Goal: Task Accomplishment & Management: Use online tool/utility

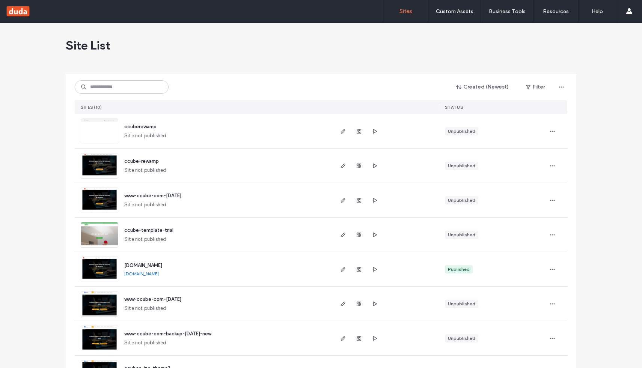
click at [136, 270] on div "www.ccube.com www.ccube.com" at bounding box center [225, 269] width 214 height 34
click at [138, 265] on span "www.ccube.com" at bounding box center [143, 266] width 38 height 6
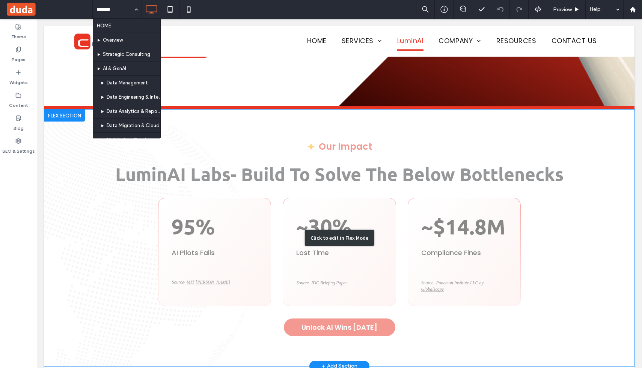
scroll to position [193, 0]
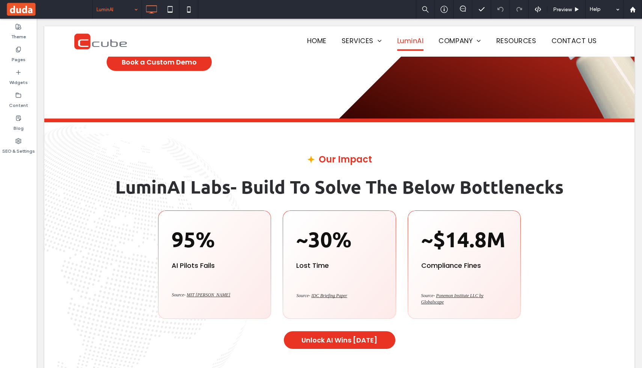
click at [136, 8] on div "LuminAI" at bounding box center [117, 9] width 49 height 19
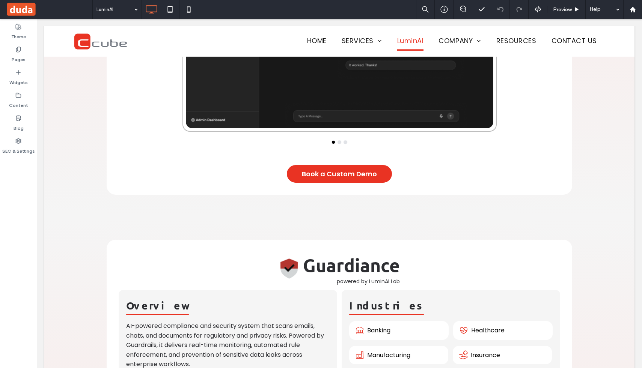
scroll to position [1350, 0]
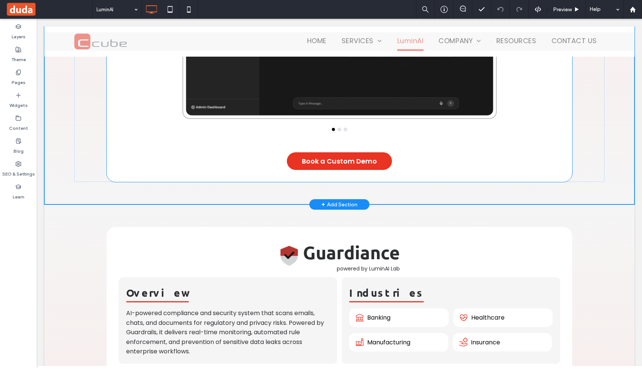
scroll to position [1397, 0]
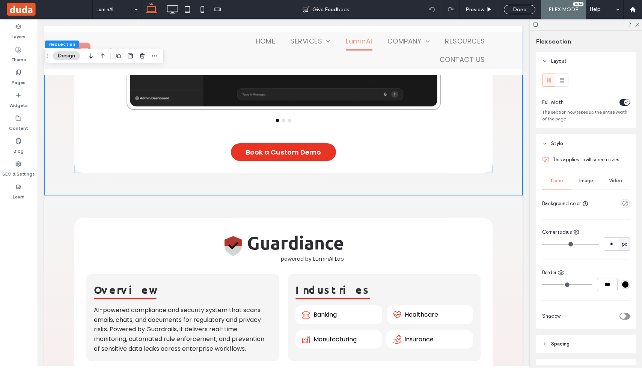
click at [148, 8] on icon at bounding box center [151, 9] width 15 height 15
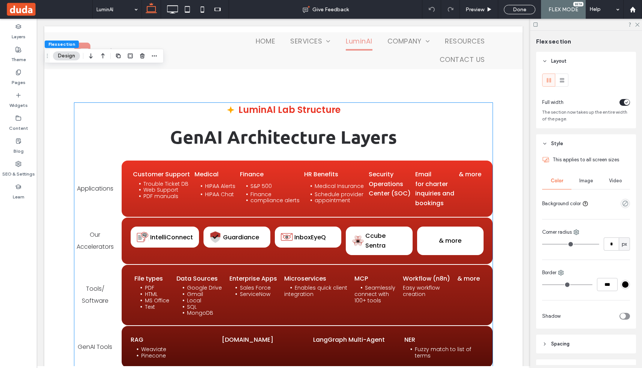
scroll to position [3542, 0]
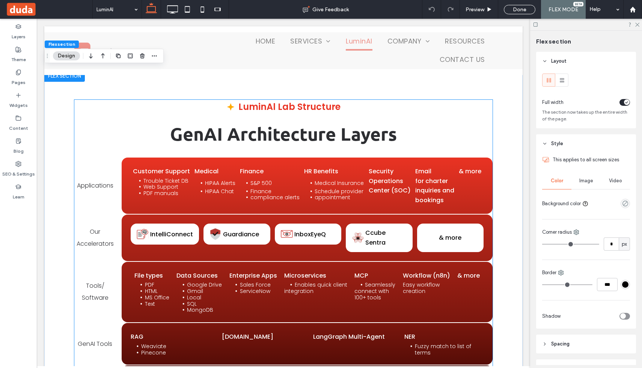
click at [166, 164] on div "Customer Support Trouble Ticket DB Web Support PDF manuals Medical HIPAA Alerts…" at bounding box center [307, 186] width 371 height 56
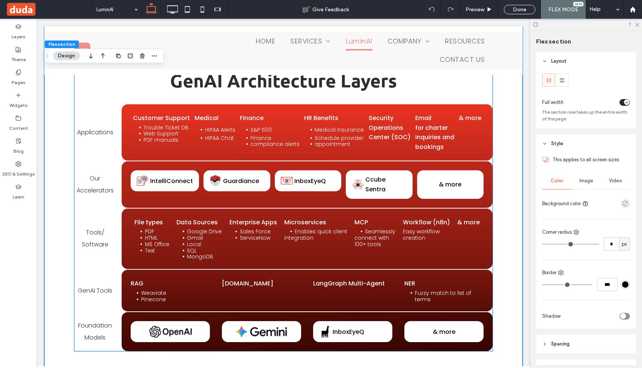
scroll to position [3595, 0]
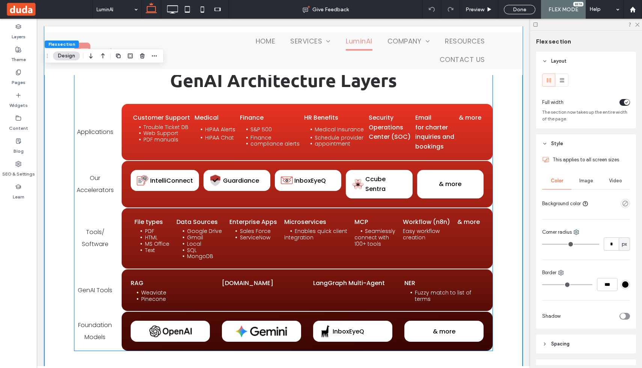
click at [106, 132] on span "Applications" at bounding box center [95, 132] width 36 height 9
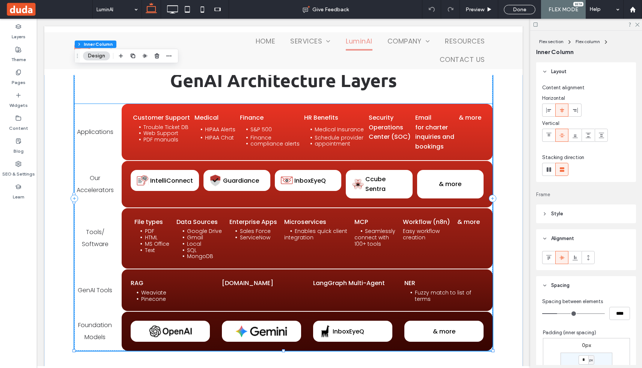
click at [107, 111] on div "Applications Customer Support Trouble Ticket DB Web Support PDF manuals Medical…" at bounding box center [283, 132] width 418 height 56
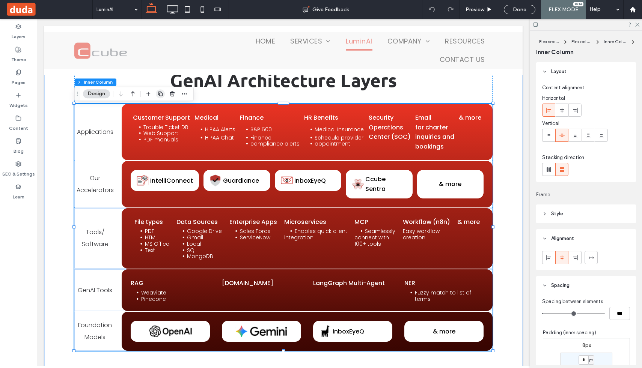
click at [159, 96] on icon "button" at bounding box center [160, 94] width 6 height 6
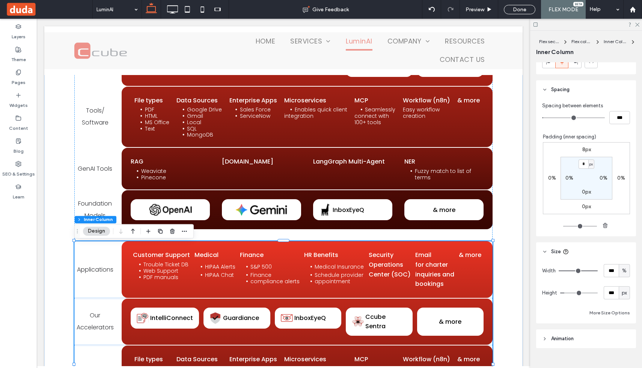
scroll to position [209, 0]
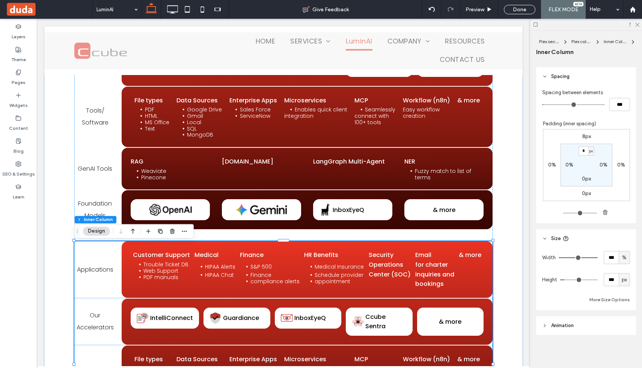
click at [623, 279] on span "px" at bounding box center [624, 280] width 5 height 8
click at [627, 347] on div "A" at bounding box center [624, 345] width 11 height 13
type input "*"
click at [625, 284] on div "A" at bounding box center [624, 279] width 11 height 13
click at [626, 298] on div "px" at bounding box center [624, 292] width 11 height 13
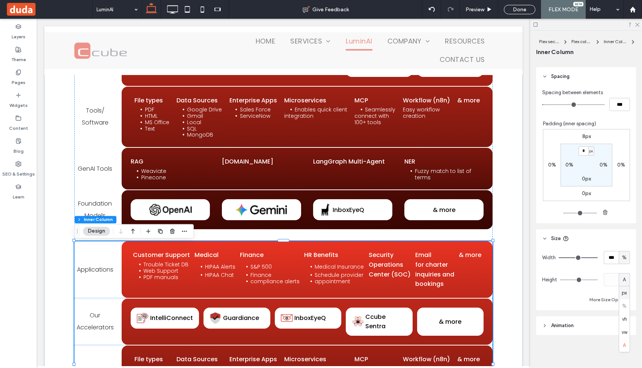
type input "***"
type input "*****"
click at [85, 270] on span "Applications" at bounding box center [95, 269] width 36 height 9
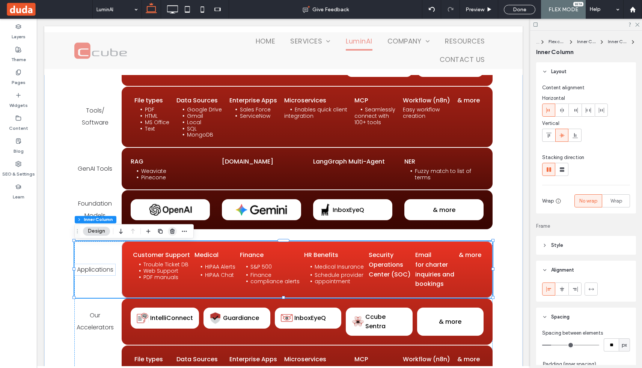
click at [173, 234] on span "button" at bounding box center [172, 231] width 9 height 9
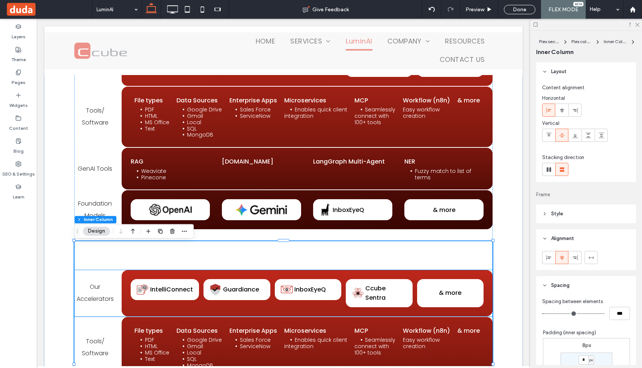
click at [108, 286] on p "Our Accelerators" at bounding box center [94, 293] width 41 height 24
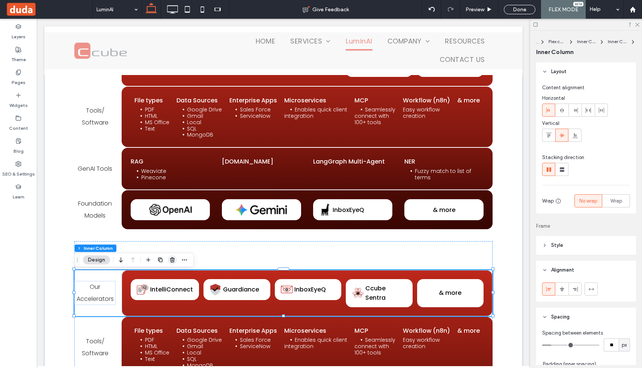
click at [172, 259] on icon "button" at bounding box center [172, 260] width 6 height 6
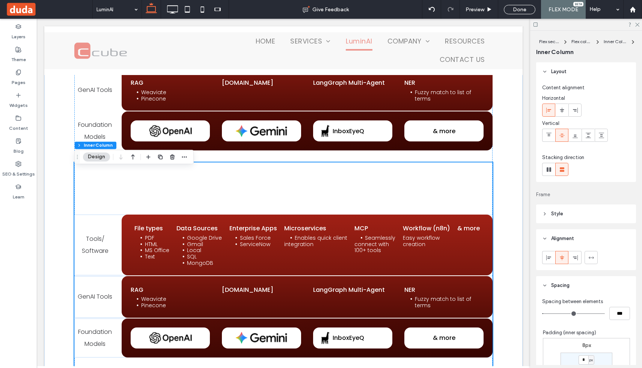
scroll to position [3817, 0]
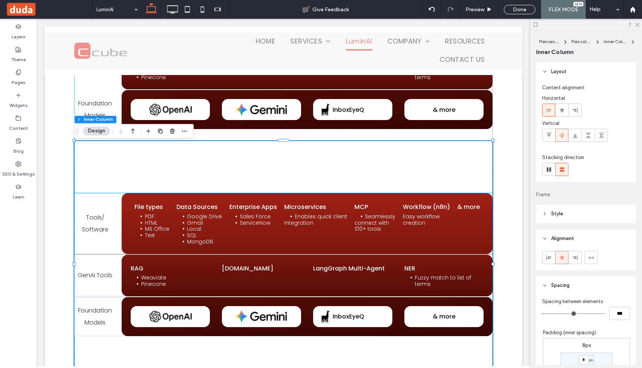
click at [112, 215] on p "Tools/" at bounding box center [94, 218] width 41 height 12
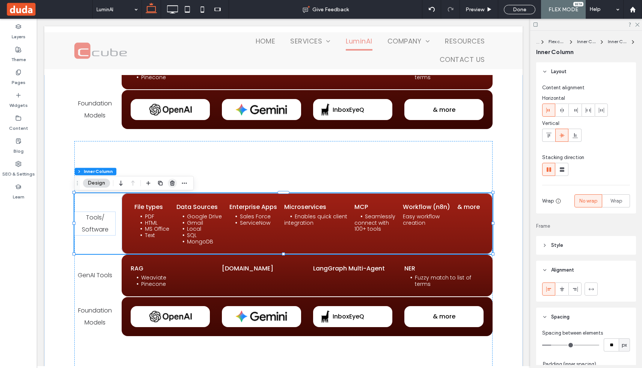
click at [173, 182] on icon "button" at bounding box center [172, 183] width 6 height 6
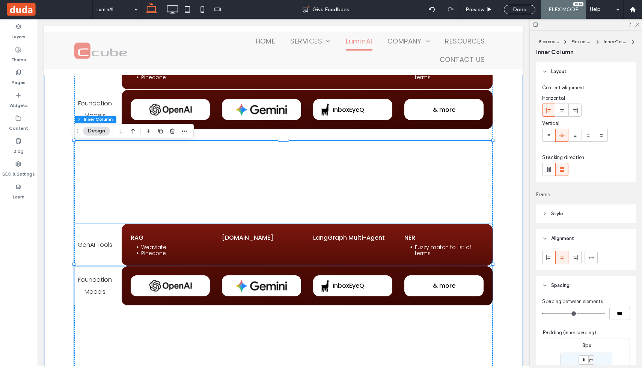
click at [98, 244] on span "GenAI Tools" at bounding box center [95, 245] width 35 height 9
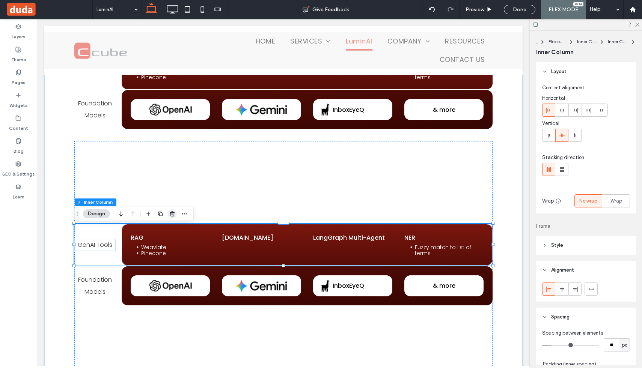
click at [170, 217] on span "button" at bounding box center [172, 214] width 9 height 9
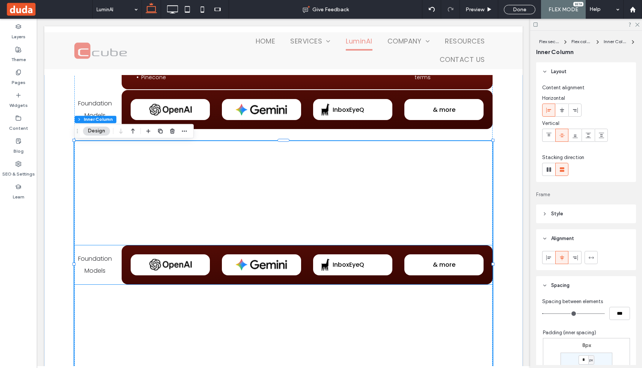
click at [95, 267] on p "Foundation Models" at bounding box center [94, 265] width 41 height 24
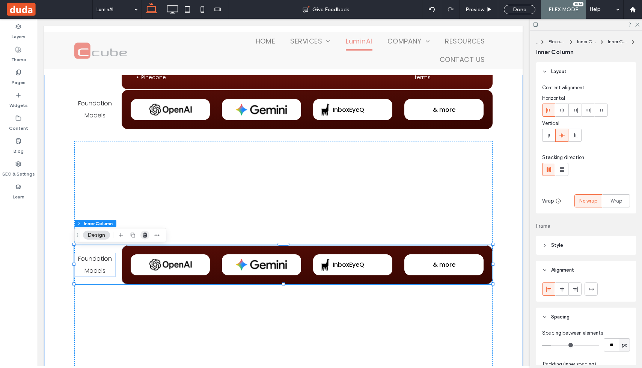
click at [142, 237] on icon "button" at bounding box center [145, 235] width 6 height 6
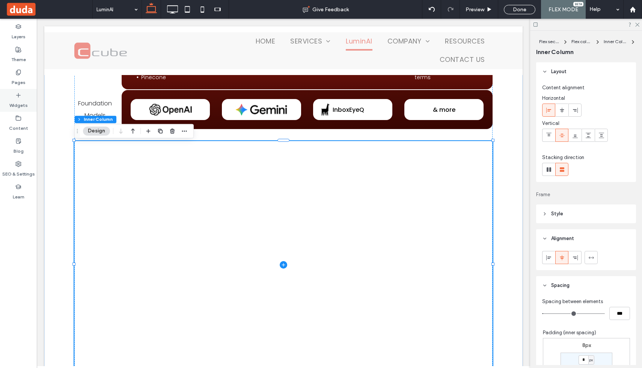
click at [20, 96] on icon at bounding box center [18, 95] width 6 height 6
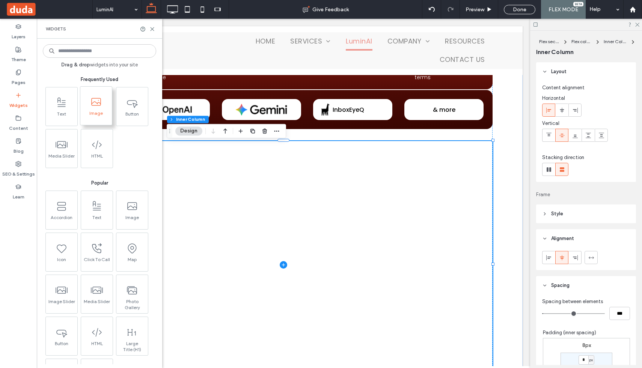
click at [89, 109] on span at bounding box center [96, 101] width 32 height 17
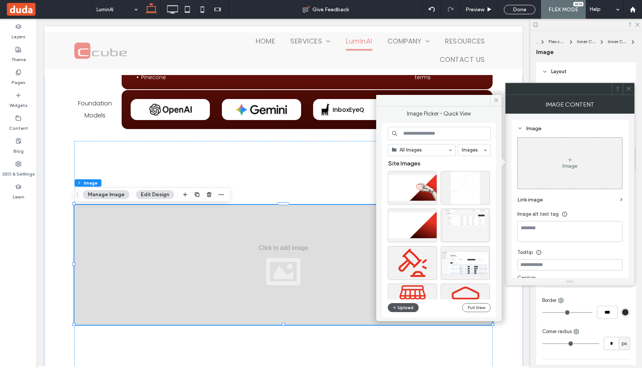
click at [404, 308] on button "Upload" at bounding box center [403, 307] width 31 height 9
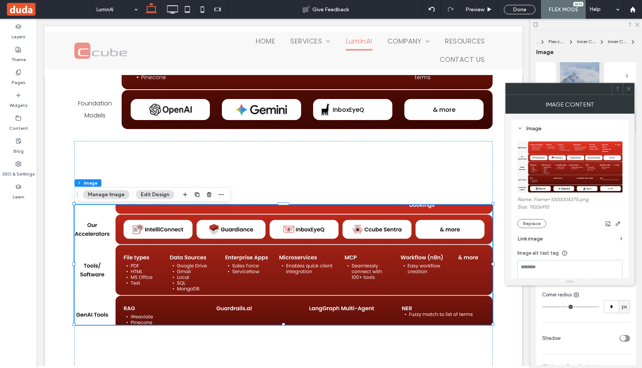
scroll to position [62, 0]
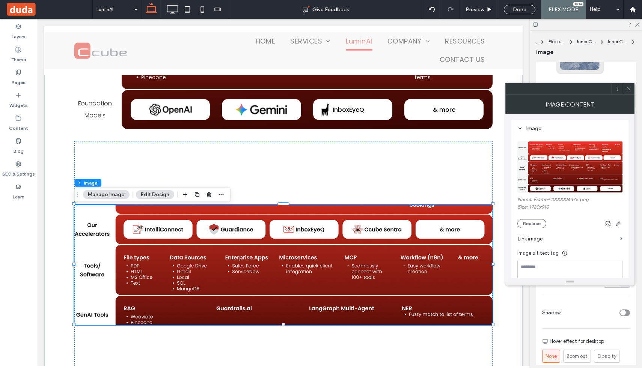
click at [627, 90] on icon at bounding box center [629, 89] width 6 height 6
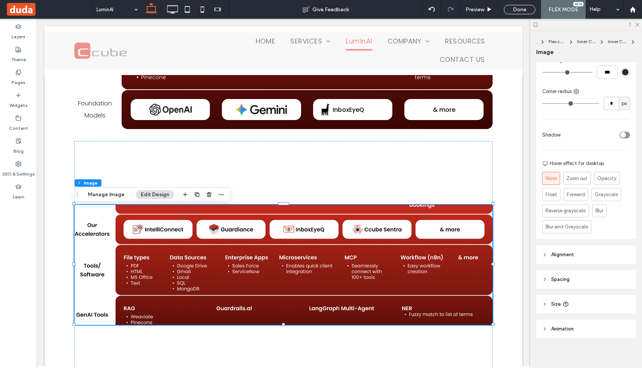
scroll to position [244, 0]
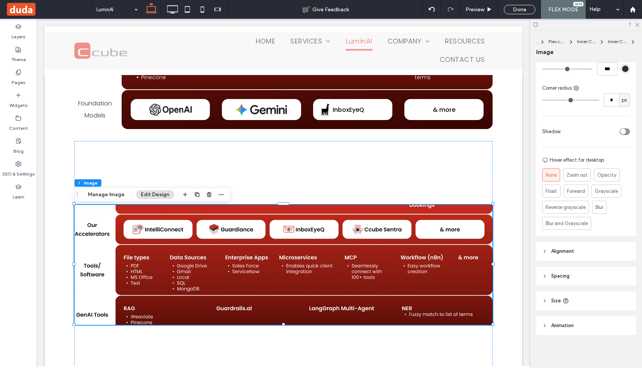
click at [553, 301] on span "Size" at bounding box center [556, 301] width 10 height 8
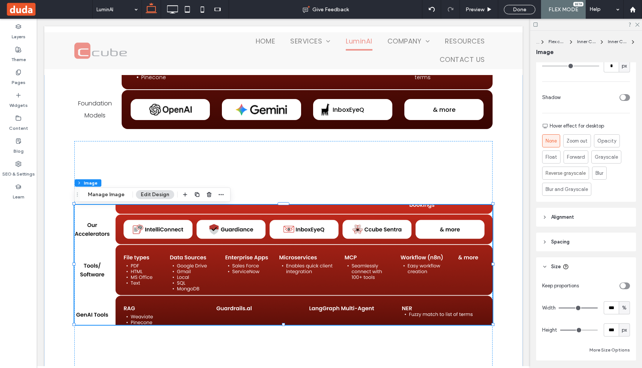
scroll to position [296, 0]
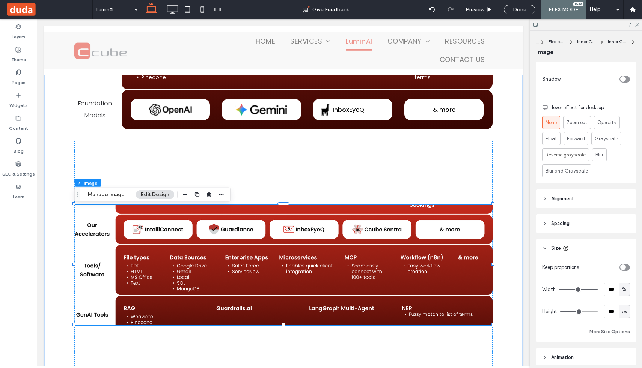
click at [626, 315] on span "px" at bounding box center [624, 312] width 5 height 8
click at [625, 296] on span "A" at bounding box center [624, 299] width 3 height 8
type input "*"
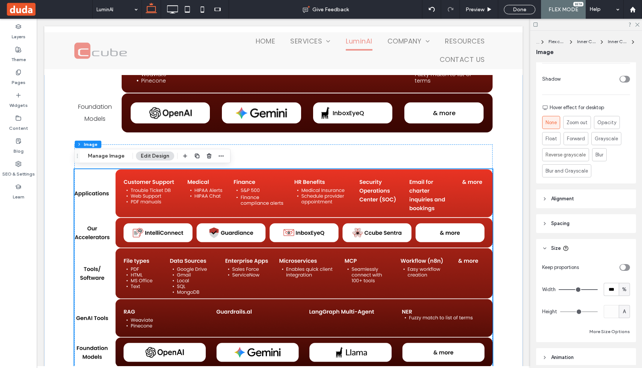
scroll to position [3811, 0]
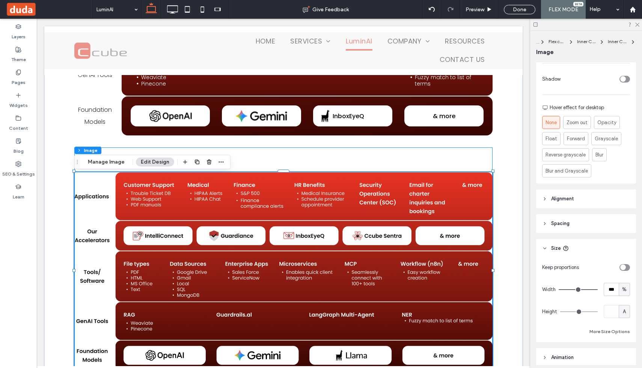
click at [374, 168] on div at bounding box center [283, 271] width 418 height 247
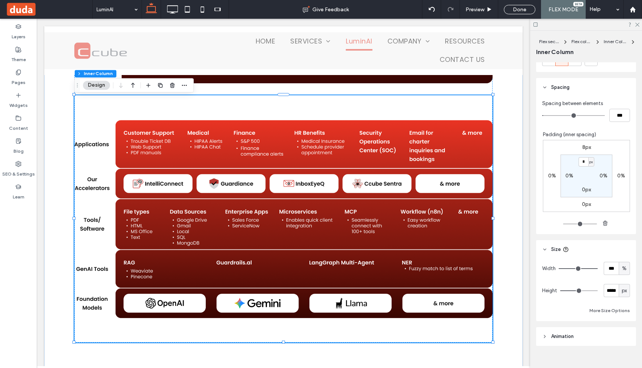
scroll to position [209, 0]
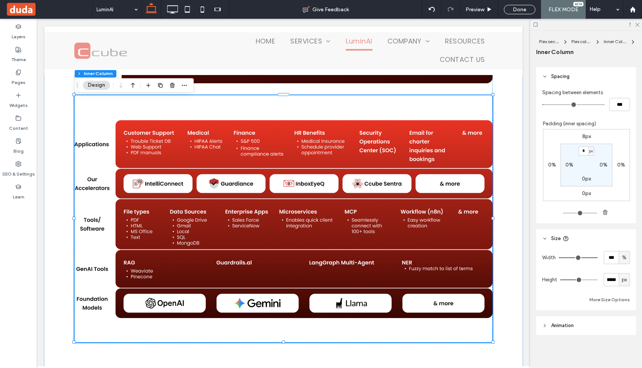
click at [627, 280] on div "px" at bounding box center [625, 280] width 8 height 8
click at [623, 346] on span "A" at bounding box center [624, 346] width 3 height 8
type input "*"
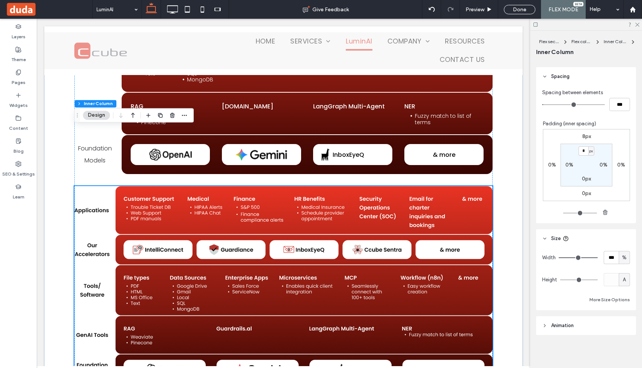
scroll to position [3729, 0]
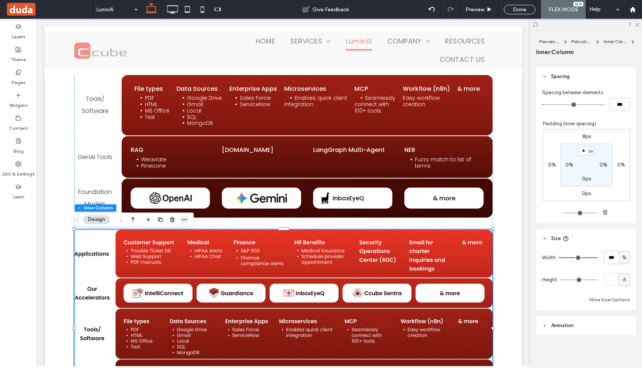
click at [184, 220] on use "button" at bounding box center [184, 219] width 5 height 1
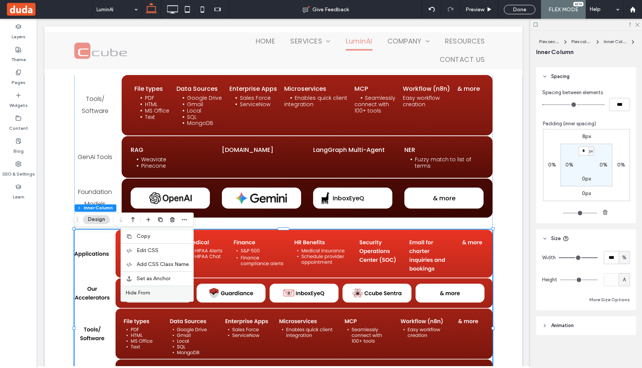
click at [153, 291] on label "Hide From" at bounding box center [156, 293] width 63 height 6
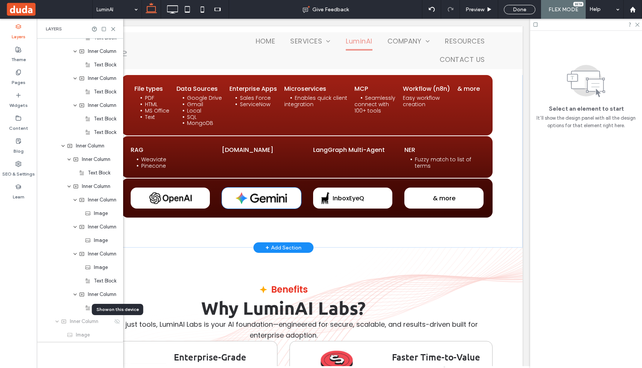
scroll to position [1039, 0]
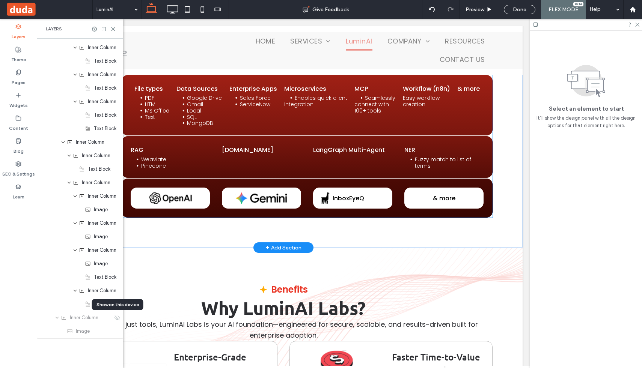
click at [255, 114] on div "File types PDF HTML MS Office Text Data Sources Google Drive Gmail Local SQL Mo…" at bounding box center [307, 105] width 371 height 61
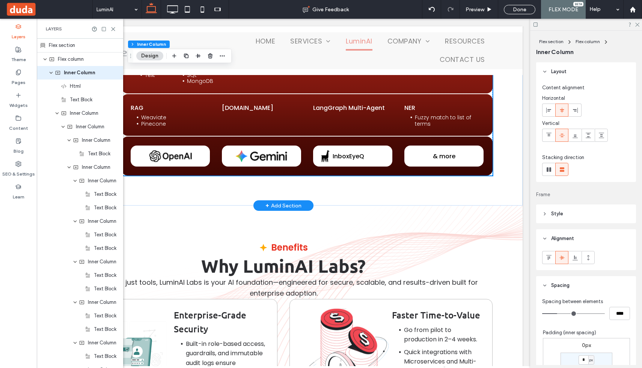
scroll to position [3757, 0]
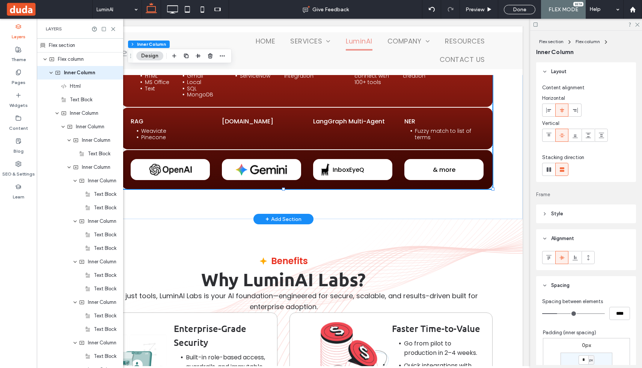
click at [190, 116] on div "RAG Weaviate Pinecone Guardrails.al LangGraph Multi-Agent NER Fuzzy match to li…" at bounding box center [307, 129] width 371 height 42
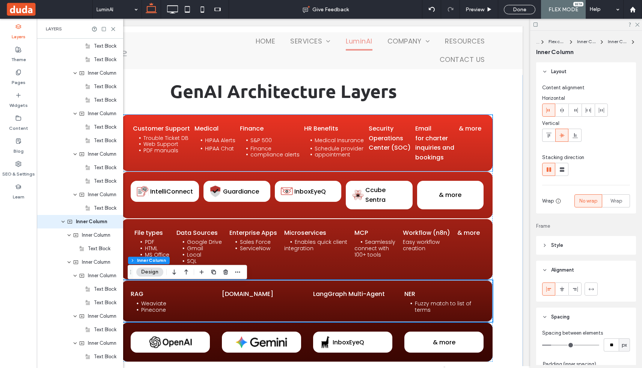
scroll to position [3568, 0]
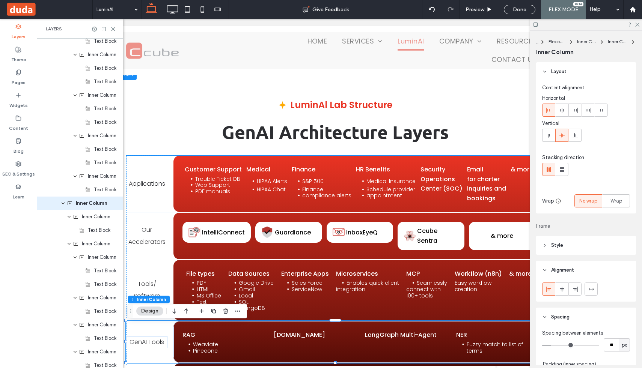
click at [134, 160] on div "Applications Customer Support Trouble Ticket DB Web Support PDF manuals Medical…" at bounding box center [335, 184] width 418 height 56
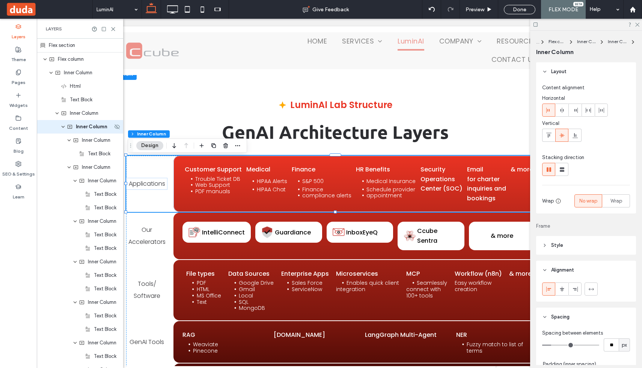
click at [61, 125] on icon "expand Inner Column" at bounding box center [63, 127] width 5 height 6
click at [60, 115] on div "Inner Column" at bounding box center [80, 114] width 86 height 14
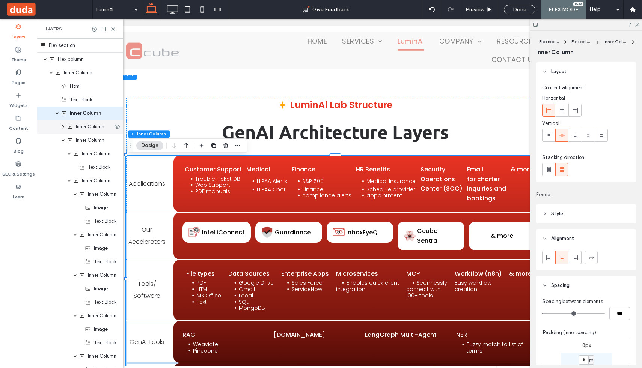
click at [71, 128] on use at bounding box center [70, 127] width 5 height 4
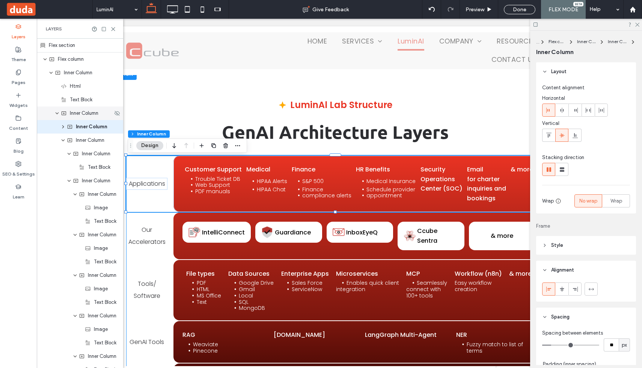
click at [56, 114] on icon "expand Inner Column" at bounding box center [57, 113] width 5 height 6
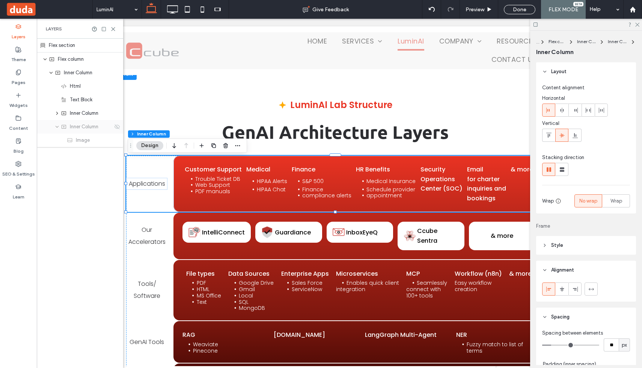
click at [82, 131] on div "Inner Column" at bounding box center [80, 127] width 86 height 14
click at [118, 125] on icon at bounding box center [117, 127] width 6 height 6
click at [92, 132] on div "Inner Column" at bounding box center [80, 127] width 86 height 14
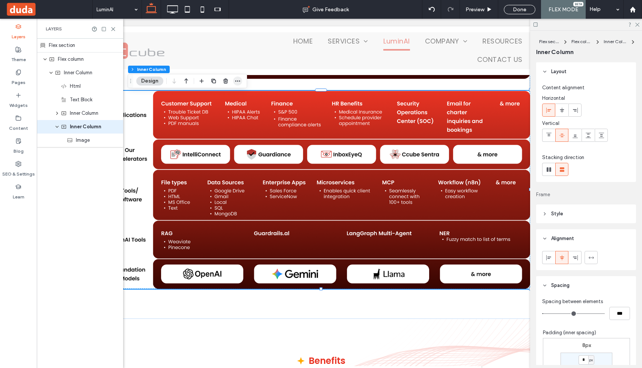
click at [239, 78] on icon "button" at bounding box center [238, 81] width 6 height 6
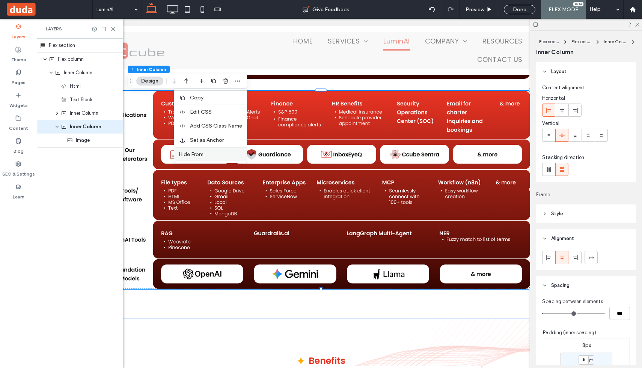
click at [215, 153] on label "Hide From" at bounding box center [210, 154] width 63 height 6
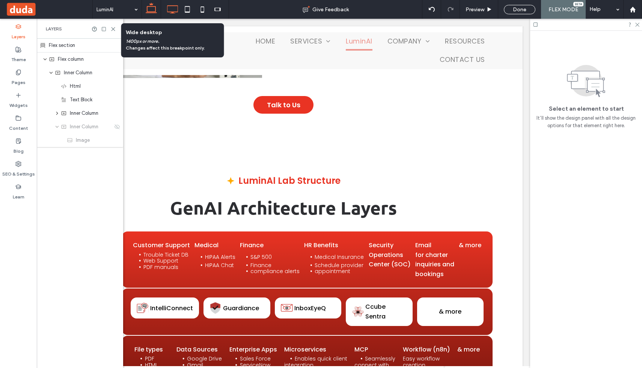
click at [176, 7] on icon at bounding box center [172, 9] width 15 height 15
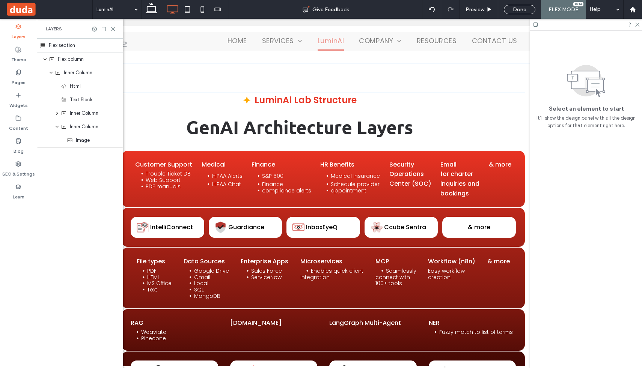
click at [173, 160] on span "Customer Support" at bounding box center [163, 164] width 57 height 9
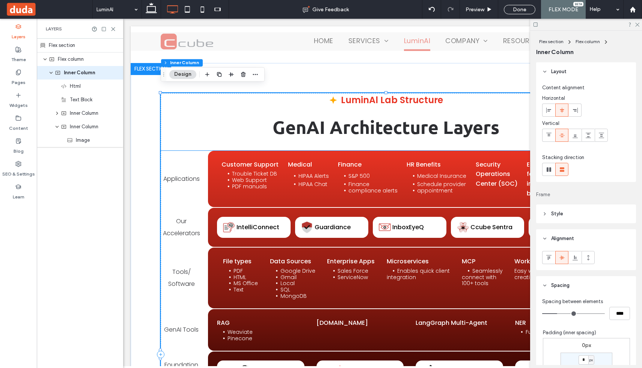
click at [173, 155] on div "Applications Customer Support Trouble Ticket DB Web Support PDF manuals Medical…" at bounding box center [386, 179] width 451 height 56
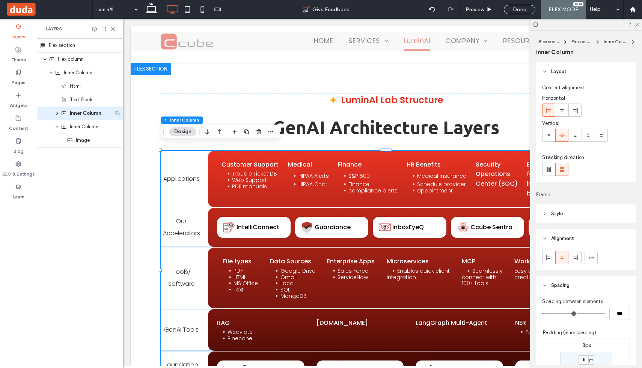
click at [118, 115] on icon at bounding box center [117, 113] width 6 height 6
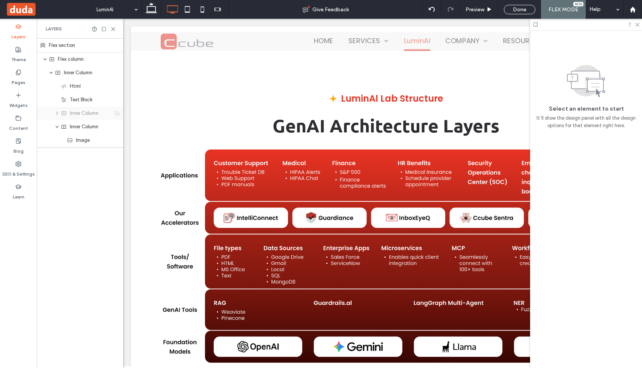
click at [115, 115] on icon at bounding box center [117, 113] width 6 height 6
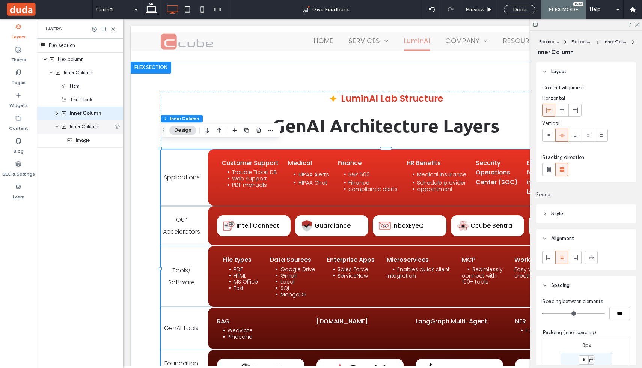
click at [117, 128] on use at bounding box center [117, 126] width 5 height 5
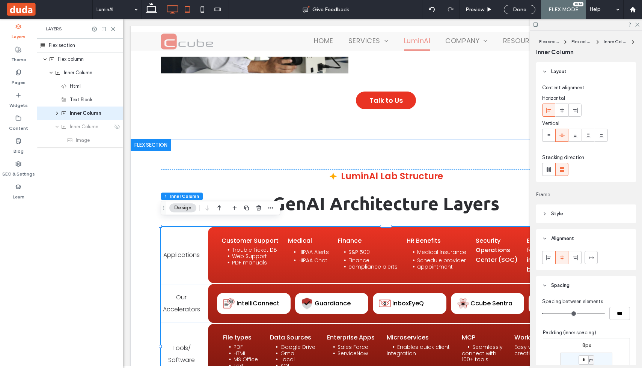
click at [191, 11] on icon at bounding box center [187, 9] width 15 height 15
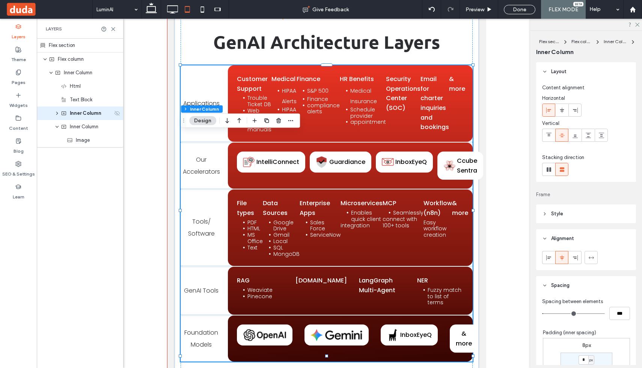
click at [117, 115] on icon at bounding box center [117, 113] width 6 height 6
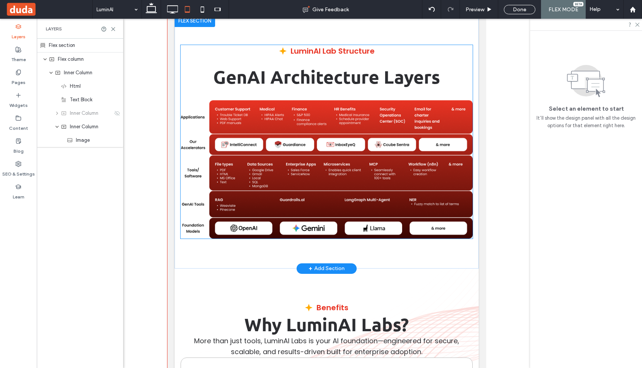
scroll to position [3846, 0]
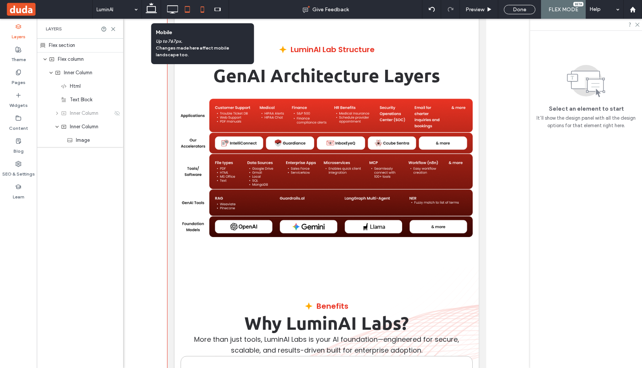
click at [202, 11] on icon at bounding box center [202, 9] width 15 height 15
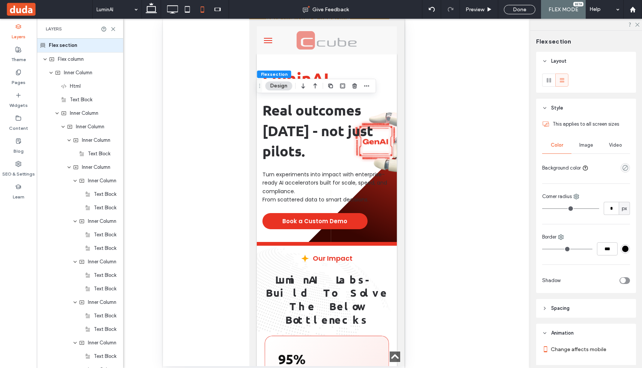
scroll to position [3998, 0]
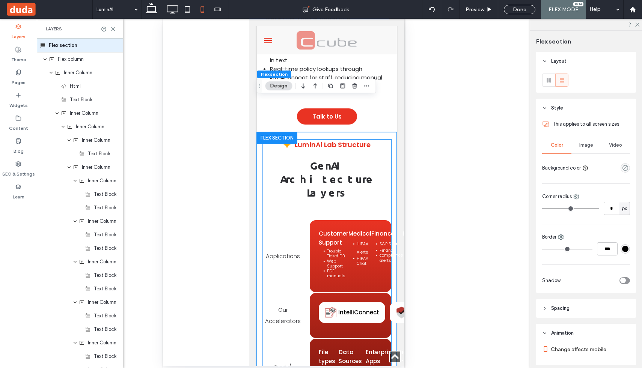
click at [265, 140] on div "LuminAl Lab Structure GenAI Architecture Layers Applications Customer Support T…" at bounding box center [326, 374] width 129 height 469
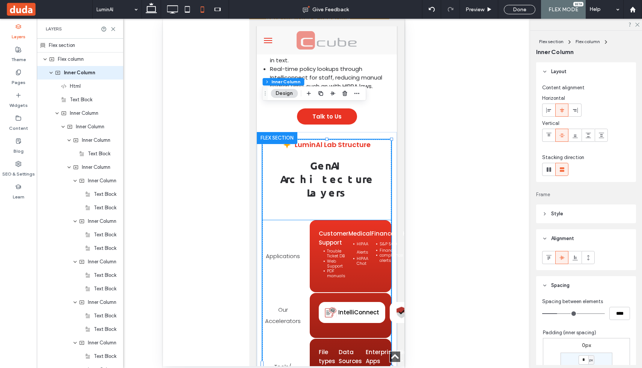
click at [273, 220] on div "Applications Customer Support Trouble Ticket DB Web Support PDF manuals Medical…" at bounding box center [326, 256] width 129 height 72
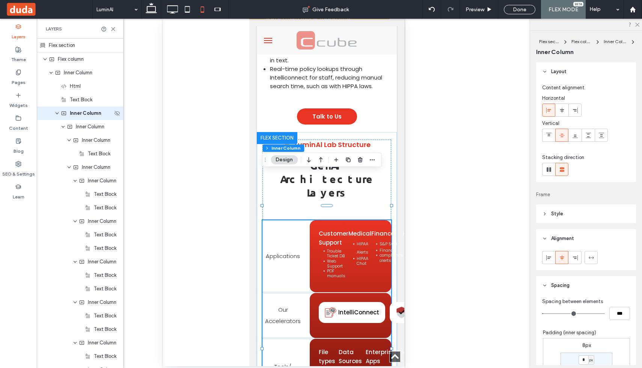
click at [59, 115] on icon "expand Inner Column" at bounding box center [57, 113] width 5 height 6
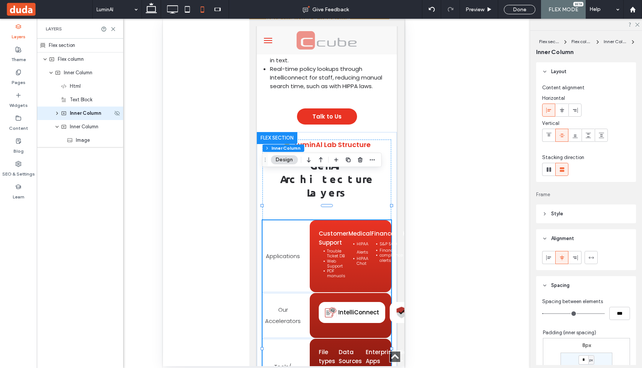
click at [116, 116] on div "Inner Column" at bounding box center [80, 114] width 86 height 14
click at [117, 113] on use at bounding box center [117, 113] width 5 height 5
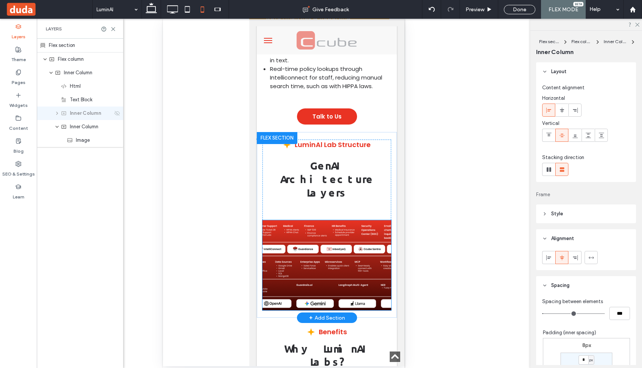
click at [354, 220] on img at bounding box center [326, 265] width 129 height 90
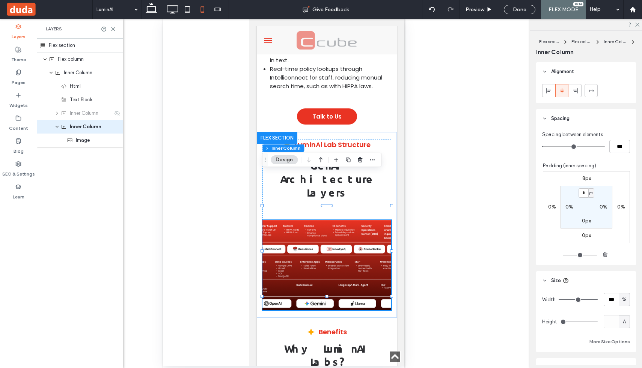
scroll to position [209, 0]
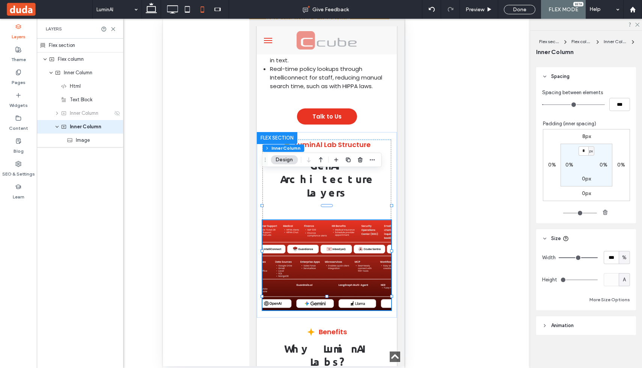
click at [627, 281] on div "A" at bounding box center [625, 280] width 8 height 8
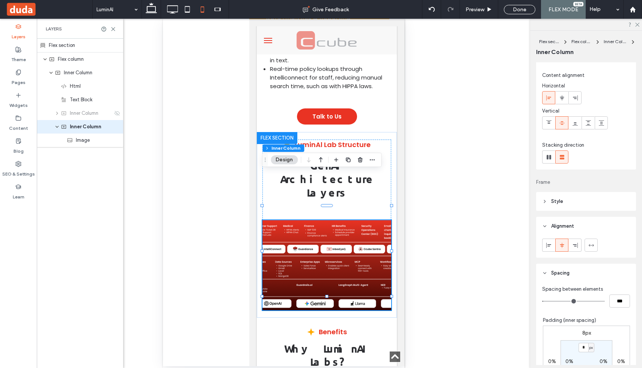
scroll to position [0, 0]
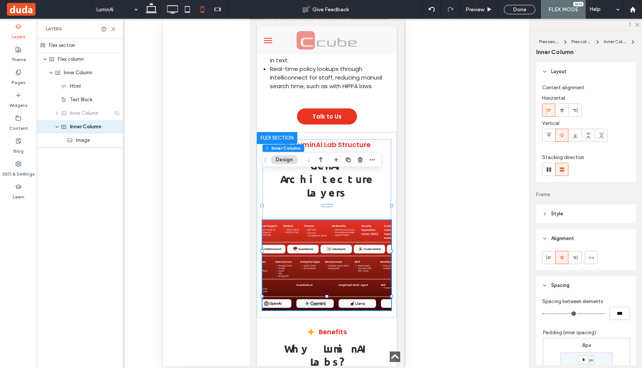
click at [548, 213] on header "Style" at bounding box center [586, 214] width 100 height 19
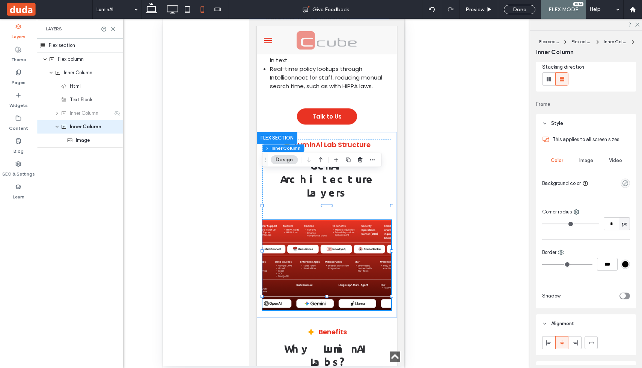
scroll to position [85, 0]
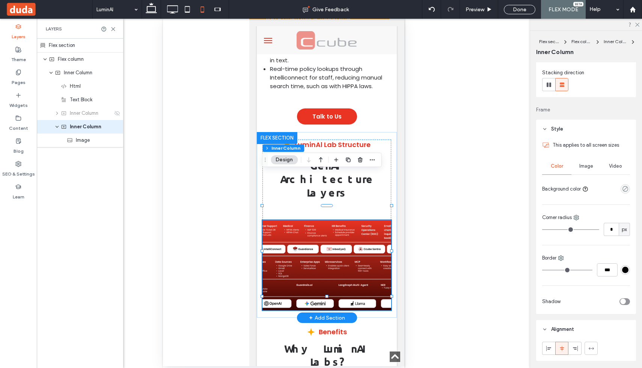
click at [307, 220] on img at bounding box center [326, 265] width 129 height 90
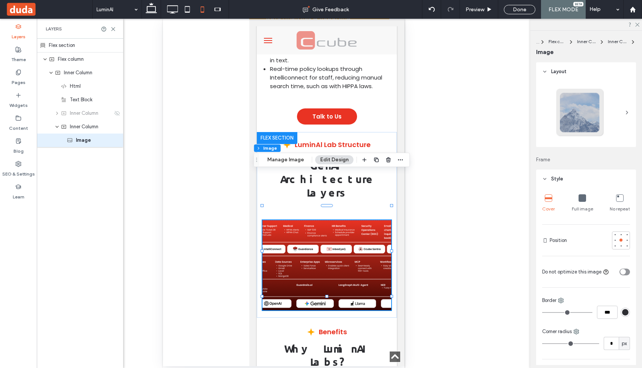
click at [580, 200] on icon at bounding box center [583, 198] width 8 height 8
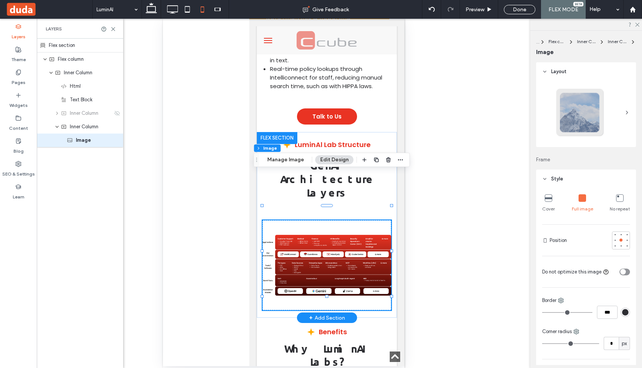
click at [318, 220] on img at bounding box center [326, 265] width 129 height 90
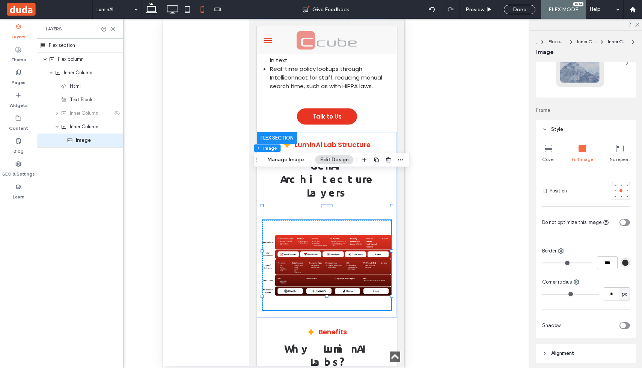
scroll to position [236, 0]
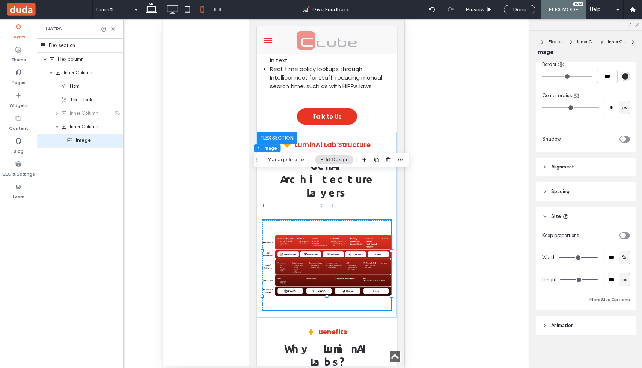
click at [623, 282] on span "px" at bounding box center [624, 280] width 5 height 8
click at [628, 348] on div "A" at bounding box center [624, 345] width 11 height 13
type input "*"
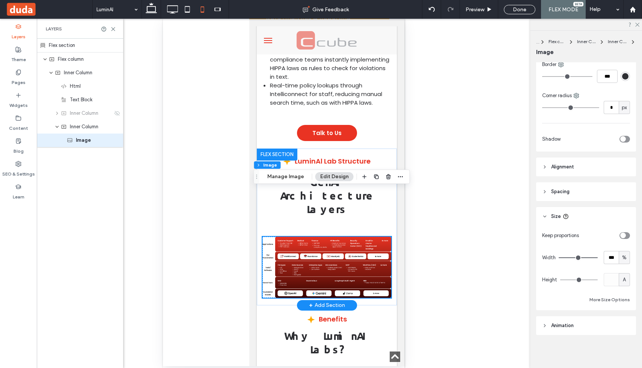
scroll to position [3981, 0]
click at [379, 176] on p "GenAI Architecture Layers" at bounding box center [326, 196] width 129 height 40
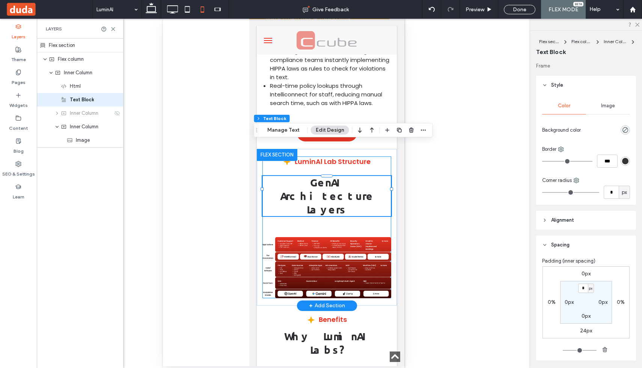
click at [381, 175] on div "LuminAl Lab Structure GenAI Architecture Layers Applications Customer Support T…" at bounding box center [326, 228] width 129 height 142
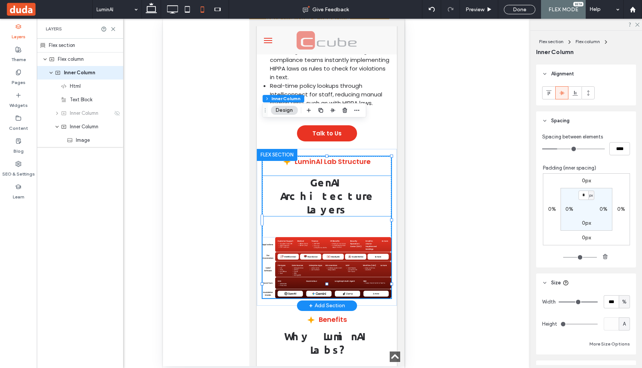
scroll to position [343, 0]
click at [321, 176] on strong "GenAI Architecture Layers" at bounding box center [326, 196] width 93 height 40
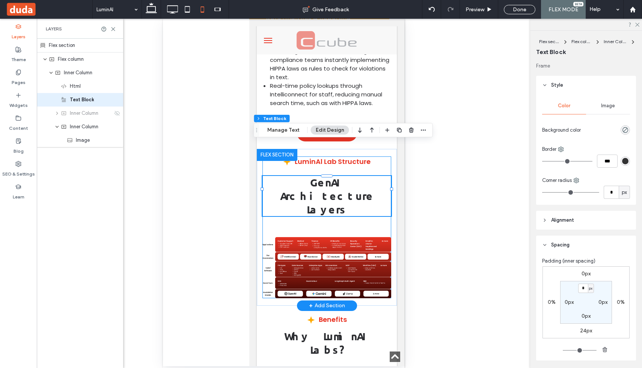
click at [330, 186] on div "LuminAl Lab Structure GenAI Architecture Layers Applications Customer Support T…" at bounding box center [326, 228] width 129 height 142
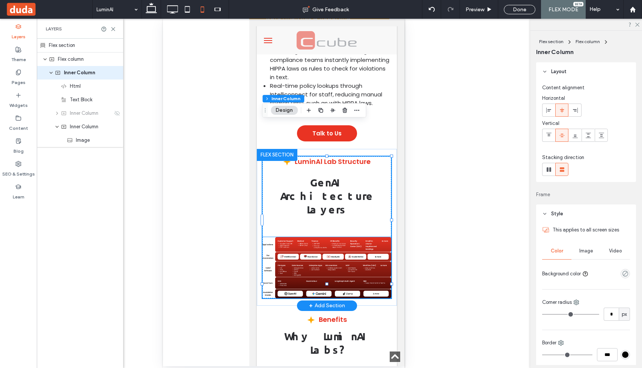
click at [337, 237] on img at bounding box center [326, 267] width 129 height 61
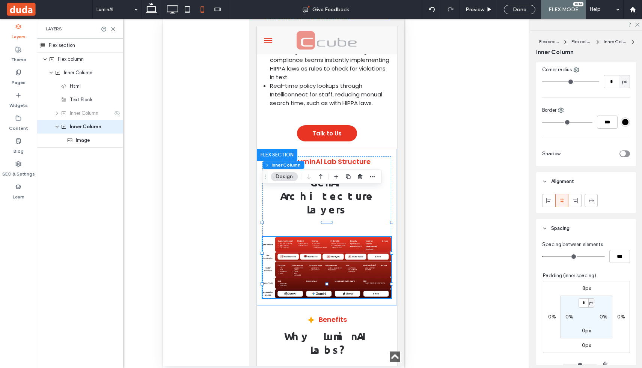
scroll to position [232, 0]
click at [585, 289] on label "8px" at bounding box center [586, 289] width 9 height 6
type input "*"
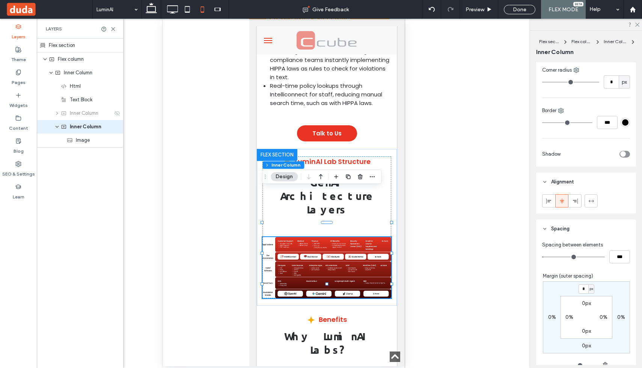
type input "*"
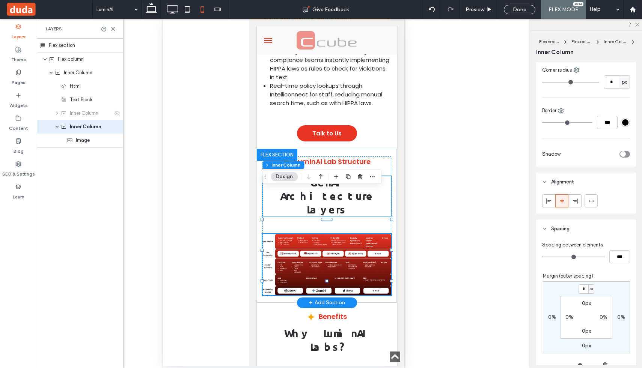
click at [386, 176] on p "GenAI Architecture Layers" at bounding box center [326, 196] width 129 height 40
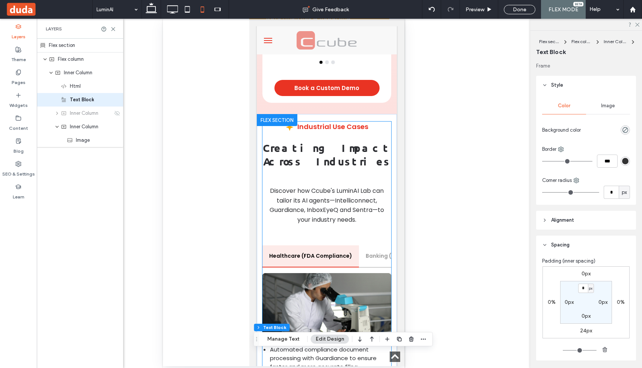
scroll to position [3648, 0]
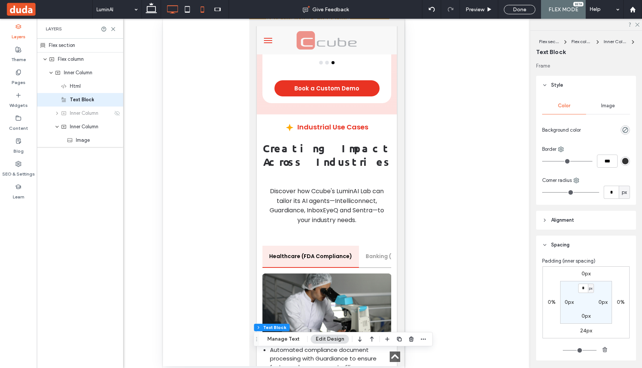
click at [172, 9] on icon at bounding box center [172, 9] width 15 height 15
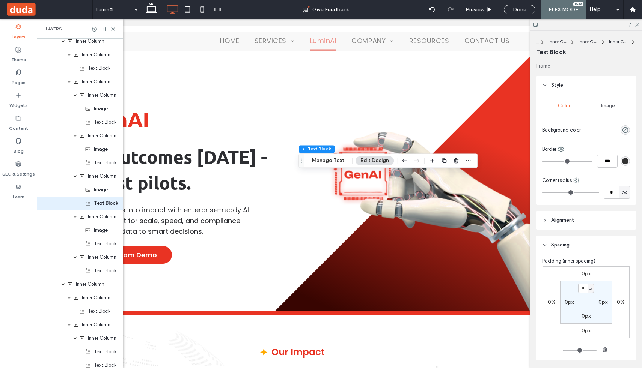
scroll to position [3527, 0]
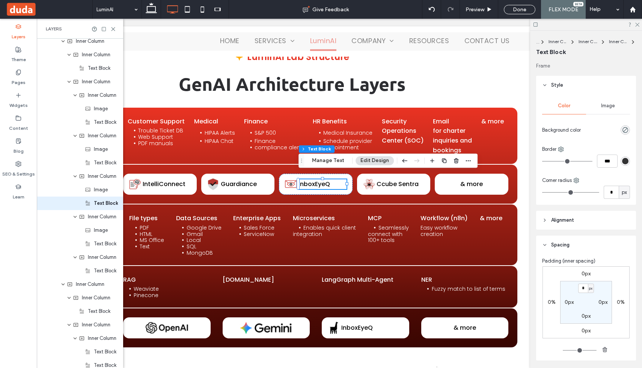
click at [336, 180] on p "InboxEyeQ" at bounding box center [322, 184] width 48 height 10
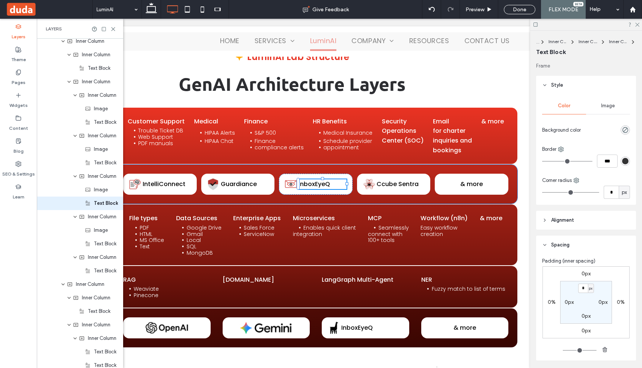
click at [334, 165] on div "IntelliConnect Guardiance InboxEyeQ Ccube Sentra & more" at bounding box center [315, 184] width 403 height 39
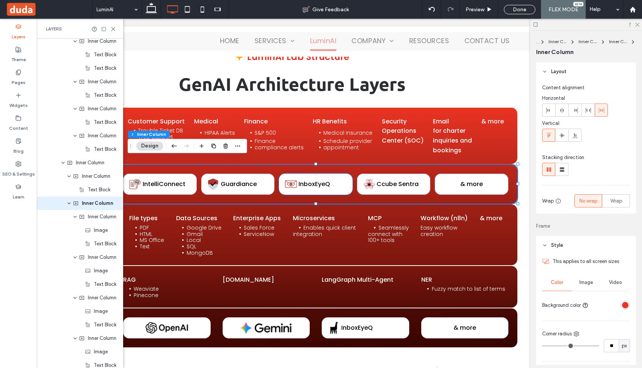
click at [336, 181] on p "InboxEyeQ" at bounding box center [322, 184] width 48 height 10
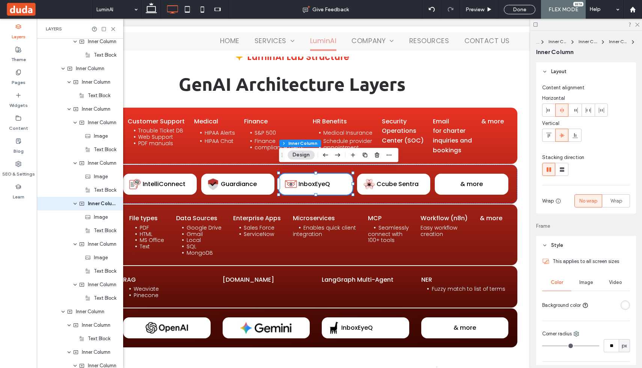
click at [336, 181] on p "InboxEyeQ" at bounding box center [322, 184] width 48 height 10
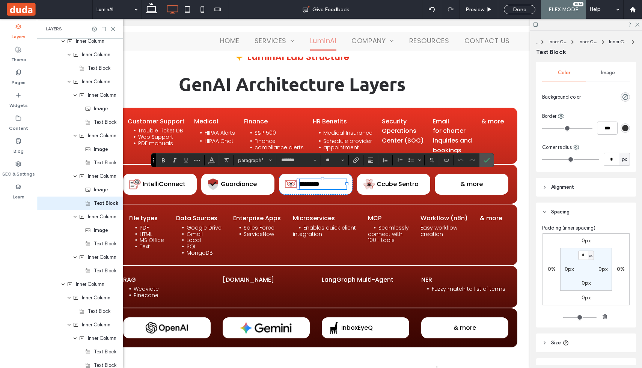
scroll to position [75, 0]
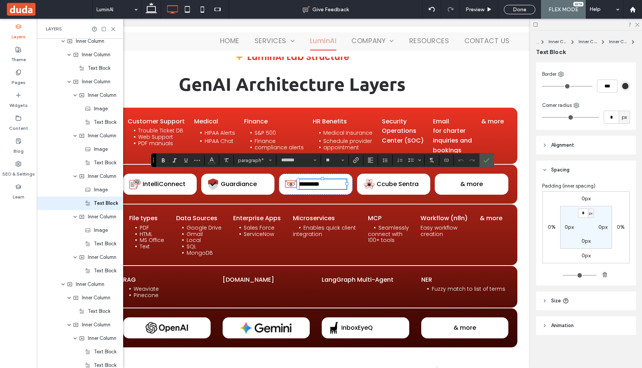
click at [550, 301] on header "Size" at bounding box center [586, 301] width 100 height 19
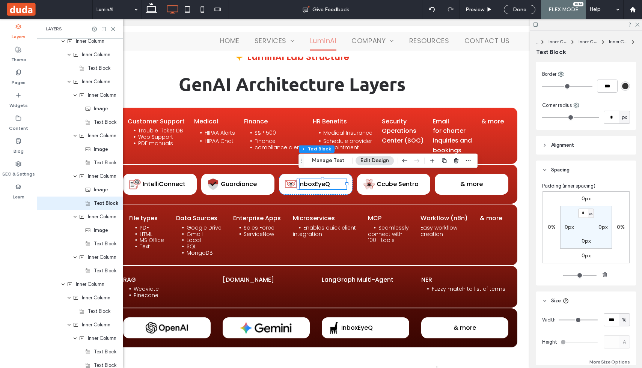
click at [622, 322] on div "%" at bounding box center [625, 321] width 8 height 8
click at [625, 304] on span "A" at bounding box center [624, 307] width 3 height 8
type input "*"
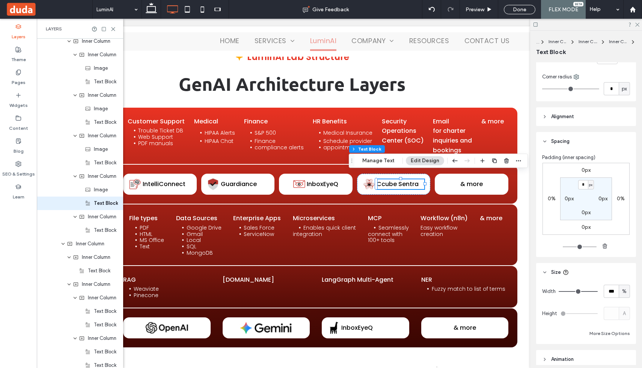
scroll to position [134, 0]
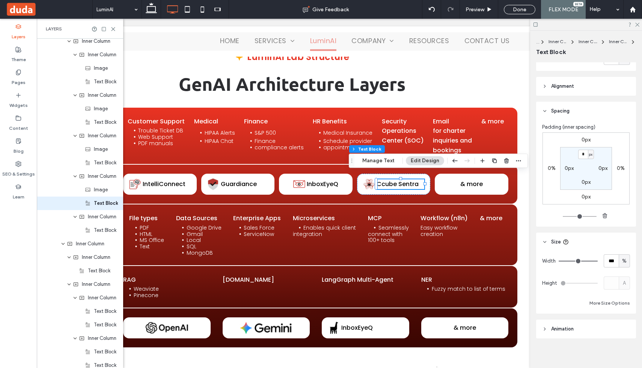
click at [626, 262] on span "%" at bounding box center [624, 262] width 5 height 8
click at [626, 329] on div "A" at bounding box center [624, 326] width 11 height 13
type input "*"
click at [478, 182] on p "& more" at bounding box center [472, 184] width 62 height 10
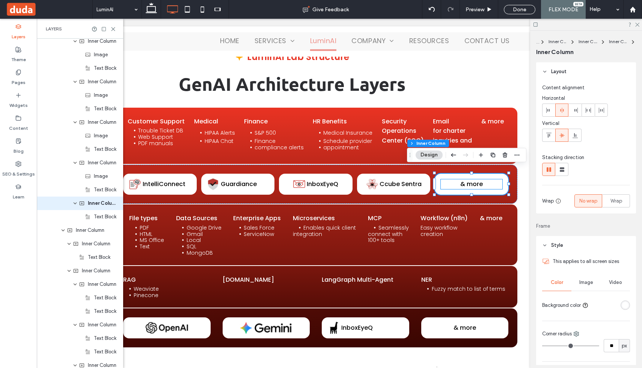
click at [476, 180] on span "& more" at bounding box center [471, 184] width 23 height 9
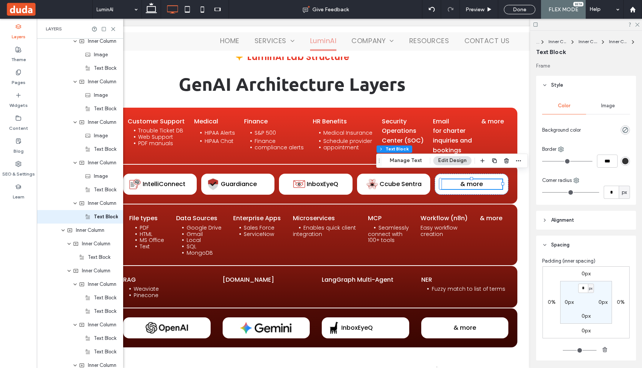
scroll to position [451, 0]
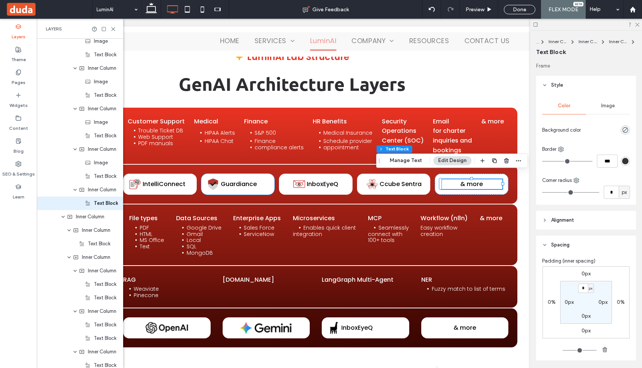
click at [249, 180] on span "Guardiance" at bounding box center [239, 184] width 36 height 9
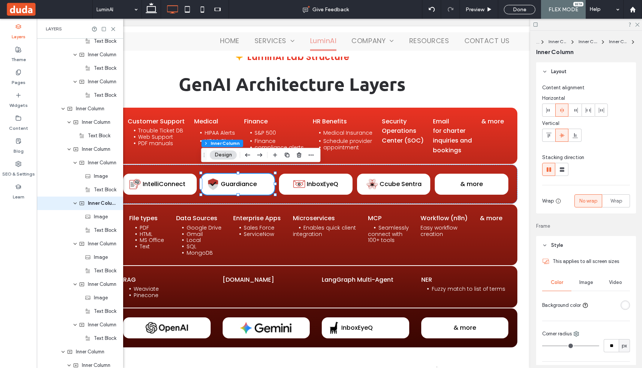
click at [249, 180] on span "Guardiance" at bounding box center [239, 184] width 36 height 9
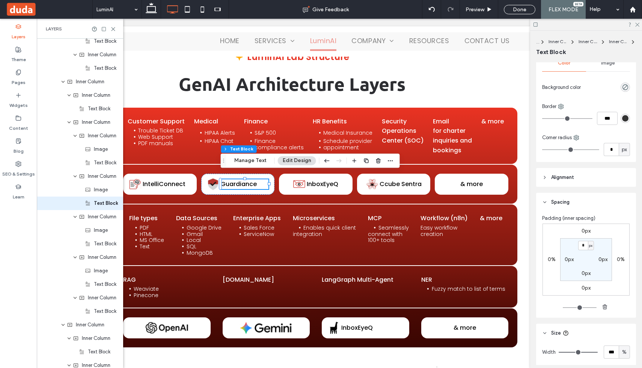
scroll to position [137, 0]
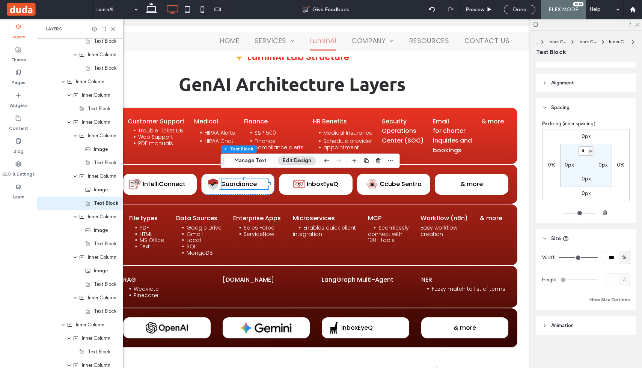
click at [624, 257] on span "%" at bounding box center [624, 258] width 5 height 8
click at [626, 325] on span "A" at bounding box center [624, 324] width 3 height 8
type input "*"
click at [180, 180] on span "IntelliConnect" at bounding box center [164, 184] width 43 height 9
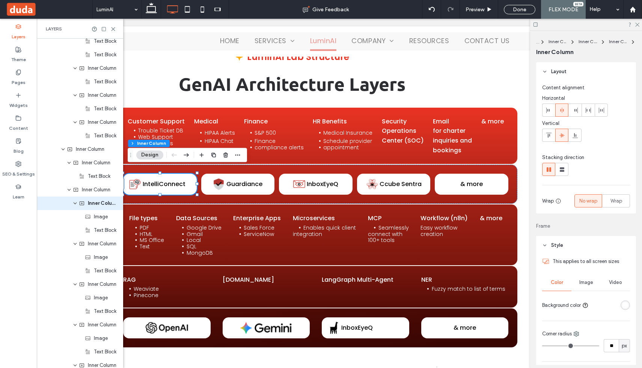
click at [180, 180] on span "IntelliConnect" at bounding box center [164, 184] width 43 height 9
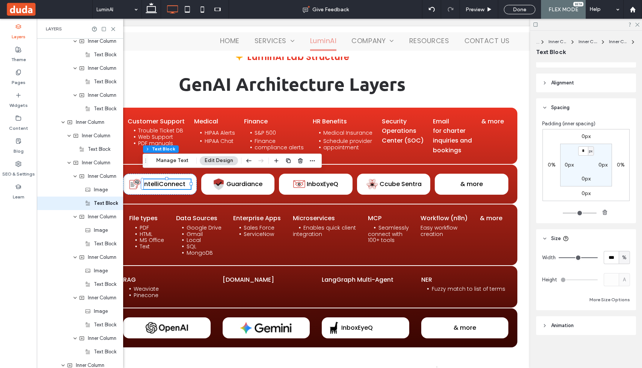
click at [626, 259] on span "%" at bounding box center [624, 258] width 5 height 8
click at [625, 321] on span "A" at bounding box center [624, 324] width 3 height 8
type input "*"
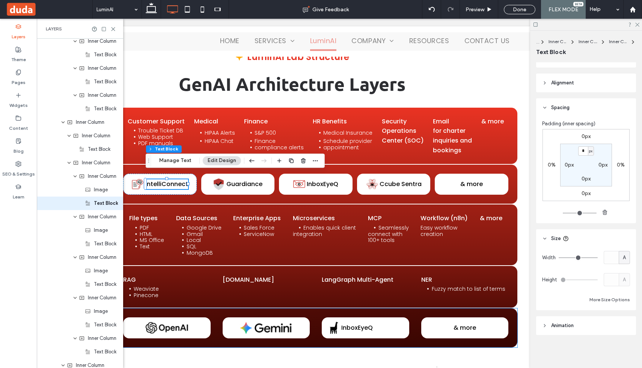
click at [351, 324] on span "InboxEyeQ" at bounding box center [357, 328] width 32 height 9
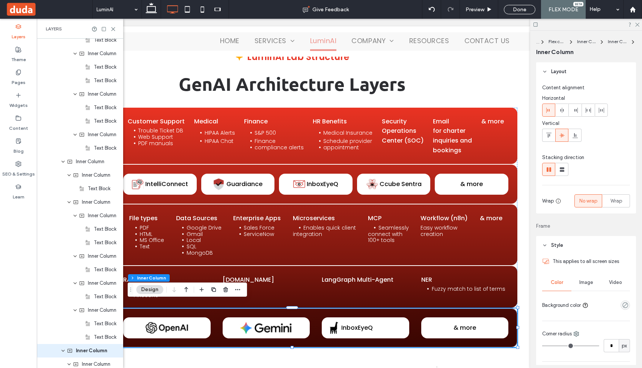
click at [351, 324] on span "InboxEyeQ" at bounding box center [357, 328] width 32 height 9
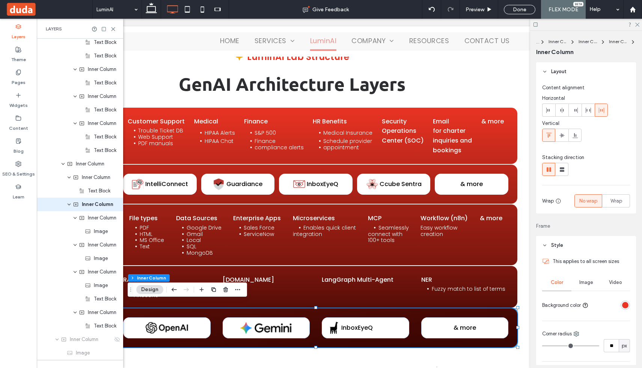
click at [351, 324] on span "InboxEyeQ" at bounding box center [357, 328] width 32 height 9
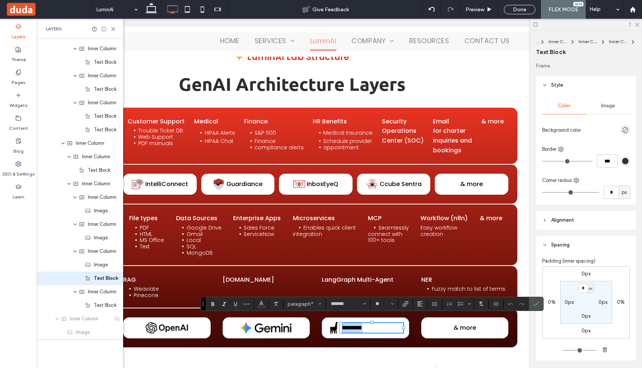
scroll to position [1039, 0]
click at [402, 325] on p "*********" at bounding box center [372, 328] width 62 height 10
click at [380, 336] on div "********* & more" at bounding box center [315, 328] width 403 height 39
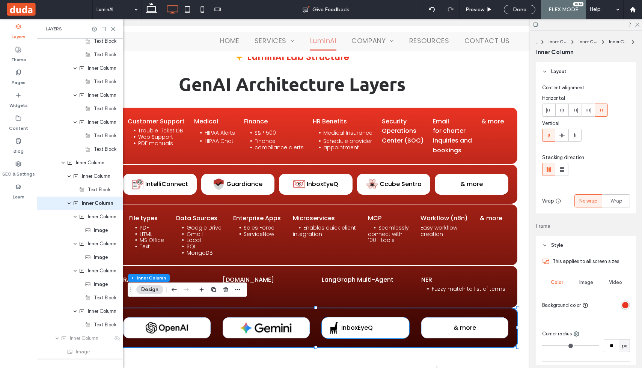
click at [365, 324] on span "InboxEyeQ" at bounding box center [357, 328] width 32 height 9
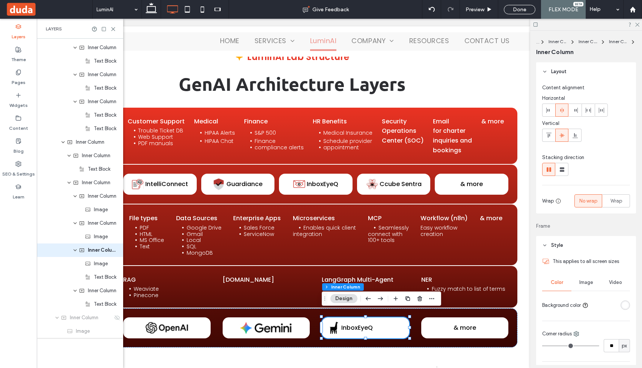
click at [365, 324] on span "InboxEyeQ" at bounding box center [357, 328] width 32 height 9
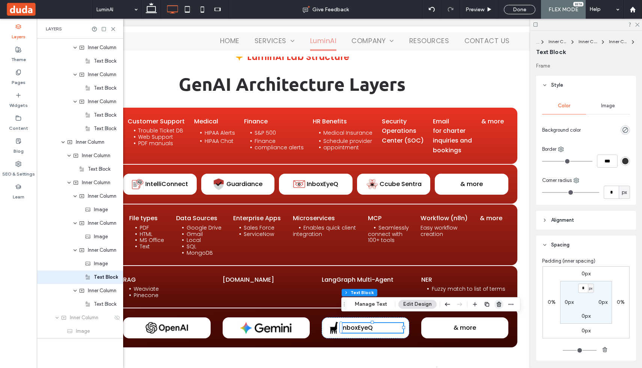
click at [497, 306] on use "button" at bounding box center [499, 304] width 5 height 5
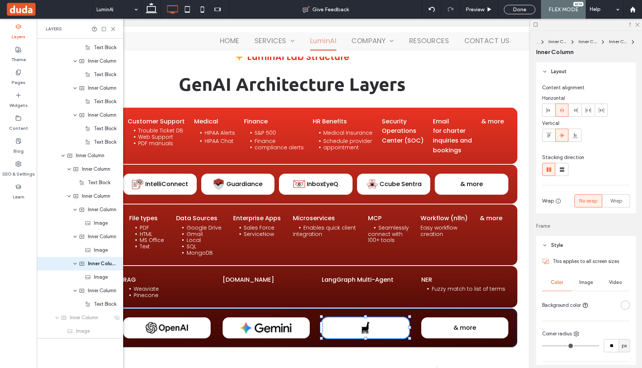
scroll to position [1025, 0]
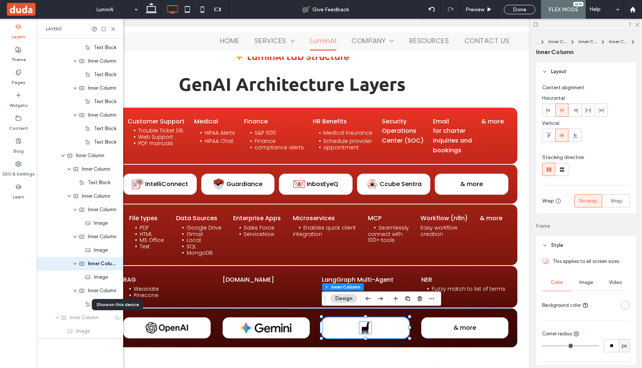
click at [363, 323] on img at bounding box center [365, 328] width 12 height 12
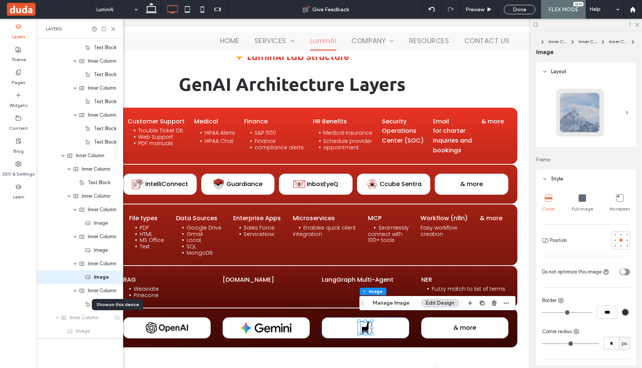
click at [579, 122] on div at bounding box center [580, 113] width 50 height 50
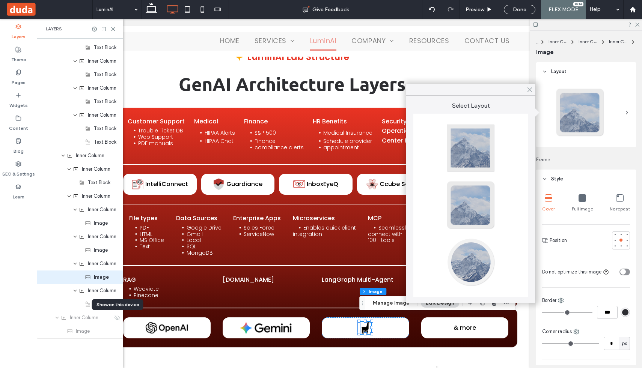
click at [529, 89] on icon at bounding box center [529, 89] width 7 height 7
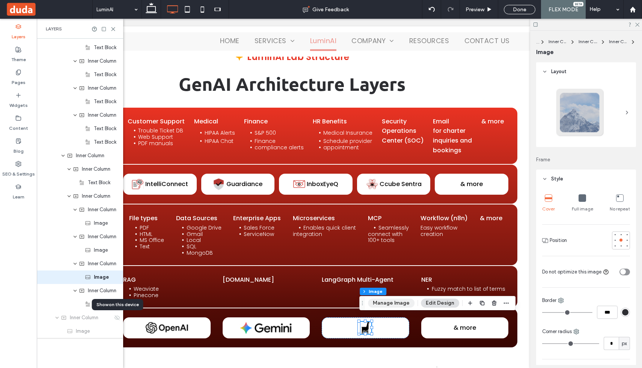
click at [386, 302] on button "Manage Image" at bounding box center [391, 303] width 47 height 9
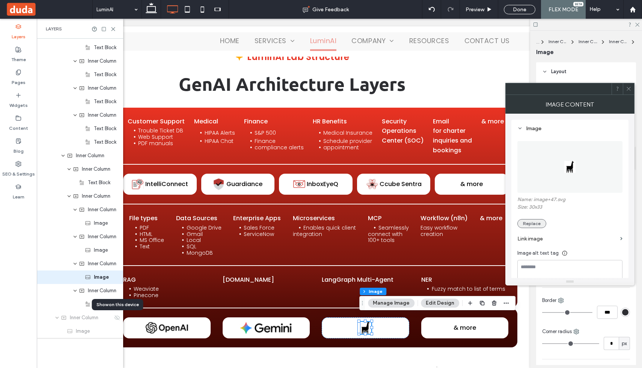
click at [537, 220] on button "Replace" at bounding box center [531, 223] width 29 height 9
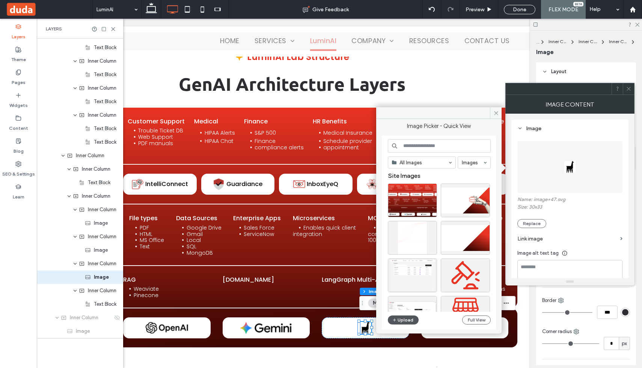
click at [404, 319] on button "Upload" at bounding box center [403, 320] width 31 height 9
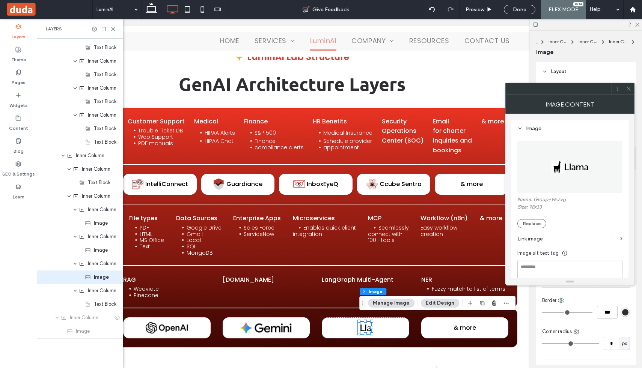
click at [627, 92] on span at bounding box center [629, 88] width 6 height 11
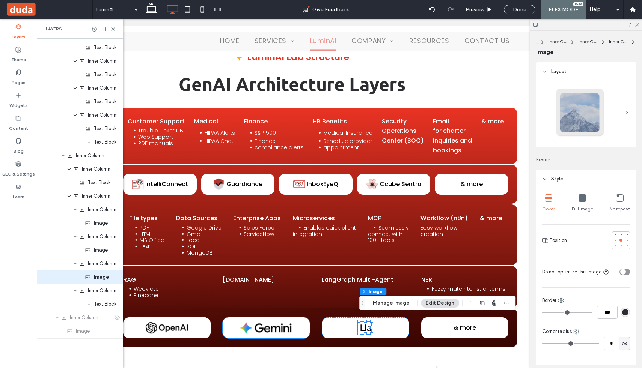
click at [276, 322] on img at bounding box center [266, 328] width 52 height 12
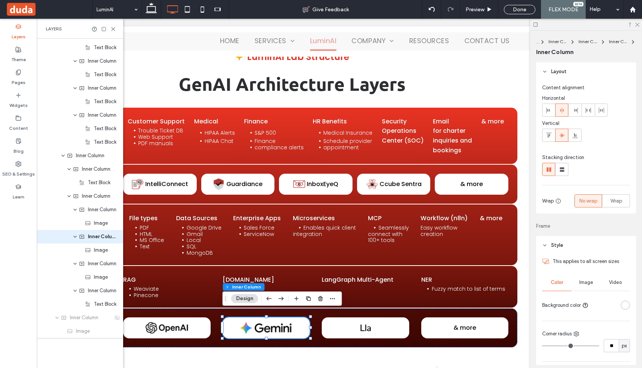
click at [276, 322] on img at bounding box center [266, 328] width 52 height 12
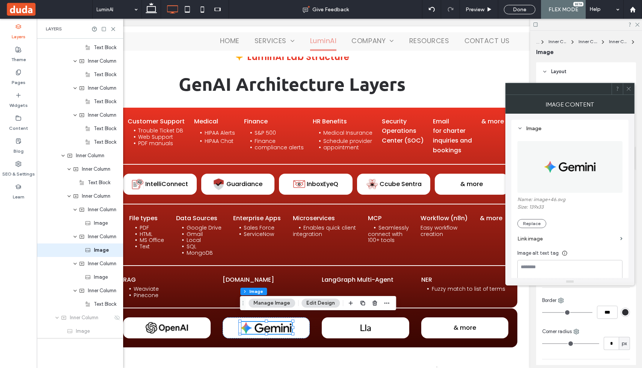
click at [631, 90] on icon at bounding box center [629, 89] width 6 height 6
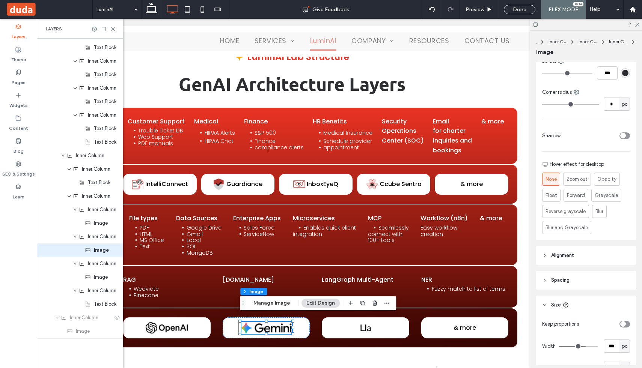
scroll to position [328, 0]
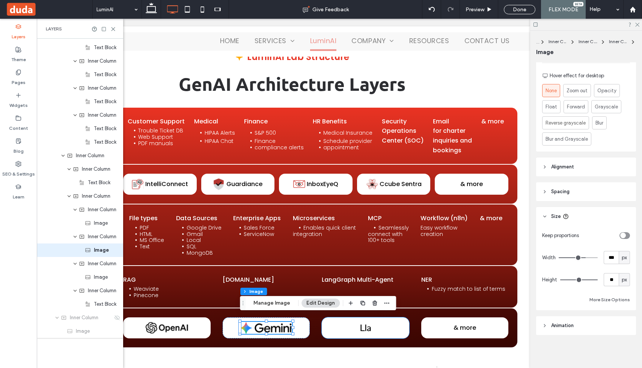
click at [369, 322] on img at bounding box center [365, 328] width 12 height 12
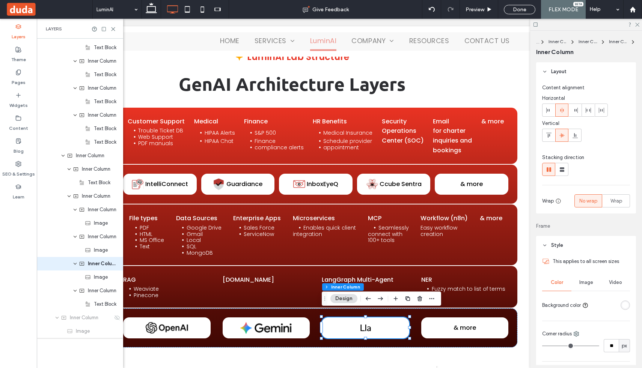
click at [365, 322] on img at bounding box center [365, 328] width 12 height 12
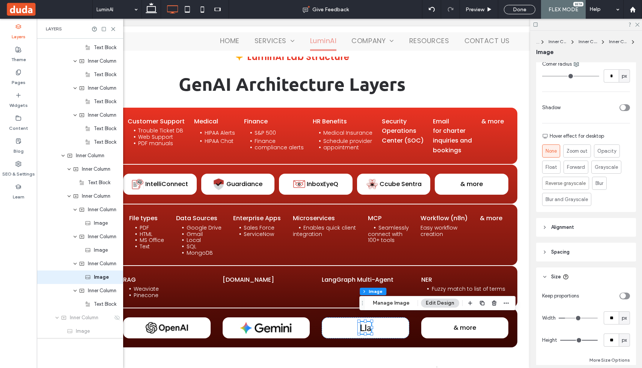
scroll to position [269, 0]
click at [627, 318] on div "px" at bounding box center [625, 317] width 8 height 8
click at [627, 302] on div "A" at bounding box center [624, 303] width 11 height 13
type input "*"
click at [625, 340] on span "px" at bounding box center [624, 339] width 5 height 8
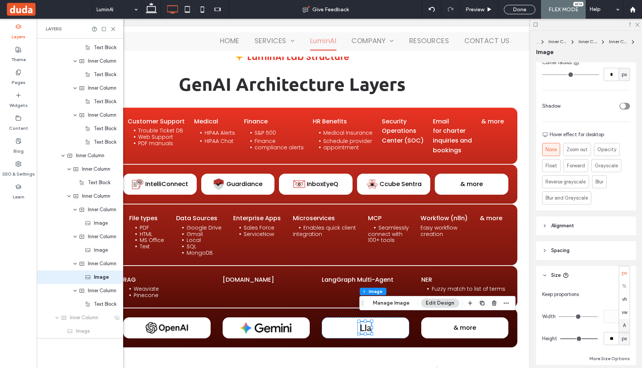
click at [625, 324] on span "A" at bounding box center [624, 326] width 3 height 8
type input "*"
click at [619, 315] on div "A" at bounding box center [624, 316] width 11 height 13
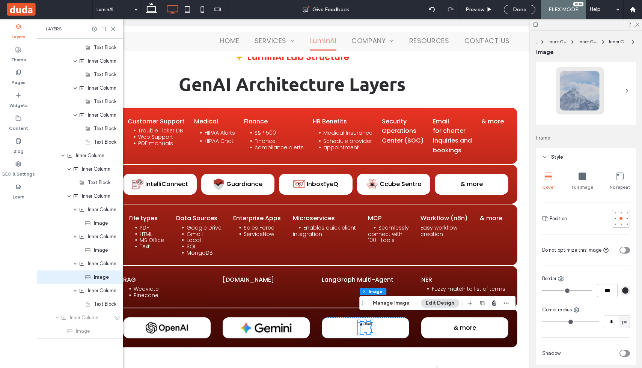
scroll to position [0, 0]
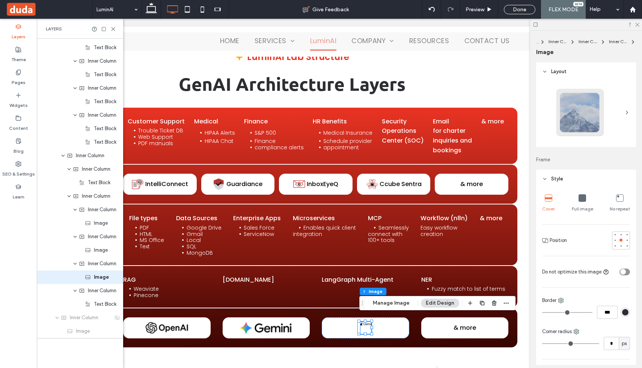
click at [584, 196] on icon at bounding box center [583, 198] width 8 height 8
click at [547, 200] on icon at bounding box center [549, 198] width 8 height 8
click at [581, 198] on icon at bounding box center [583, 198] width 8 height 8
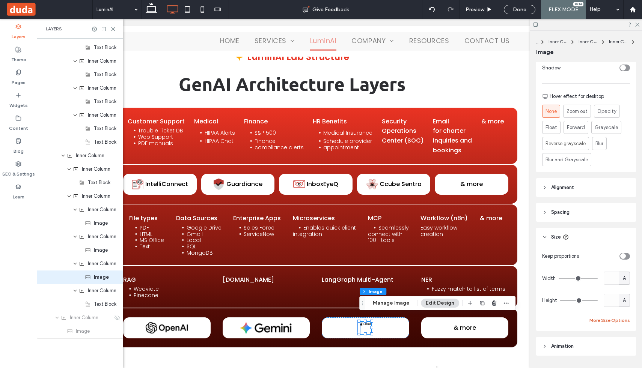
scroll to position [328, 0]
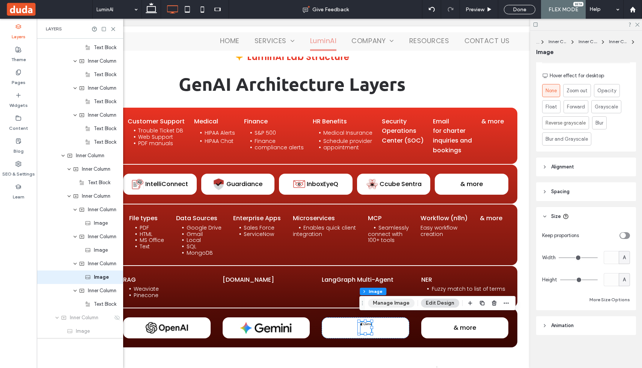
click at [387, 304] on button "Manage Image" at bounding box center [391, 303] width 47 height 9
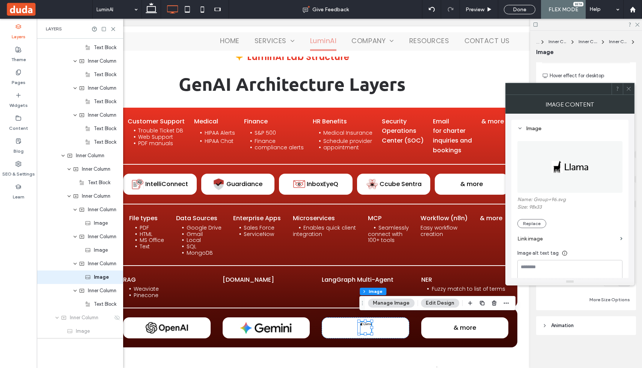
click at [625, 88] on div at bounding box center [628, 88] width 11 height 11
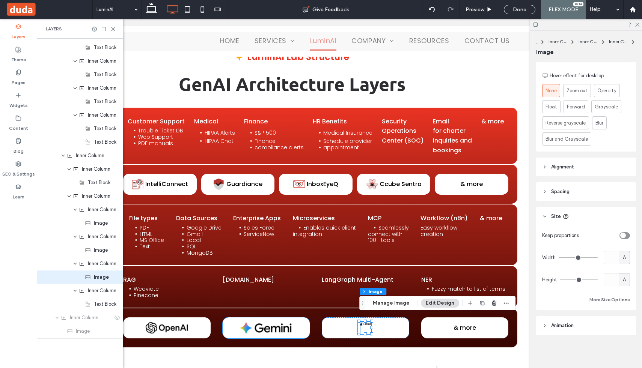
click at [278, 322] on img at bounding box center [266, 328] width 52 height 12
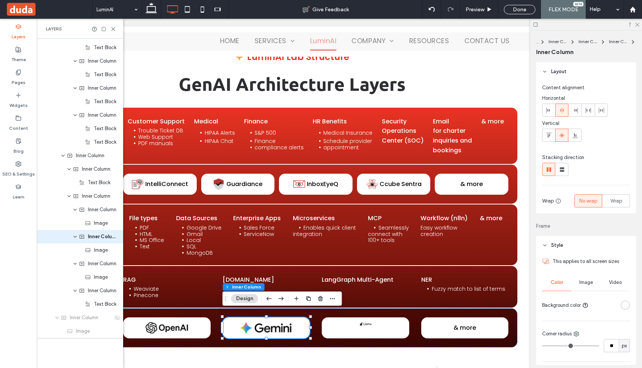
click at [278, 322] on img at bounding box center [266, 328] width 52 height 12
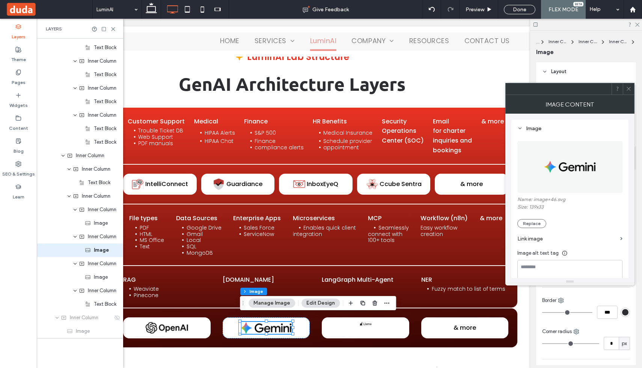
click at [627, 86] on icon at bounding box center [629, 89] width 6 height 6
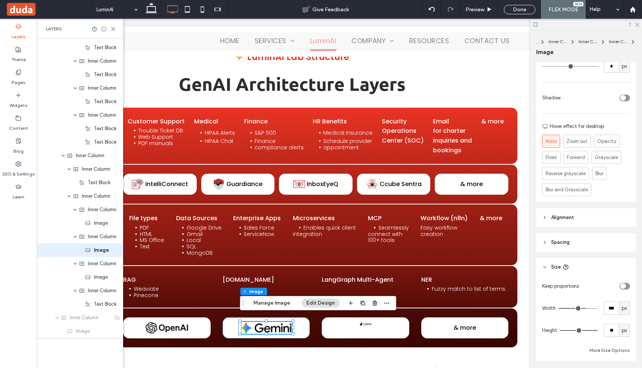
scroll to position [277, 0]
click at [366, 322] on img at bounding box center [365, 324] width 12 height 4
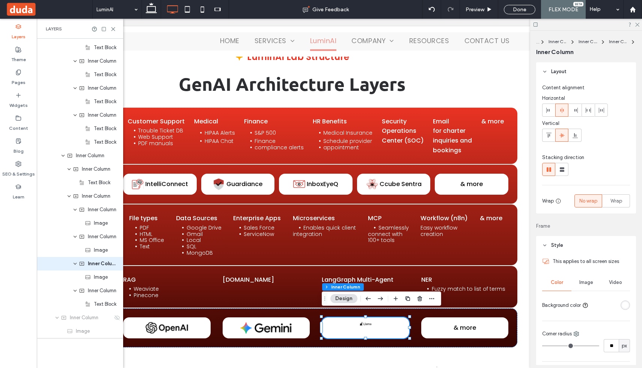
click at [366, 322] on img at bounding box center [365, 324] width 12 height 4
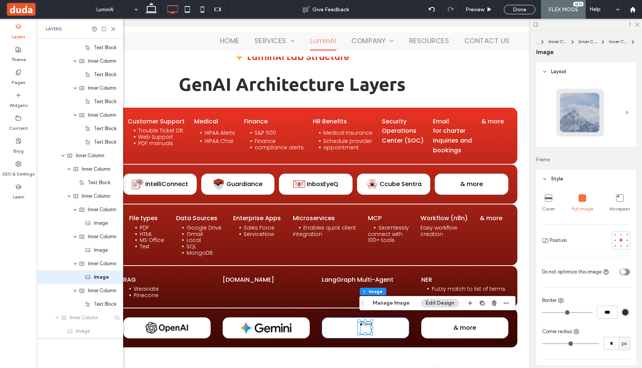
click at [366, 322] on img at bounding box center [365, 324] width 12 height 4
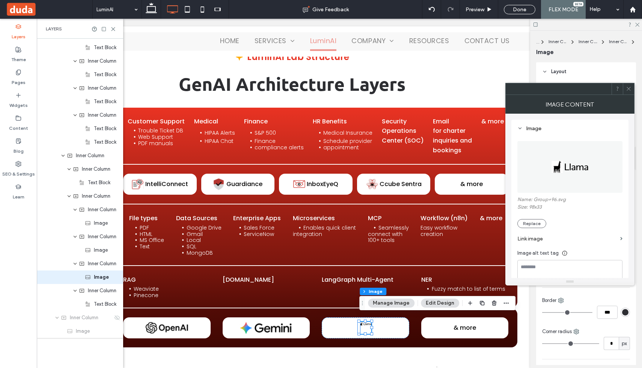
click at [629, 92] on span at bounding box center [629, 88] width 6 height 11
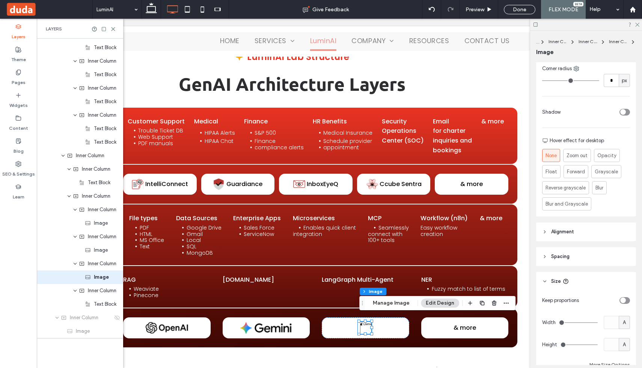
scroll to position [274, 0]
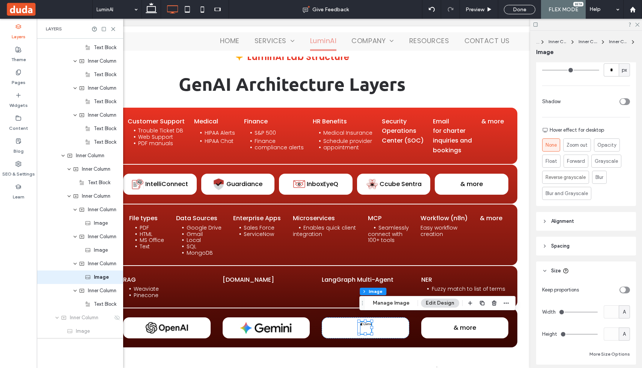
click at [626, 312] on div "A" at bounding box center [625, 313] width 8 height 8
click at [624, 250] on span "px" at bounding box center [624, 247] width 5 height 8
type input "**"
click at [612, 313] on input "**" at bounding box center [611, 312] width 15 height 13
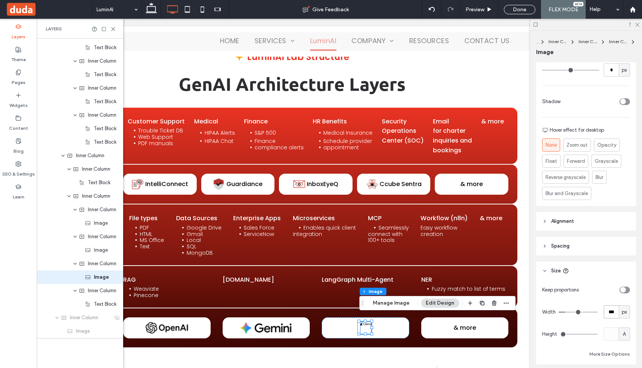
type input "***"
click at [627, 335] on div "A" at bounding box center [625, 335] width 8 height 8
click at [626, 271] on span "px" at bounding box center [624, 269] width 5 height 8
type input "**"
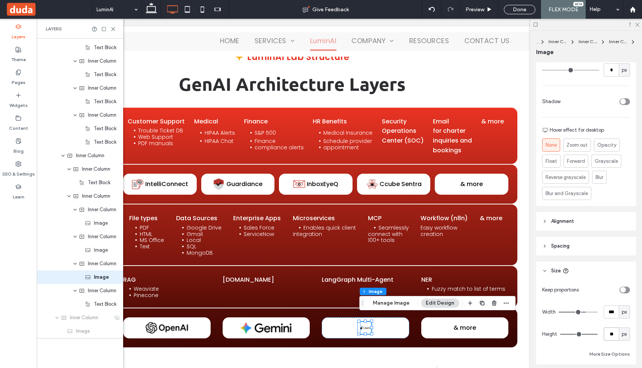
click at [613, 332] on input "**" at bounding box center [611, 334] width 15 height 13
type input "**"
click at [370, 323] on img at bounding box center [365, 328] width 12 height 12
click at [365, 322] on img at bounding box center [365, 328] width 12 height 12
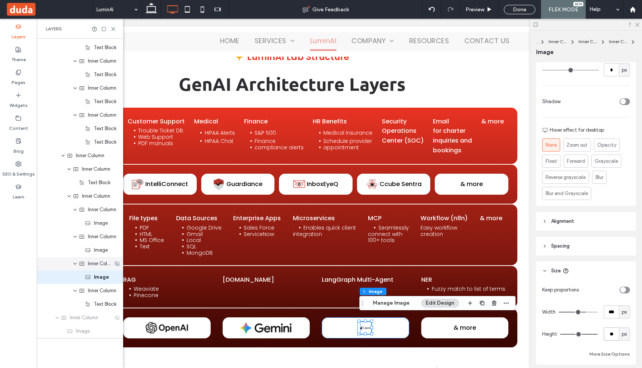
click at [98, 265] on span "Inner Column" at bounding box center [100, 264] width 25 height 8
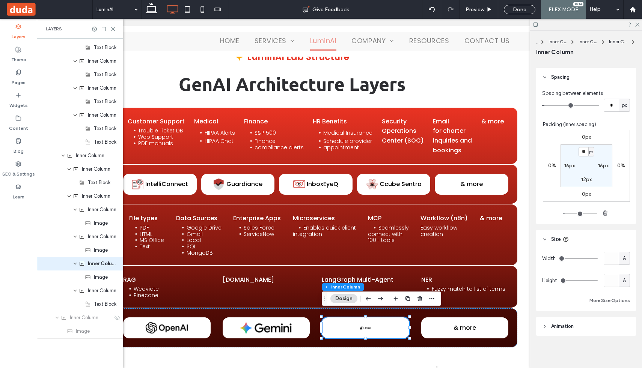
scroll to position [416, 0]
click at [368, 324] on img at bounding box center [365, 328] width 12 height 12
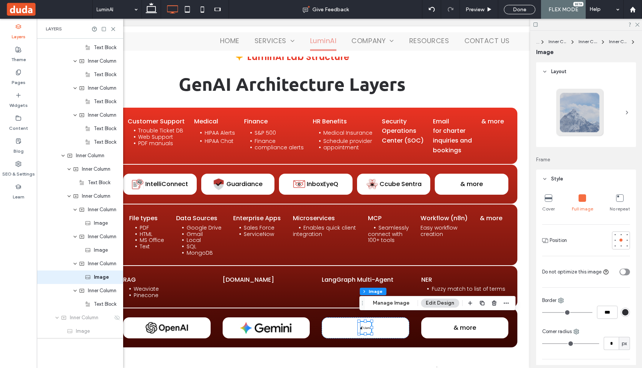
click at [368, 324] on img at bounding box center [365, 328] width 12 height 12
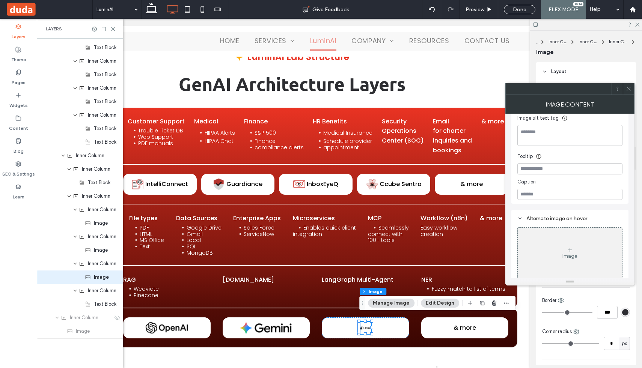
scroll to position [141, 0]
click at [630, 85] on span at bounding box center [629, 88] width 6 height 11
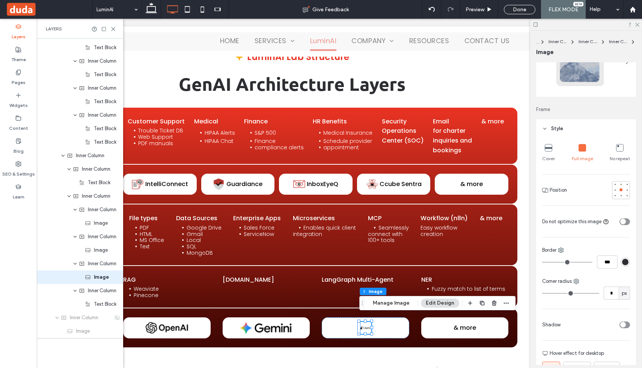
scroll to position [0, 0]
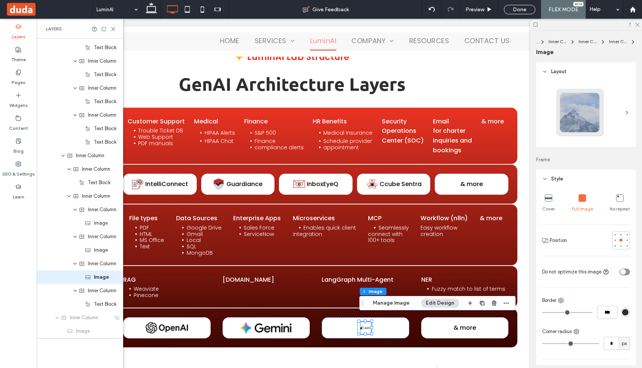
click at [547, 199] on icon at bounding box center [549, 198] width 8 height 8
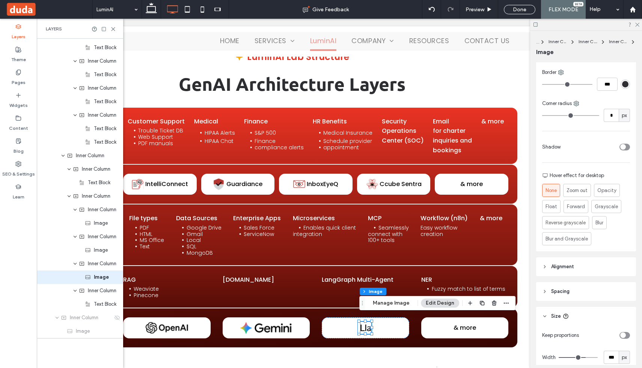
scroll to position [328, 0]
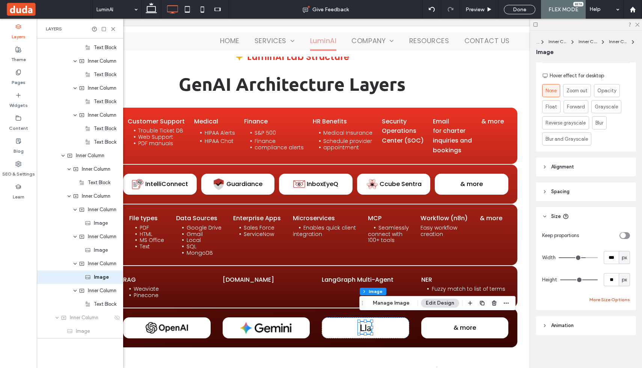
click at [615, 301] on button "More Size Options" at bounding box center [609, 299] width 41 height 9
click at [606, 327] on input "**" at bounding box center [602, 327] width 15 height 13
type input "***"
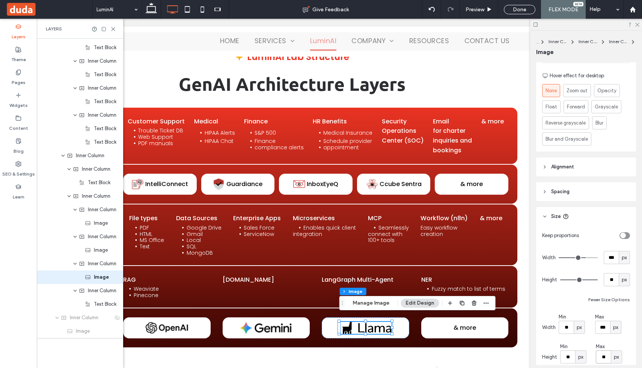
click at [607, 359] on input "**" at bounding box center [603, 357] width 15 height 13
click at [373, 323] on img at bounding box center [365, 328] width 52 height 12
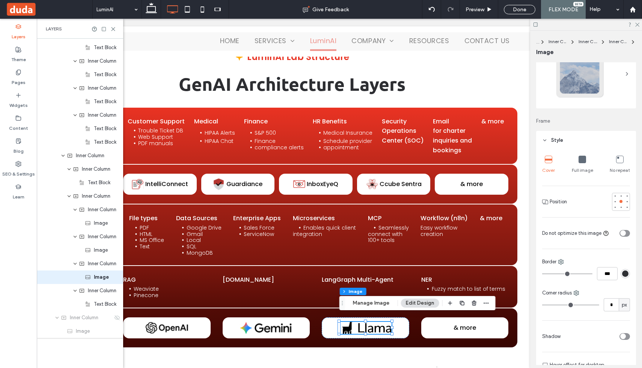
scroll to position [0, 0]
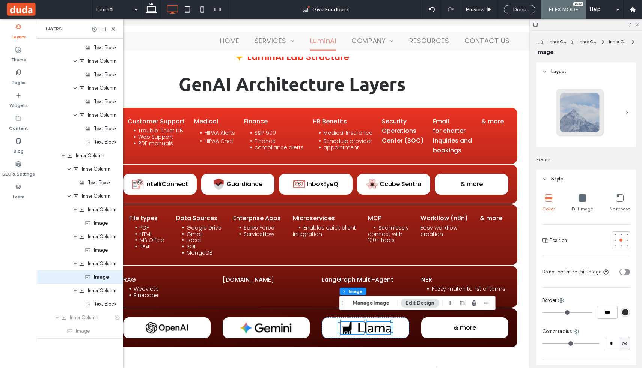
click at [579, 195] on icon at bounding box center [583, 198] width 8 height 8
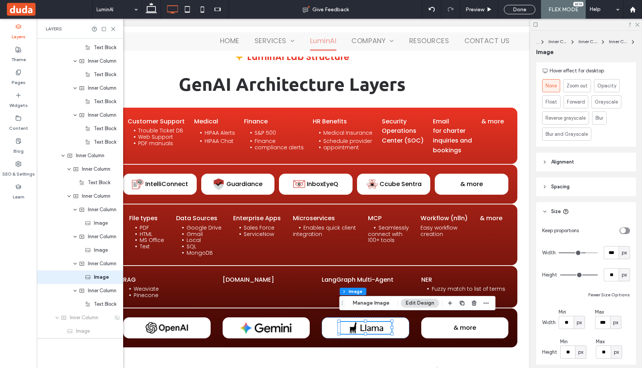
scroll to position [341, 0]
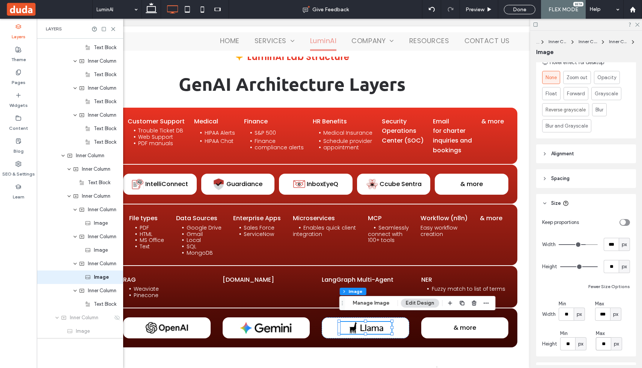
click at [609, 342] on input "**" at bounding box center [603, 344] width 15 height 13
type input "**"
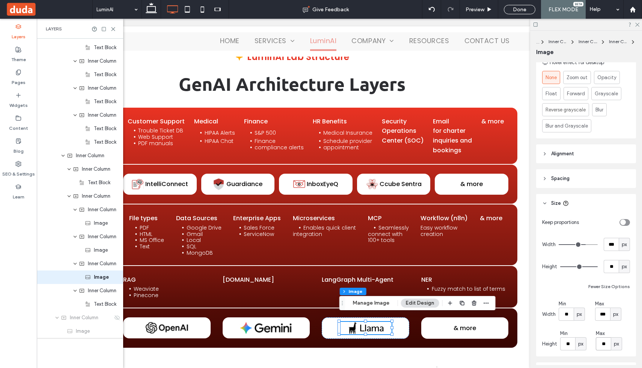
scroll to position [0, 0]
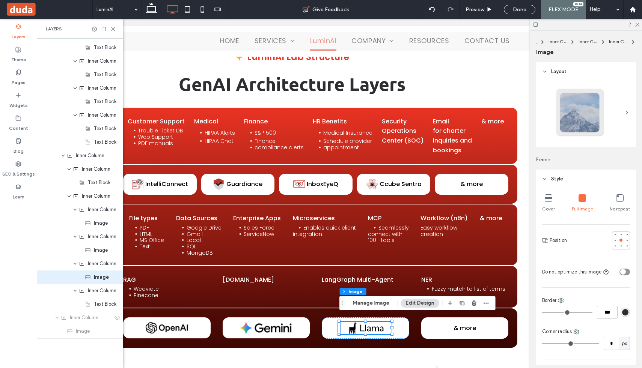
click at [552, 199] on icon at bounding box center [549, 198] width 8 height 8
click at [590, 200] on div "Full image" at bounding box center [582, 203] width 21 height 24
click at [324, 322] on div at bounding box center [365, 328] width 87 height 21
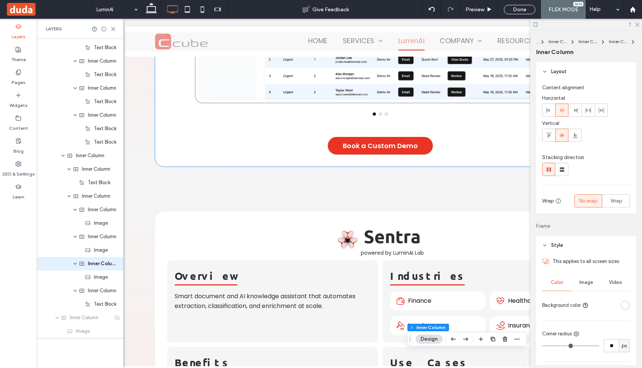
scroll to position [2481, 0]
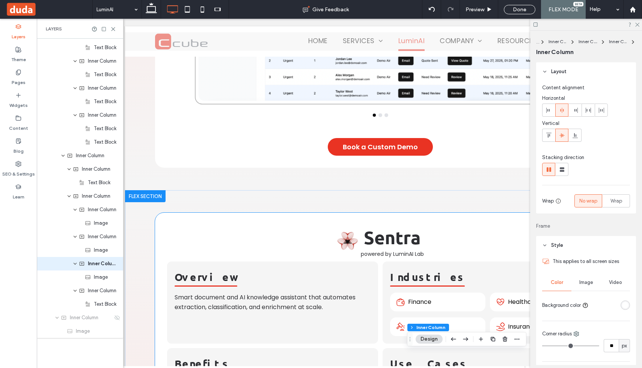
click at [381, 234] on strong "Sentra" at bounding box center [392, 237] width 57 height 23
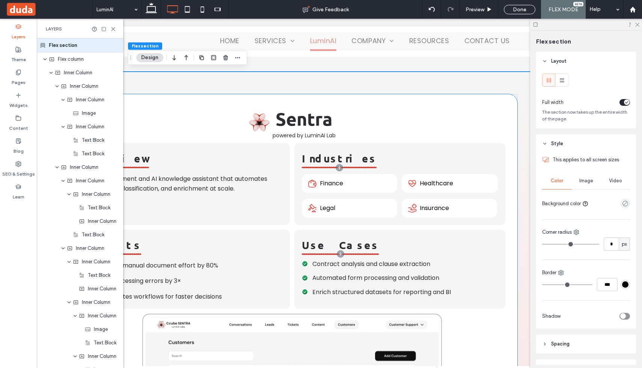
scroll to position [2587, 0]
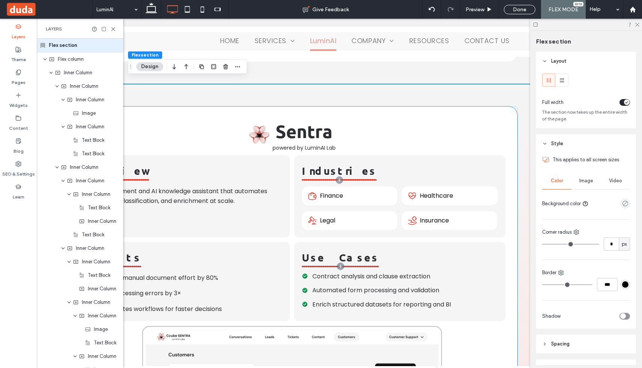
click at [317, 120] on strong "Sentra" at bounding box center [304, 131] width 57 height 23
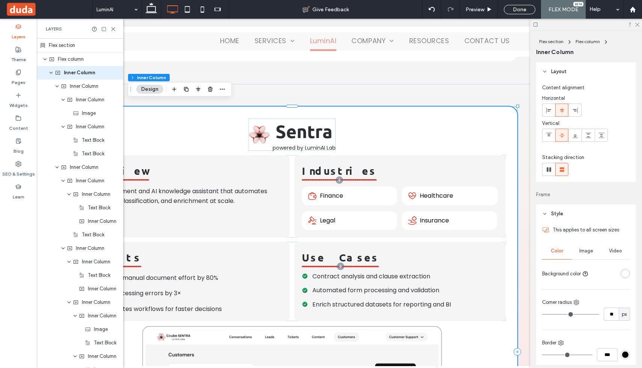
click at [308, 126] on strong "Sentra" at bounding box center [304, 131] width 57 height 23
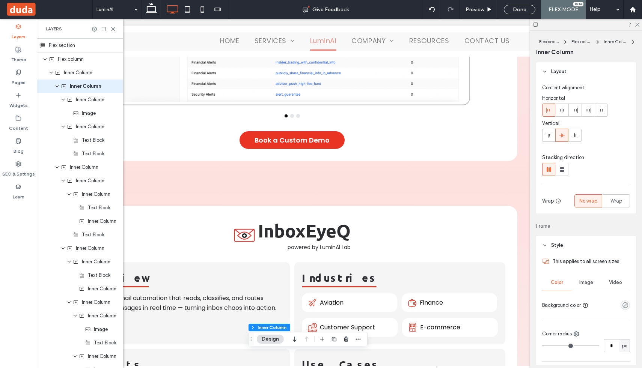
scroll to position [1966, 0]
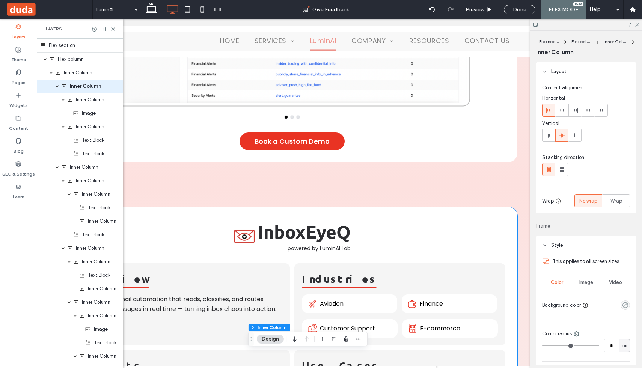
click at [262, 228] on strong "InboxEyeQ" at bounding box center [304, 231] width 93 height 23
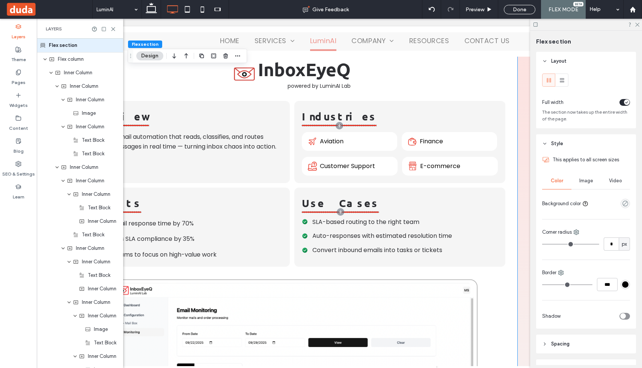
click at [261, 68] on strong "InboxEyeQ" at bounding box center [304, 69] width 93 height 23
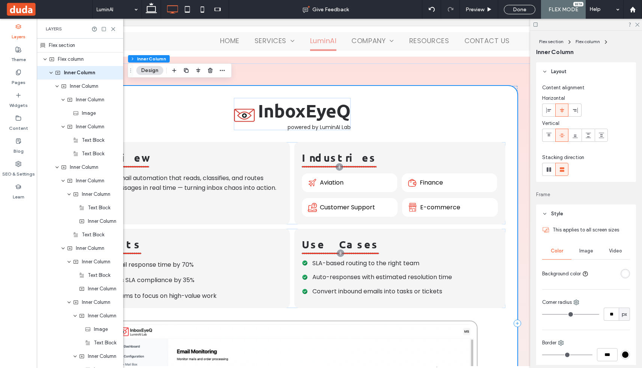
scroll to position [2086, 0]
click at [259, 101] on strong "InboxEyeQ" at bounding box center [304, 111] width 93 height 23
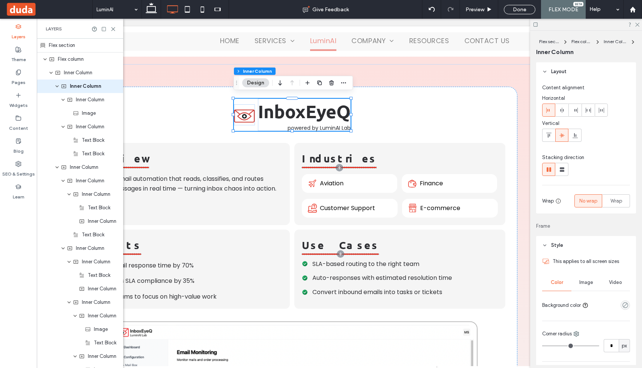
scroll to position [16, 0]
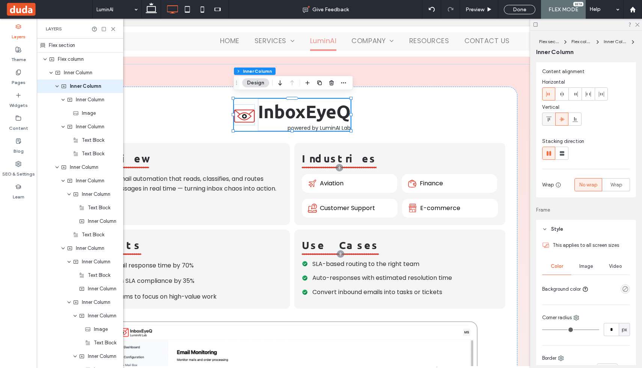
click at [550, 120] on icon at bounding box center [549, 119] width 6 height 6
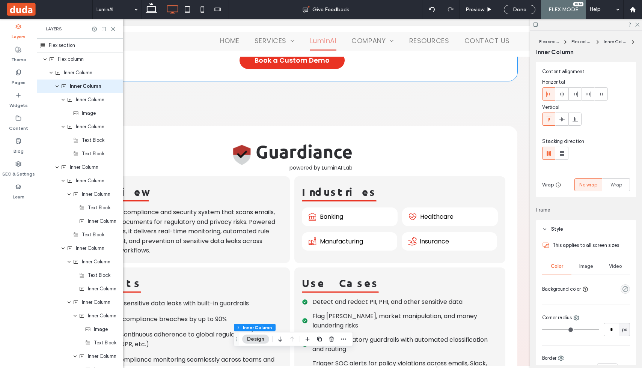
scroll to position [1391, 0]
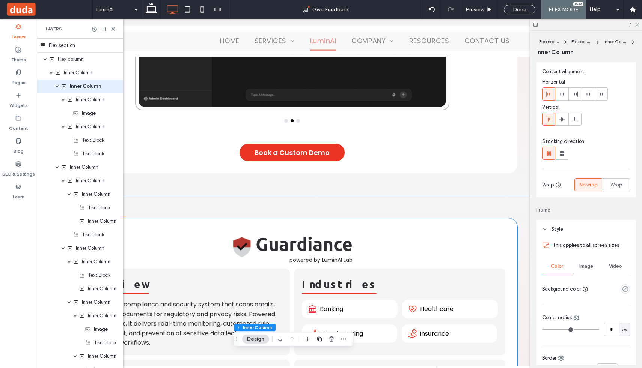
click at [315, 238] on strong "Guardiance" at bounding box center [304, 243] width 97 height 23
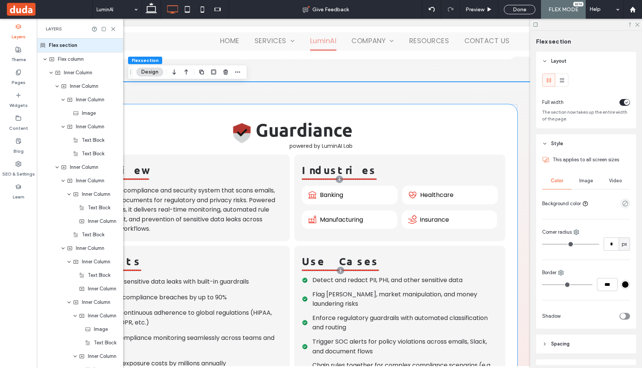
scroll to position [1500, 0]
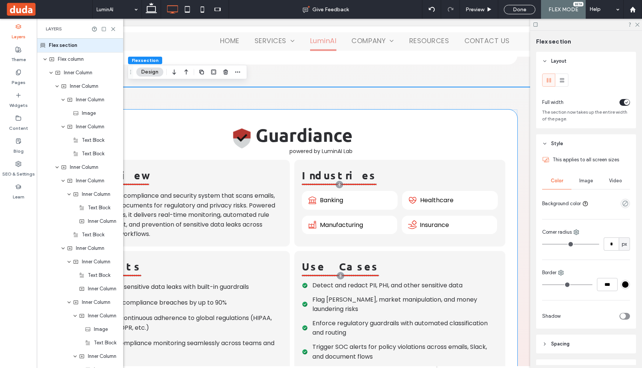
click at [281, 131] on strong "Guardiance" at bounding box center [304, 135] width 97 height 23
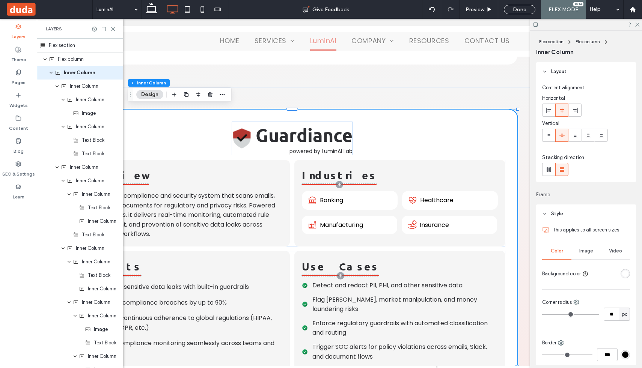
click at [281, 131] on strong "Guardiance" at bounding box center [304, 135] width 97 height 23
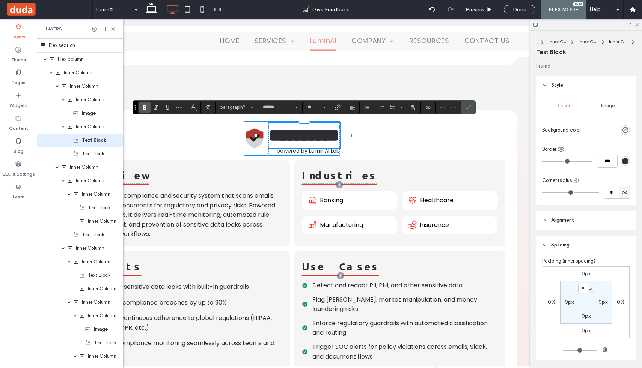
click at [247, 125] on div "**********" at bounding box center [291, 139] width 95 height 34
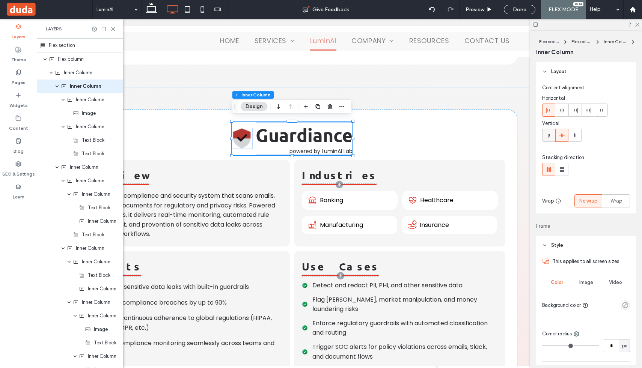
click at [548, 133] on icon at bounding box center [549, 136] width 6 height 6
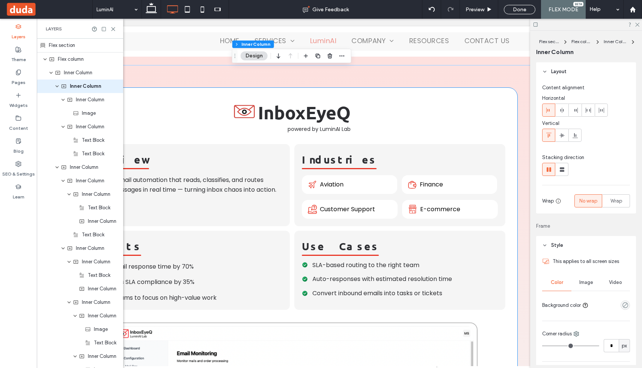
click at [241, 103] on img at bounding box center [244, 110] width 21 height 21
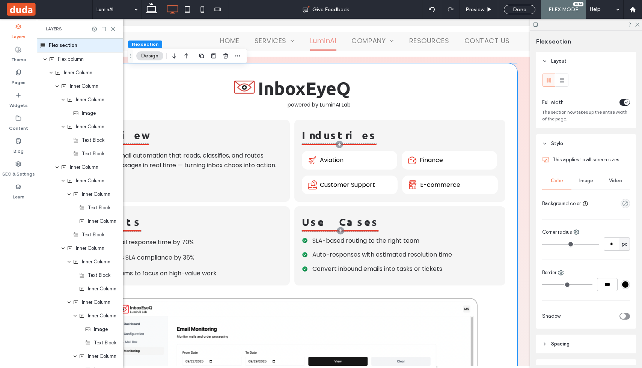
scroll to position [2076, 0]
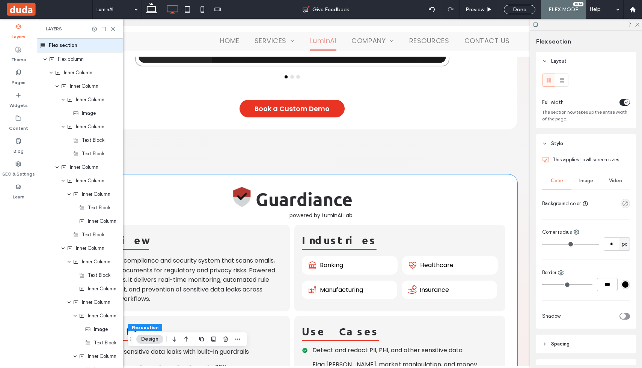
click at [258, 193] on strong "Guardiance" at bounding box center [304, 199] width 97 height 23
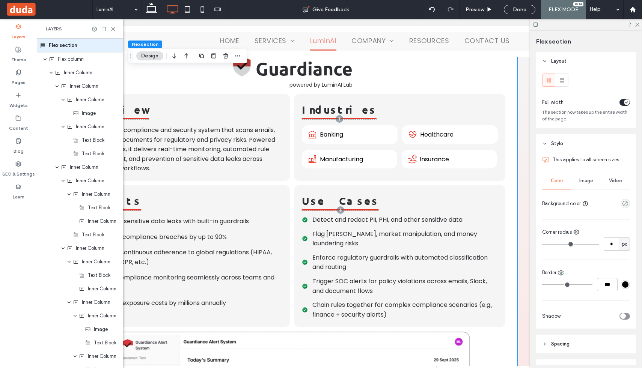
click at [253, 75] on div "Guardiance powered by LuminAI Lab" at bounding box center [292, 73] width 121 height 34
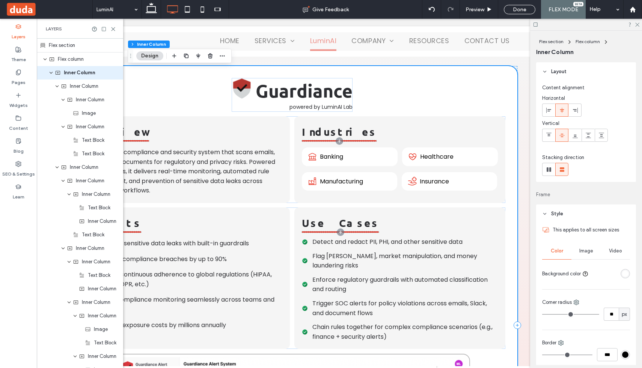
scroll to position [1540, 0]
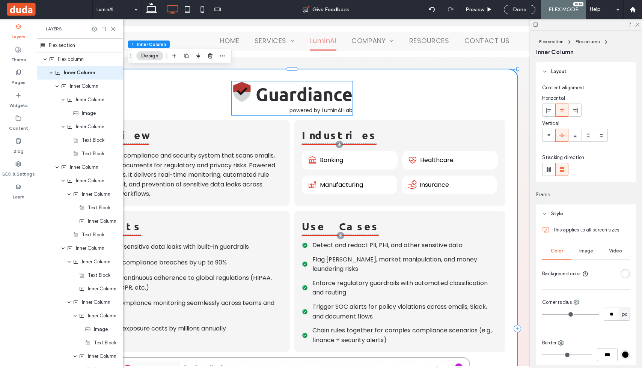
click at [248, 90] on img at bounding box center [242, 91] width 21 height 21
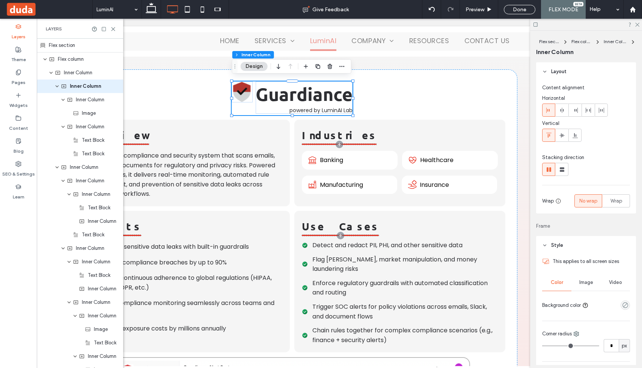
click at [246, 89] on img at bounding box center [242, 91] width 21 height 21
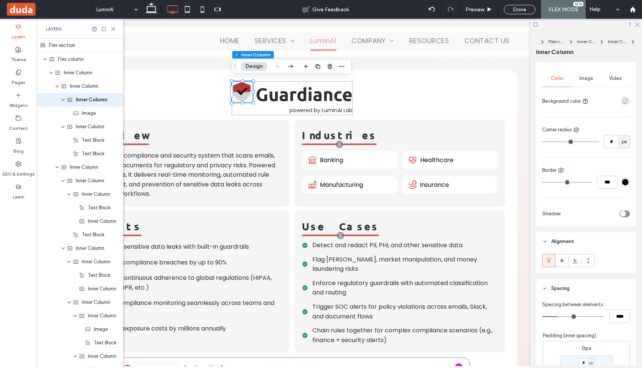
scroll to position [213, 0]
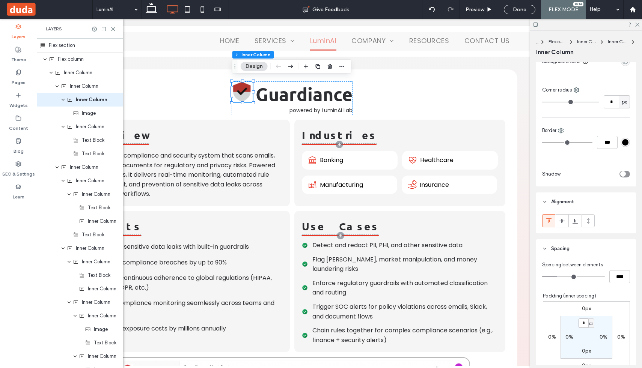
click at [584, 323] on input "*" at bounding box center [584, 323] width 10 height 9
type input "*"
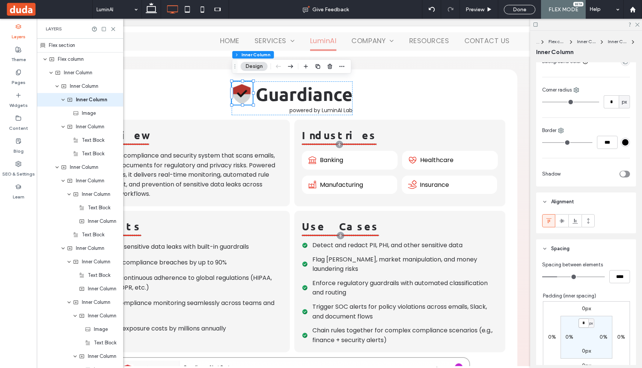
type input "*"
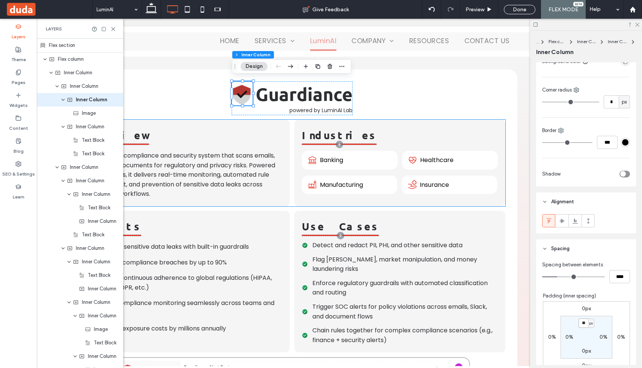
type input "**"
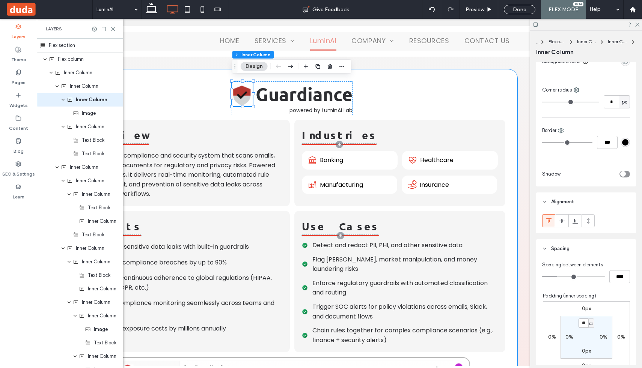
click at [412, 106] on div "Guardiance powered by LuminAI Lab Overview AI-powered compliance and security s…" at bounding box center [292, 328] width 451 height 519
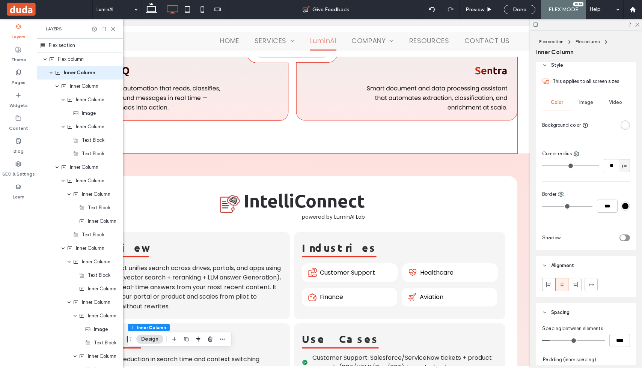
scroll to position [773, 0]
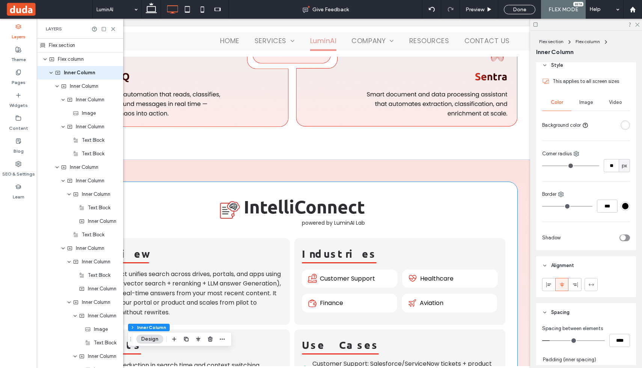
click at [245, 194] on p "IntelliConnect" at bounding box center [304, 207] width 121 height 26
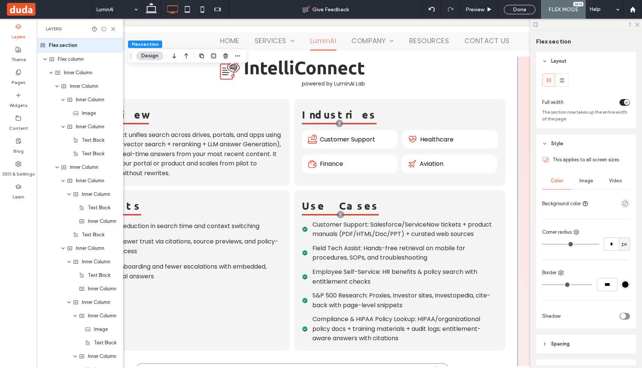
click at [238, 69] on img at bounding box center [230, 70] width 21 height 21
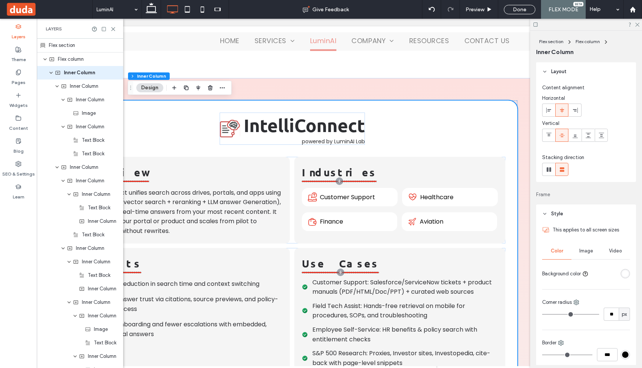
scroll to position [853, 0]
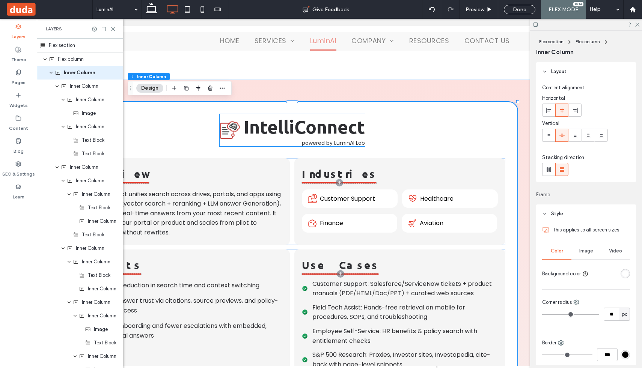
click at [231, 131] on img at bounding box center [230, 130] width 21 height 21
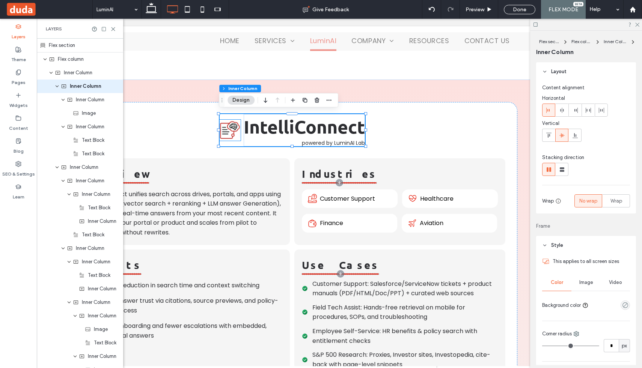
click at [234, 121] on img at bounding box center [230, 130] width 21 height 21
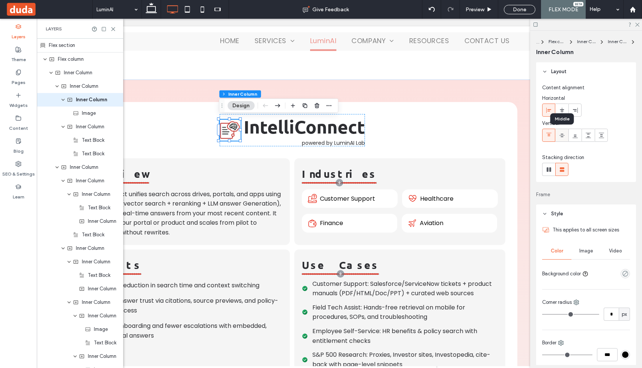
click at [564, 135] on icon at bounding box center [562, 136] width 6 height 6
click at [293, 140] on p "powered by LuminAI Lab" at bounding box center [304, 143] width 121 height 6
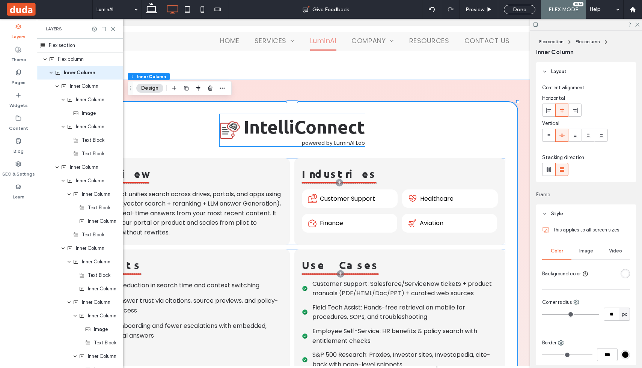
click at [237, 114] on div "IntelliConnect powered by LuminAI Lab" at bounding box center [292, 130] width 145 height 32
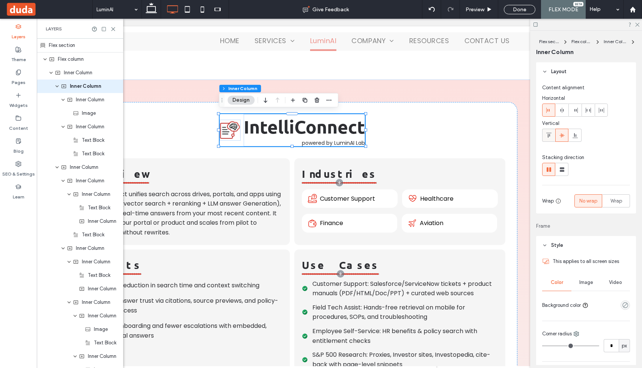
click at [547, 137] on icon at bounding box center [549, 136] width 6 height 6
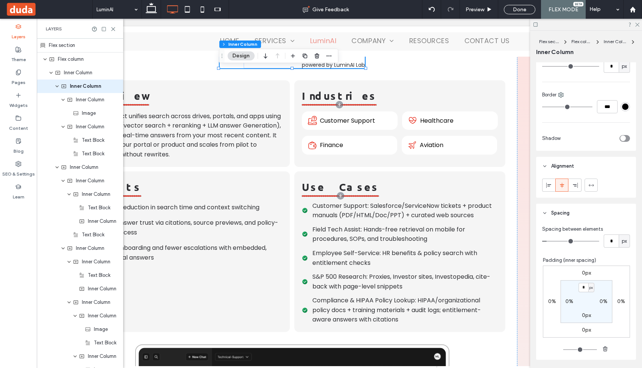
scroll to position [298, 0]
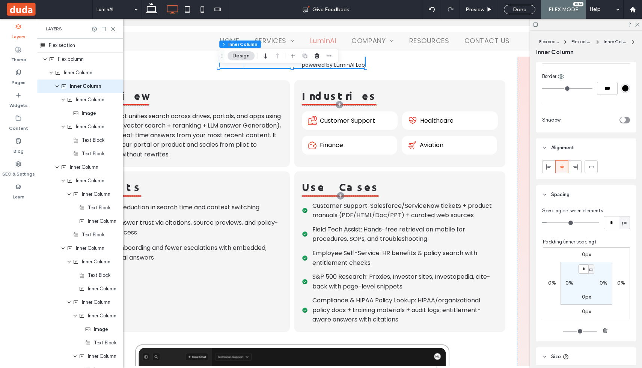
click at [586, 267] on input "*" at bounding box center [584, 269] width 10 height 9
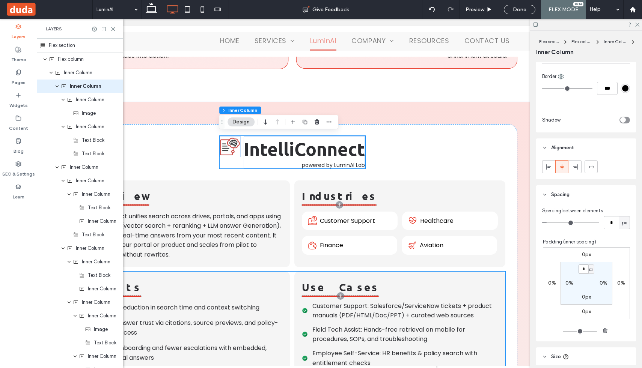
scroll to position [830, 0]
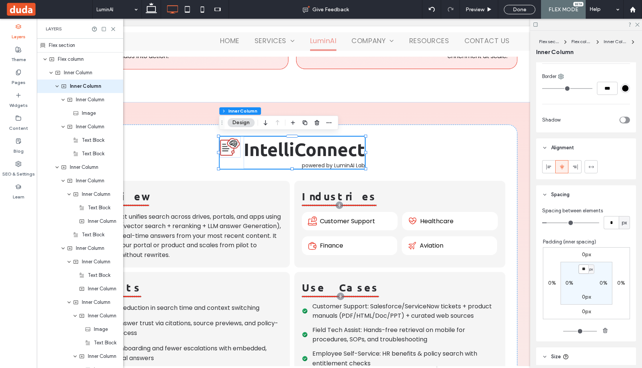
type input "**"
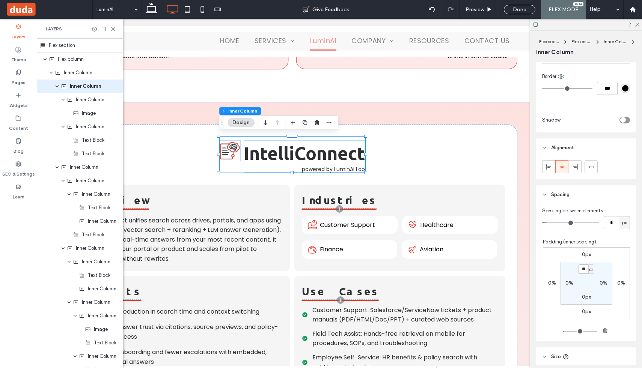
type input "*"
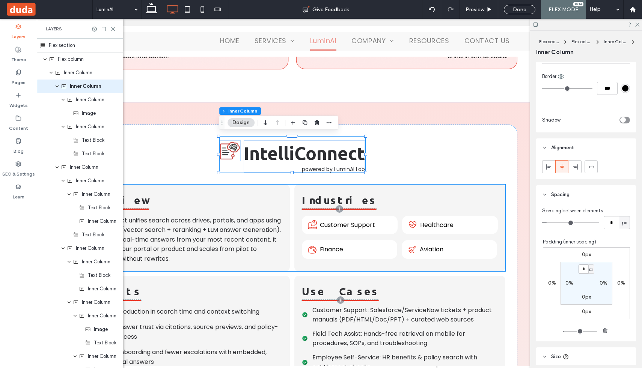
type input "*"
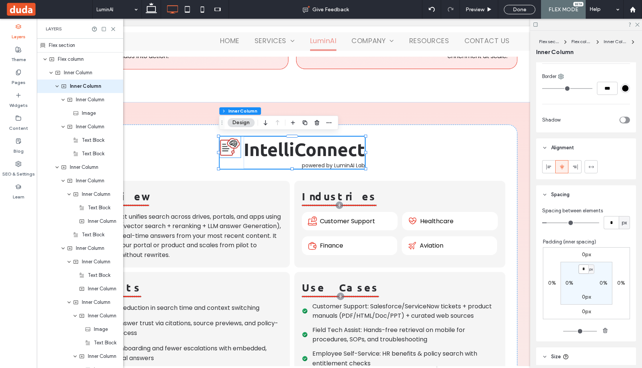
click at [228, 148] on img at bounding box center [230, 147] width 21 height 21
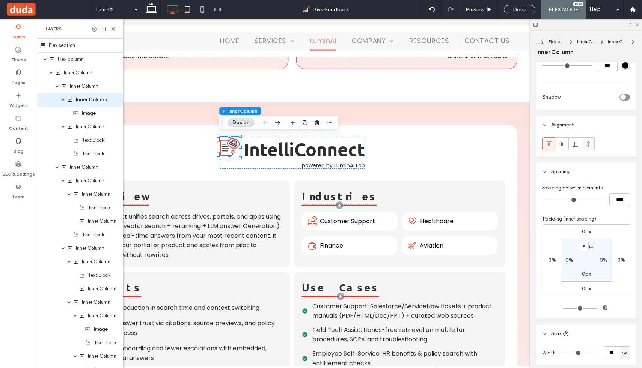
scroll to position [291, 0]
click at [584, 243] on input "*" at bounding box center [584, 245] width 10 height 9
type input "**"
type input "*"
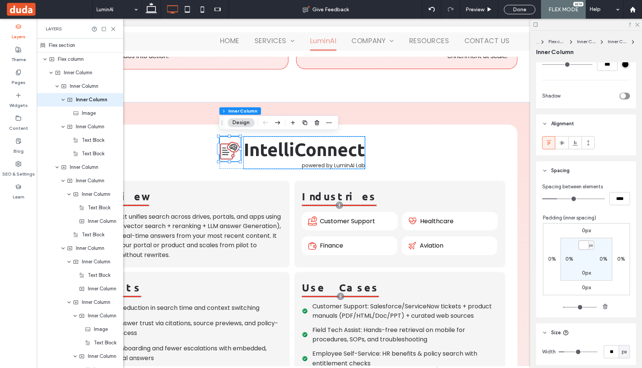
type input "*"
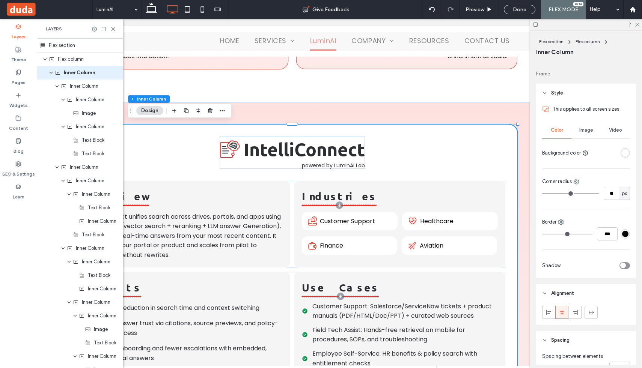
scroll to position [126, 0]
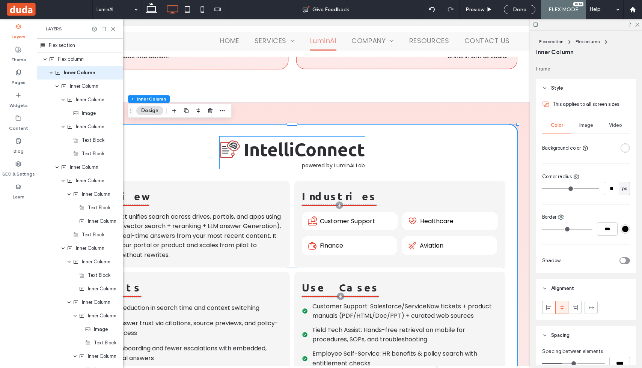
click at [238, 144] on img at bounding box center [230, 149] width 21 height 21
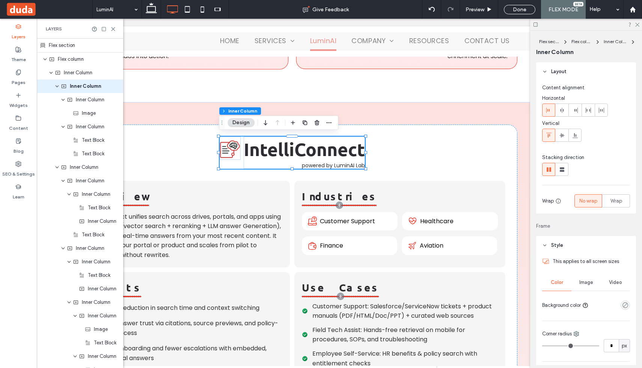
click at [228, 146] on img at bounding box center [230, 149] width 21 height 21
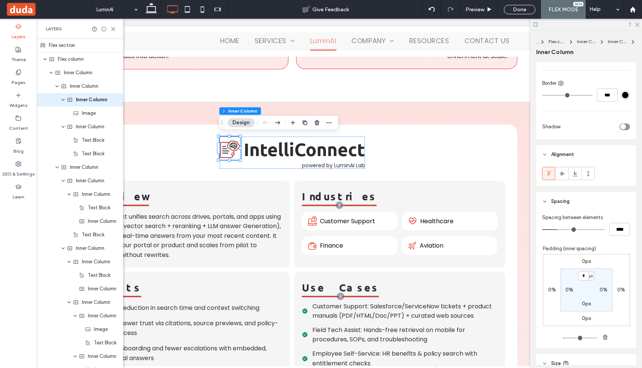
scroll to position [249, 0]
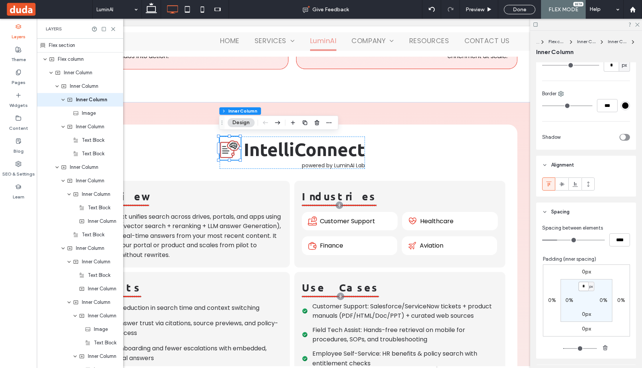
click at [582, 286] on input "*" at bounding box center [584, 286] width 10 height 9
type input "*"
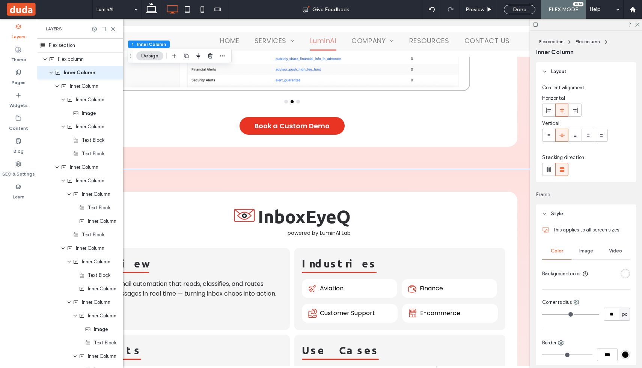
scroll to position [1982, 0]
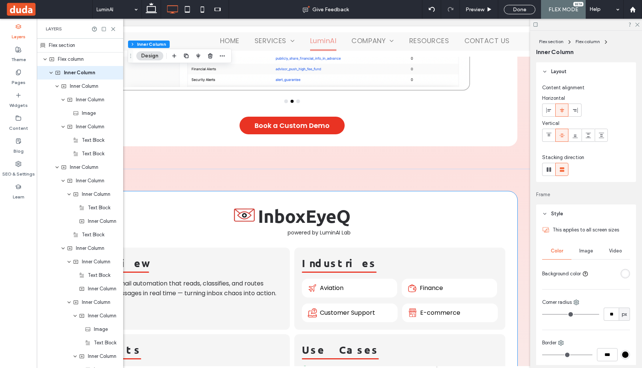
click at [250, 205] on img at bounding box center [244, 214] width 21 height 21
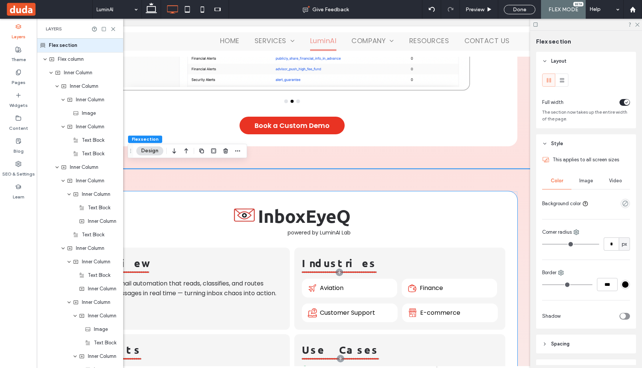
scroll to position [2112, 0]
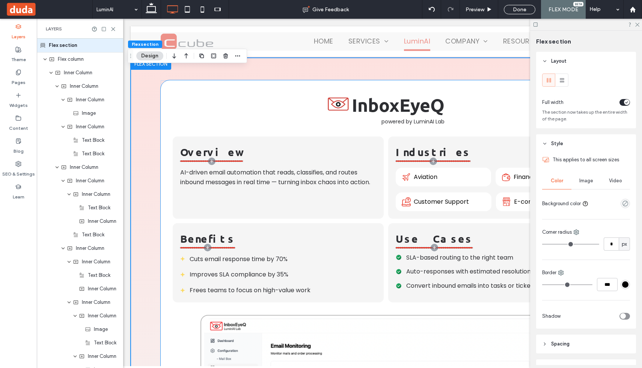
scroll to position [0, 94]
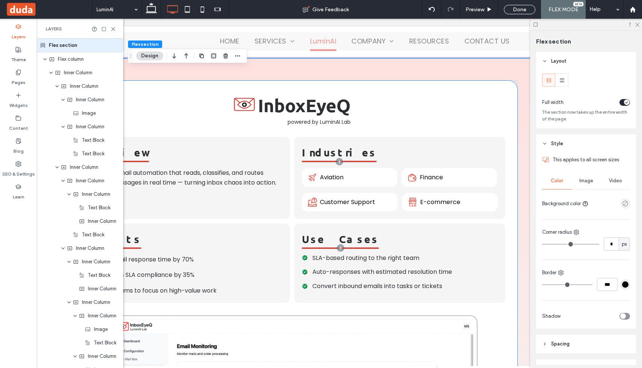
click at [252, 101] on img at bounding box center [244, 103] width 21 height 21
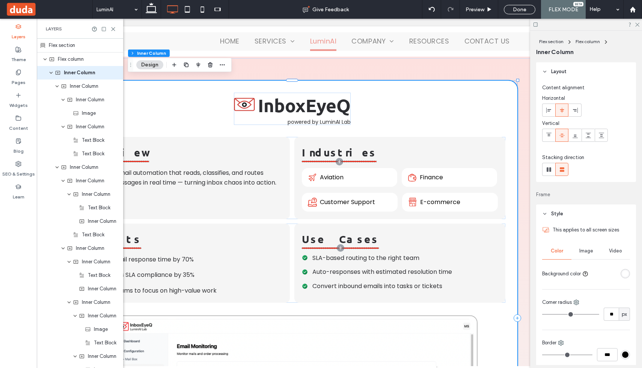
click at [252, 101] on img at bounding box center [244, 103] width 21 height 21
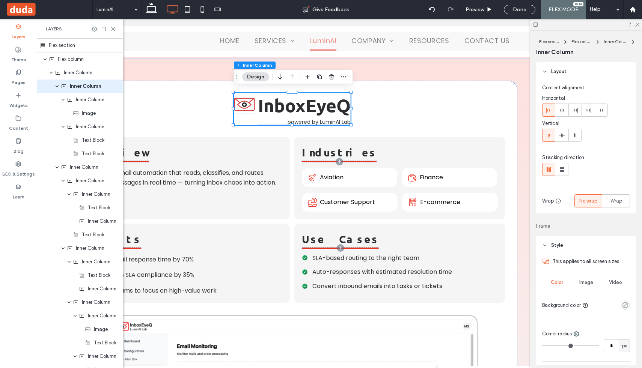
click at [248, 95] on img at bounding box center [244, 103] width 21 height 21
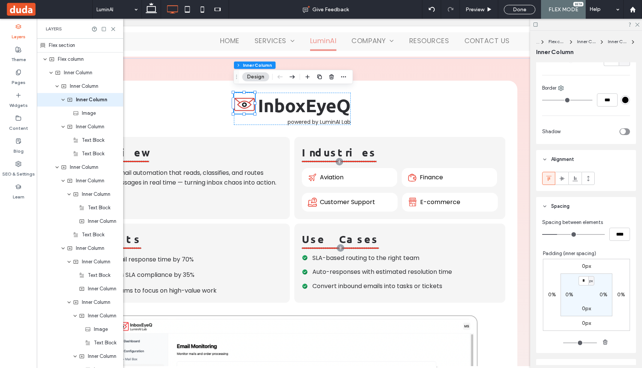
scroll to position [270, 0]
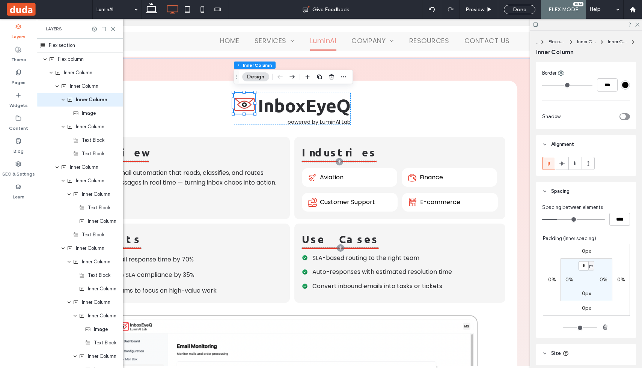
click at [581, 267] on input "*" at bounding box center [584, 265] width 10 height 9
type input "*"
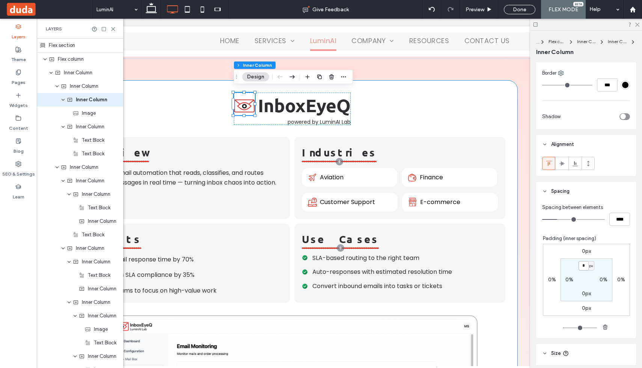
click at [513, 118] on div "InboxEyeQ powered by LuminAI Lab Overview AI-driven email automation that reads…" at bounding box center [292, 318] width 451 height 475
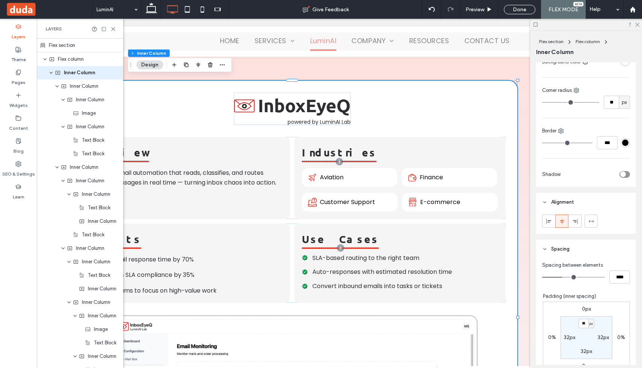
scroll to position [271, 0]
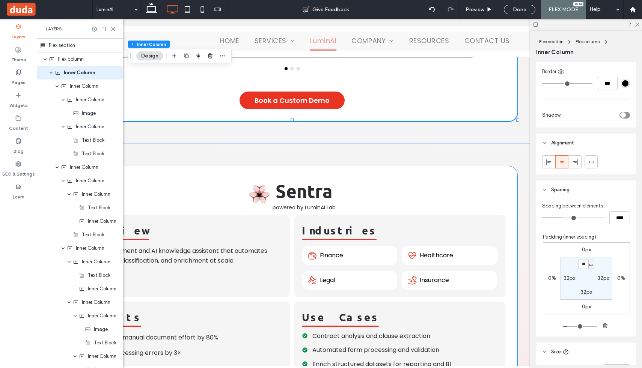
click at [266, 178] on div "Sentra powered by LuminAI Lab" at bounding box center [292, 194] width 87 height 32
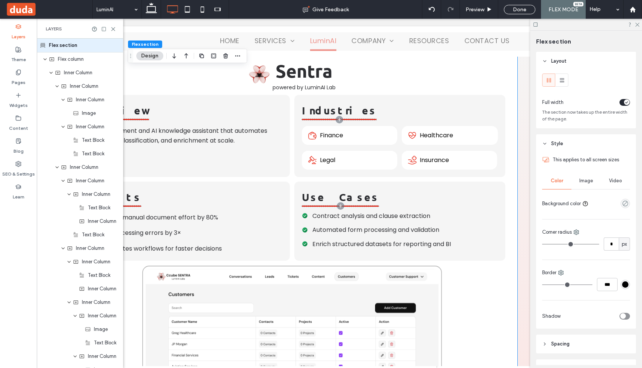
click at [269, 84] on div "Sentra powered by LuminAI Lab" at bounding box center [292, 74] width 87 height 32
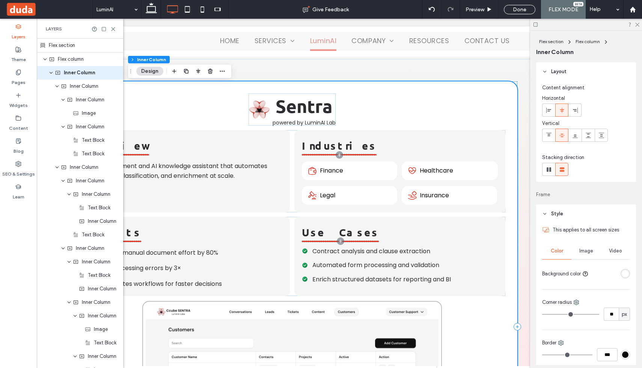
scroll to position [2605, 0]
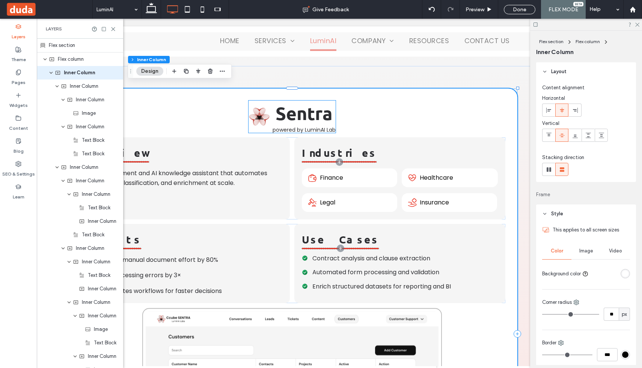
click at [264, 111] on img at bounding box center [259, 116] width 21 height 21
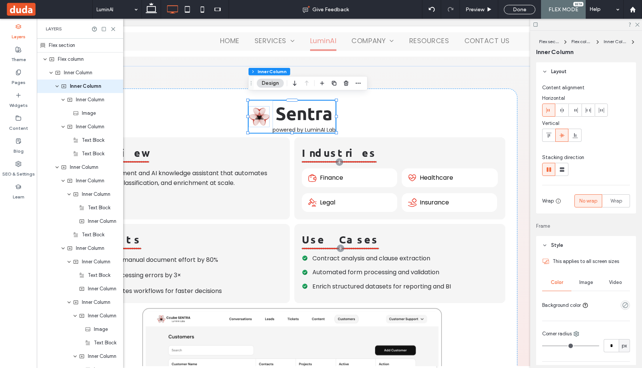
click at [264, 111] on img at bounding box center [259, 116] width 21 height 21
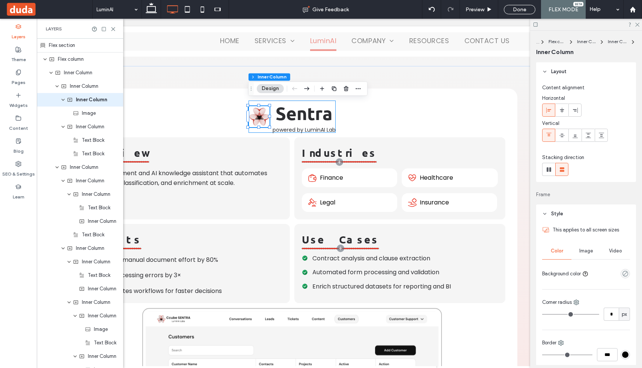
click at [260, 127] on div "Sentra powered by LuminAI Lab" at bounding box center [292, 117] width 87 height 32
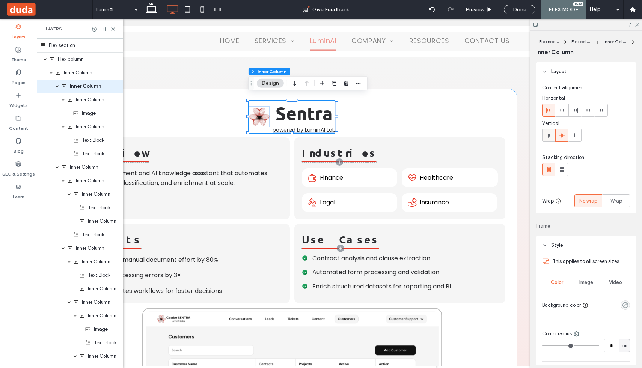
click at [546, 136] on icon at bounding box center [549, 136] width 6 height 6
click at [256, 111] on img at bounding box center [259, 111] width 21 height 21
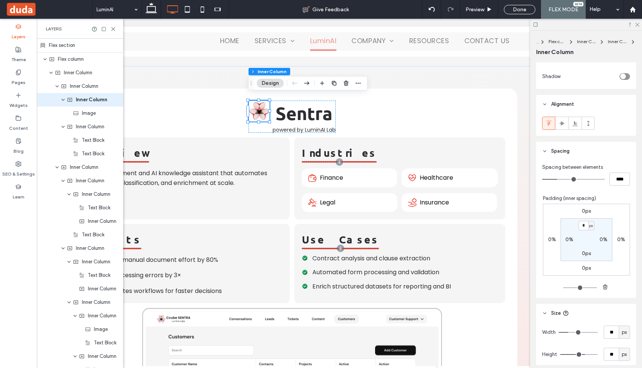
scroll to position [310, 0]
click at [580, 225] on input "*" at bounding box center [584, 225] width 10 height 9
type input "*"
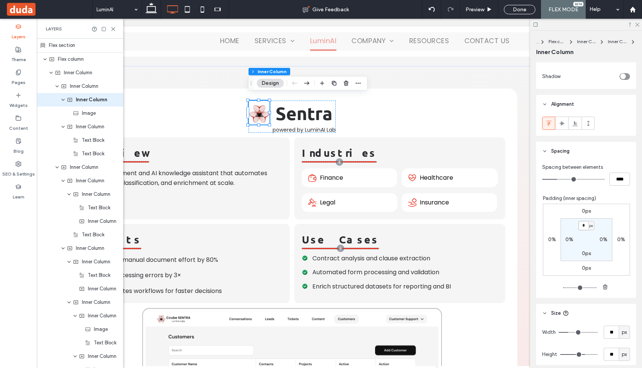
type input "*"
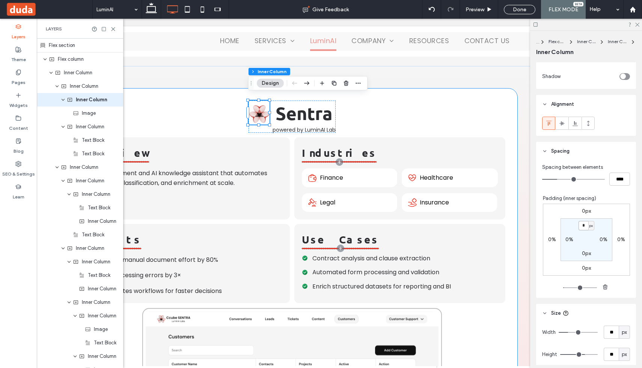
click at [400, 109] on div "Sentra powered by LuminAI Lab Overview Smart document and AI knowledge assistan…" at bounding box center [292, 334] width 451 height 491
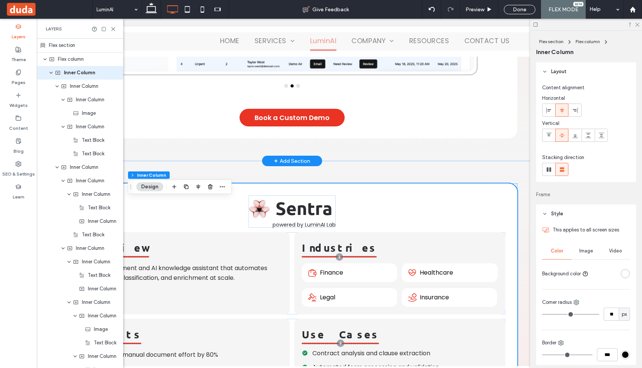
scroll to position [2489, 0]
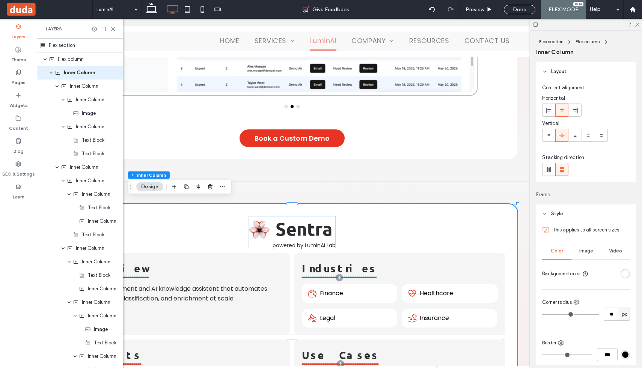
click at [113, 25] on div "Layers" at bounding box center [80, 29] width 86 height 20
click at [115, 30] on icon at bounding box center [113, 29] width 6 height 6
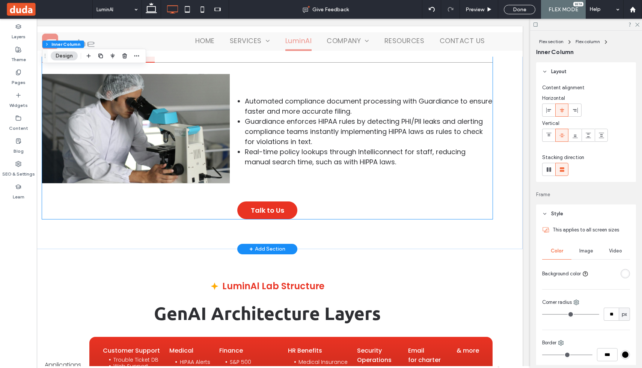
click at [202, 144] on div at bounding box center [136, 129] width 188 height 110
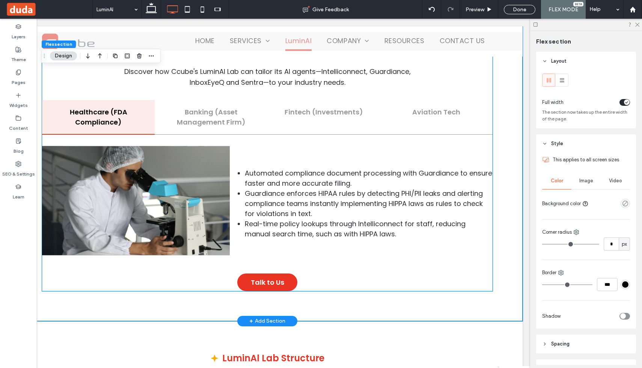
scroll to position [0, 25]
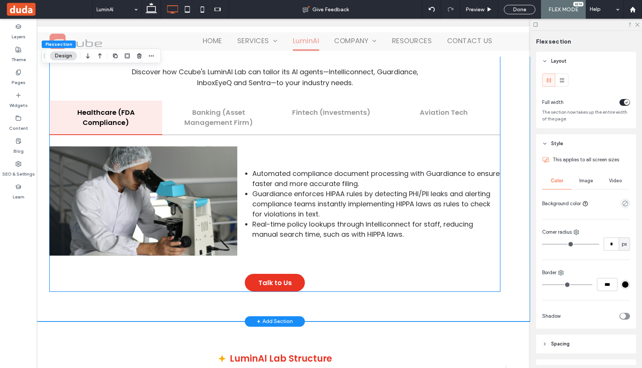
click at [202, 146] on div at bounding box center [144, 201] width 188 height 110
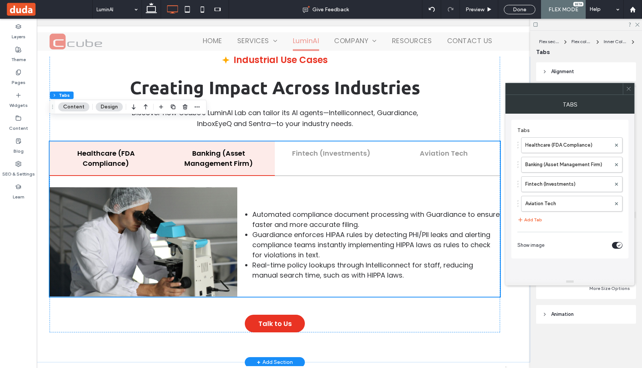
click at [202, 148] on h5 "Banking (Asset Management Firm)" at bounding box center [218, 158] width 99 height 20
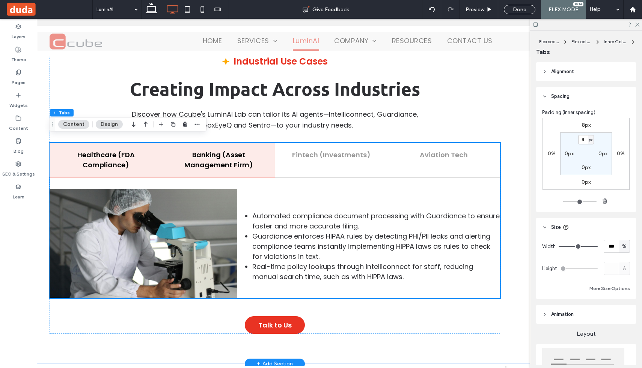
scroll to position [3182, 0]
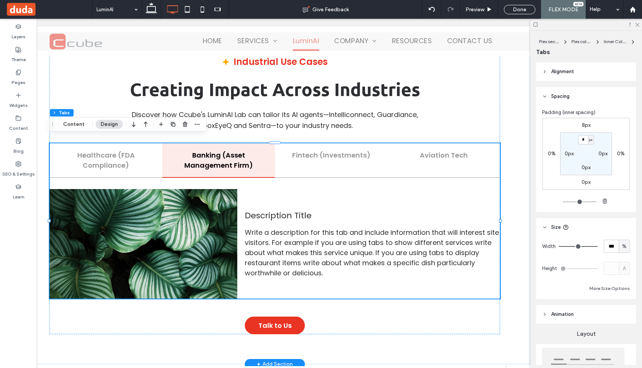
click at [188, 216] on div at bounding box center [144, 244] width 188 height 110
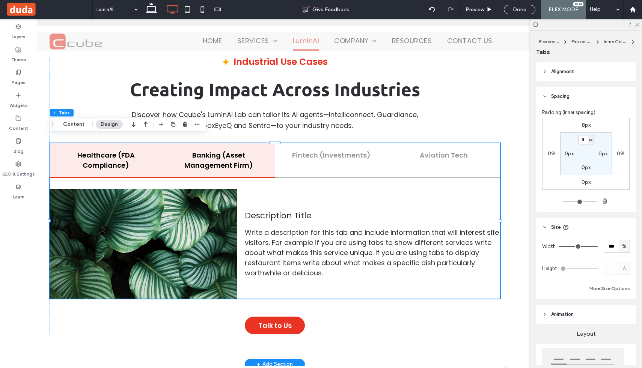
click at [125, 167] on div "Healthcare (FDA Compliance)" at bounding box center [106, 160] width 113 height 35
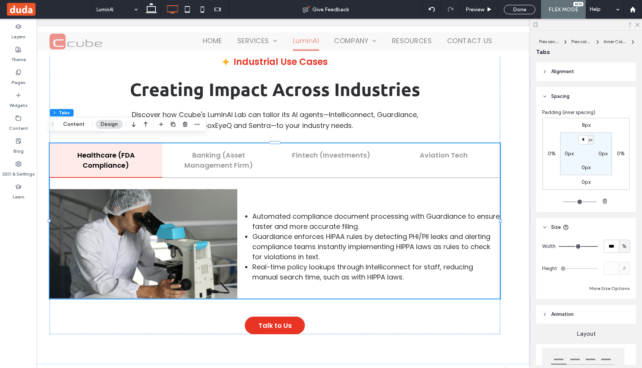
scroll to position [191, 0]
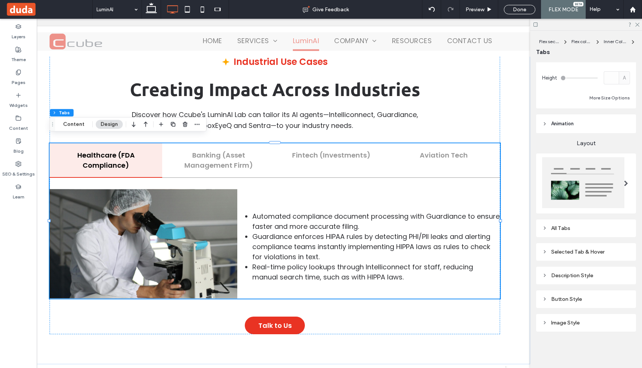
click at [573, 326] on div "Image Style" at bounding box center [586, 323] width 88 height 6
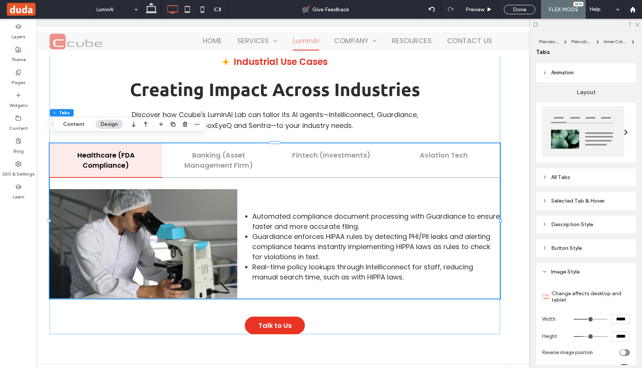
scroll to position [294, 0]
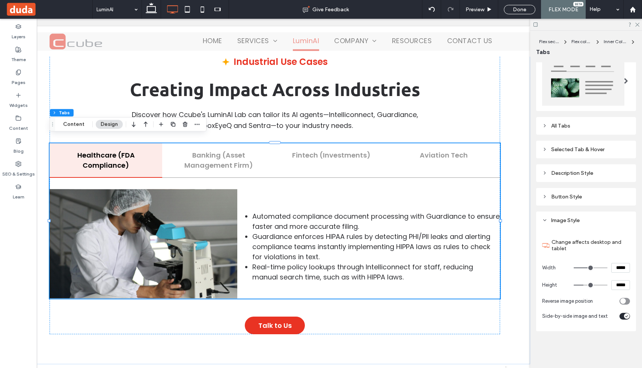
click at [620, 265] on input "*****" at bounding box center [620, 268] width 19 height 10
type input "*****"
type input "***"
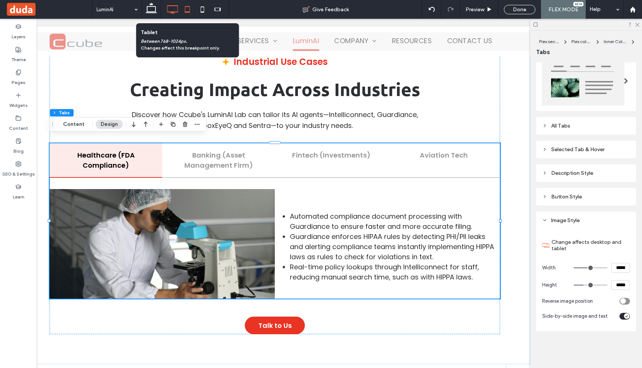
click at [187, 14] on icon at bounding box center [187, 9] width 15 height 15
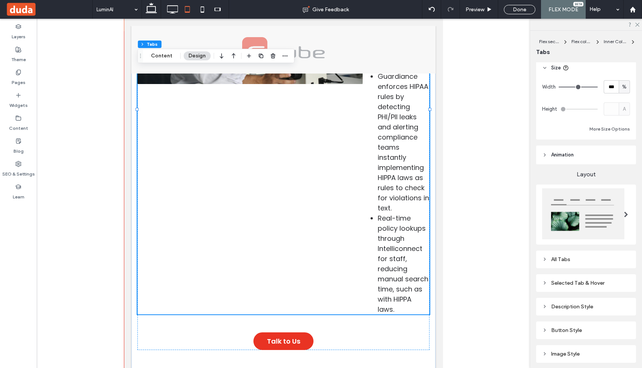
scroll to position [191, 0]
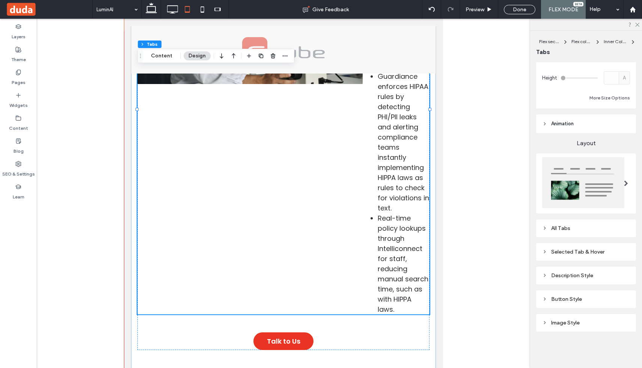
click at [567, 322] on div "Image Style" at bounding box center [586, 323] width 88 height 6
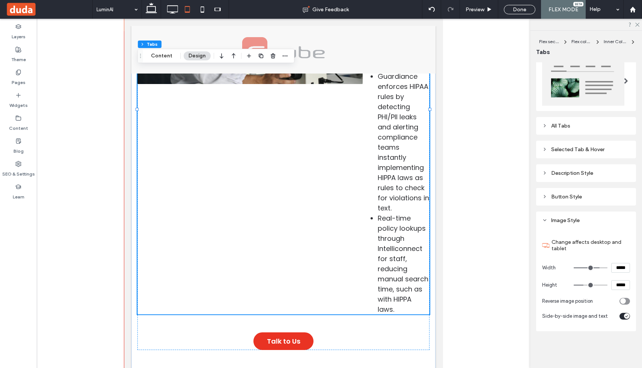
click at [619, 267] on input "*****" at bounding box center [620, 268] width 19 height 10
type input "*****"
type input "***"
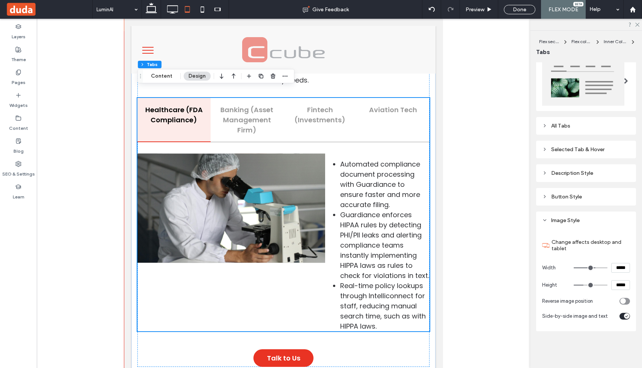
scroll to position [3526, 0]
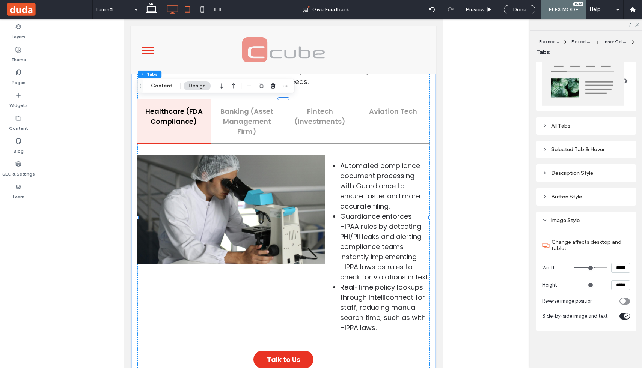
click at [175, 11] on icon at bounding box center [172, 9] width 15 height 15
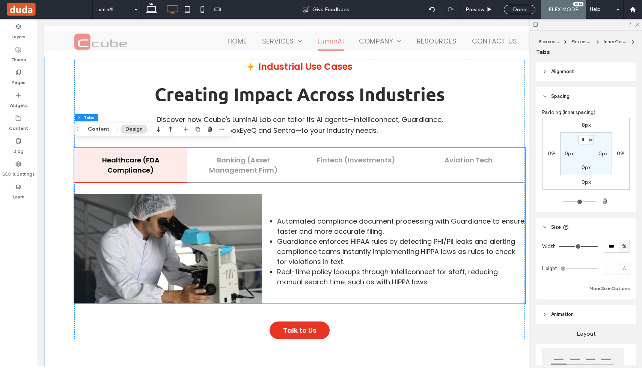
scroll to position [3175, 0]
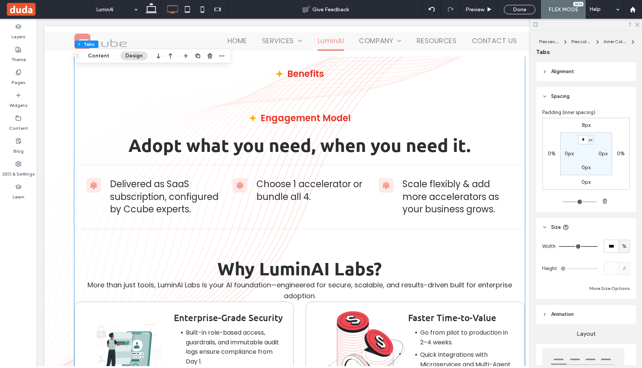
click at [212, 230] on div "Engagement Model Adopt what you need, when you need it. Delivered as SaaS subsc…" at bounding box center [299, 169] width 451 height 177
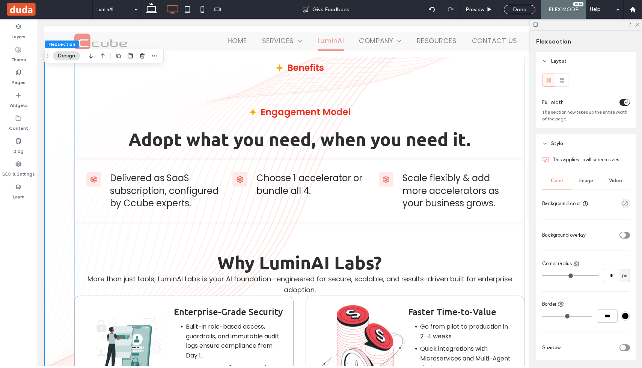
scroll to position [0, 8]
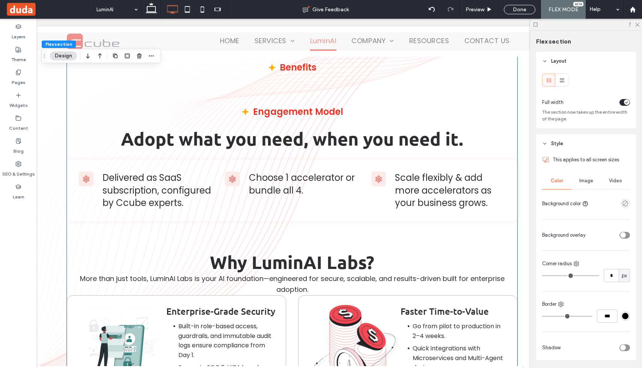
click at [183, 200] on span "Delivered as SaaS subscription, configured by Ccube experts." at bounding box center [157, 191] width 109 height 38
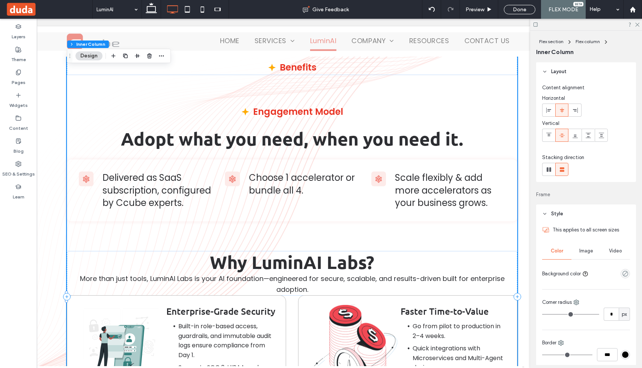
click at [183, 200] on span "Delivered as SaaS subscription, configured by Ccube experts." at bounding box center [157, 191] width 109 height 38
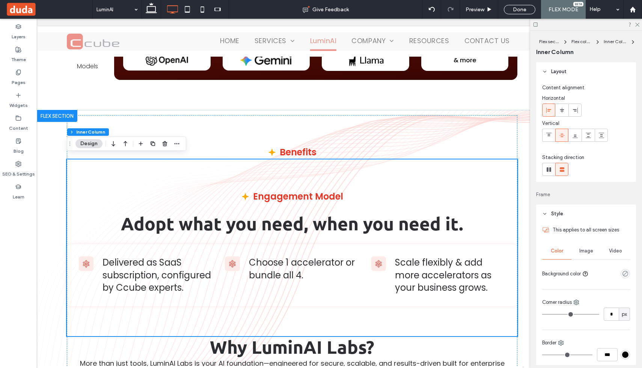
scroll to position [3779, 0]
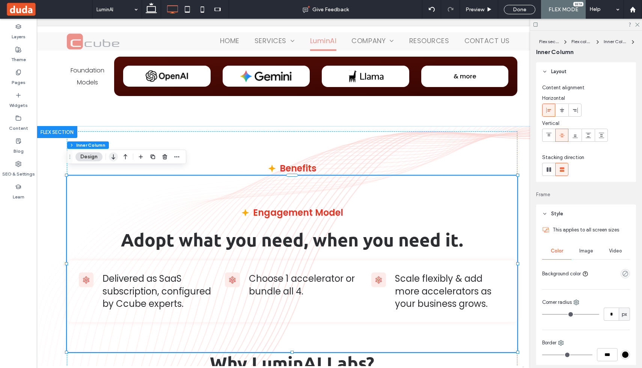
click at [117, 157] on icon "button" at bounding box center [113, 157] width 9 height 14
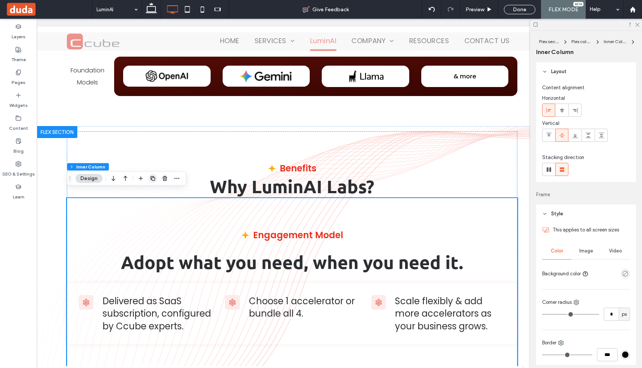
scroll to position [3831, 0]
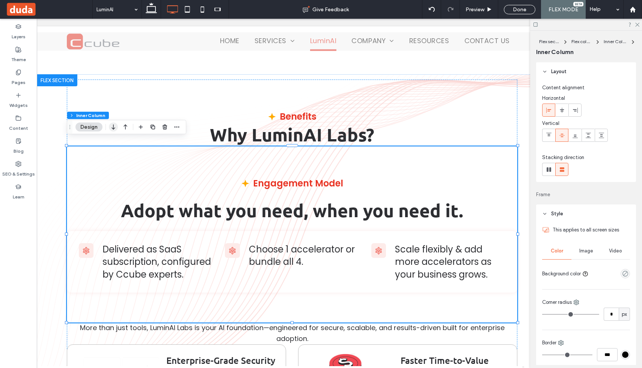
click at [113, 124] on icon "button" at bounding box center [113, 128] width 9 height 14
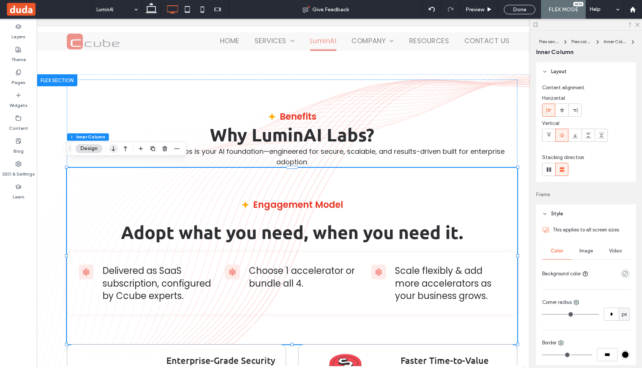
click at [112, 150] on icon "button" at bounding box center [113, 149] width 9 height 14
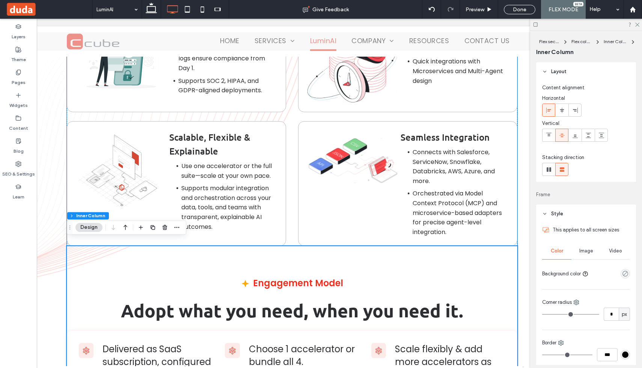
scroll to position [3990, 0]
click at [258, 264] on div "Engagement Model Adopt what you need, when you need it. Delivered as SaaS subsc…" at bounding box center [292, 334] width 451 height 177
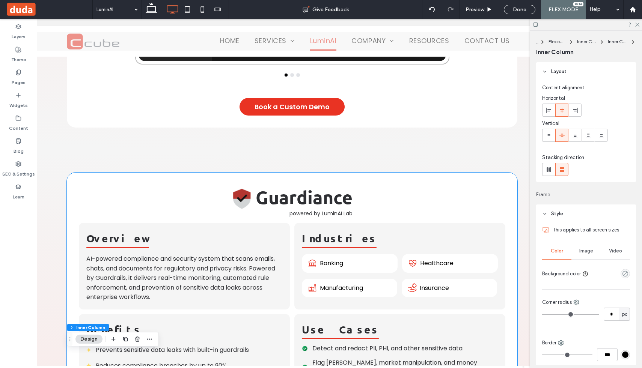
scroll to position [1434, 0]
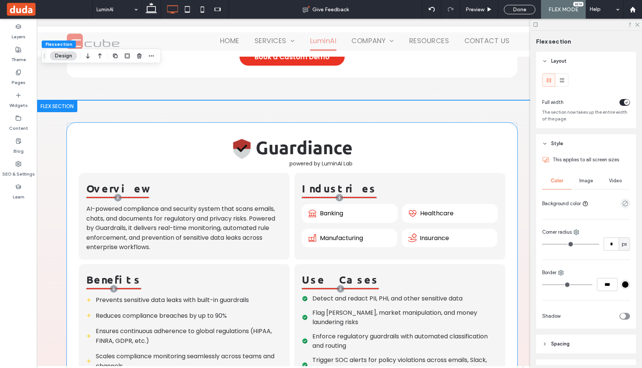
scroll to position [1447, 0]
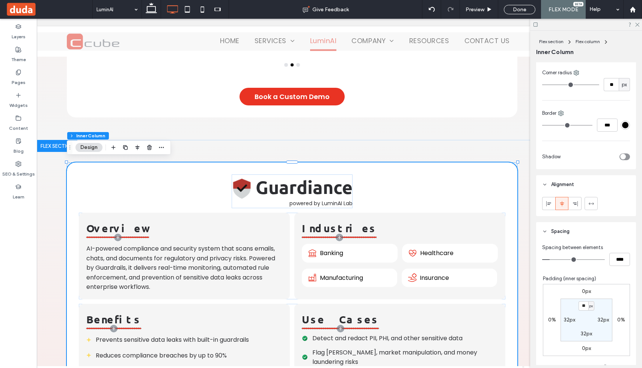
scroll to position [235, 0]
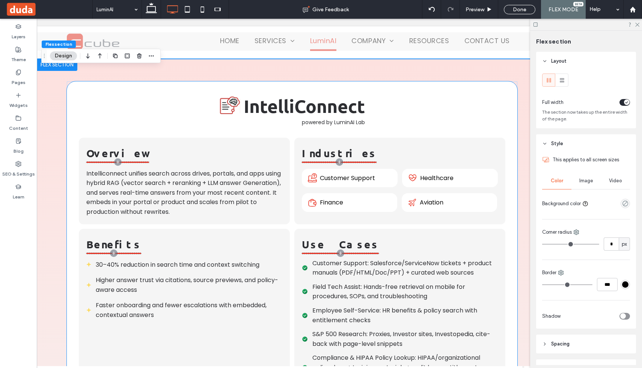
scroll to position [833, 0]
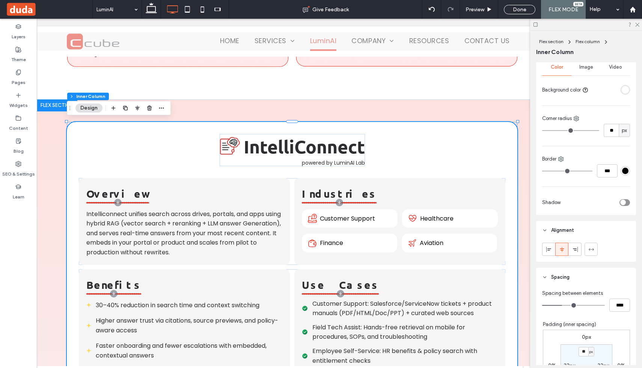
scroll to position [184, 0]
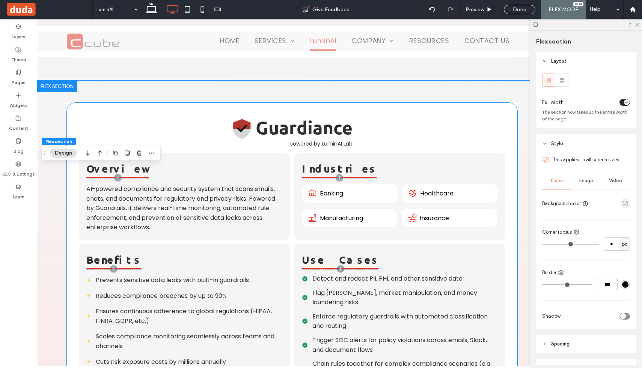
click at [147, 193] on div "Guardiance powered by LuminAI Lab Overview AI-powered compliance and security s…" at bounding box center [292, 362] width 451 height 519
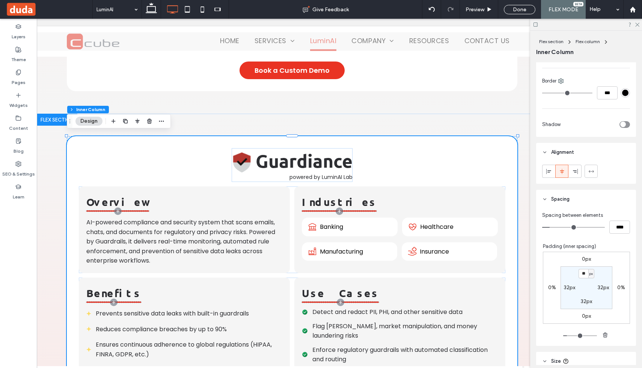
scroll to position [264, 0]
click at [618, 225] on input "****" at bounding box center [619, 225] width 21 height 13
type input "**"
type input "****"
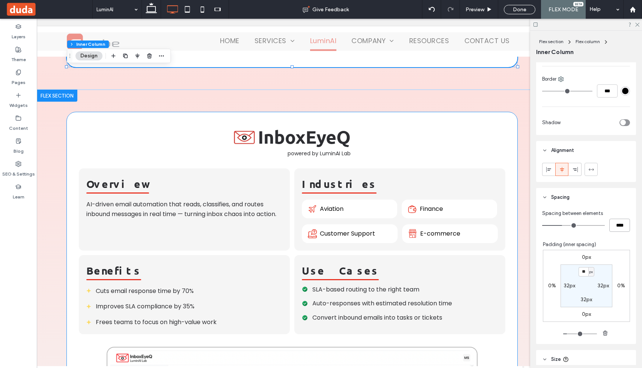
click at [413, 133] on div "InboxEyeQ powered by LuminAI Lab Overview AI-driven email automation that reads…" at bounding box center [292, 349] width 451 height 475
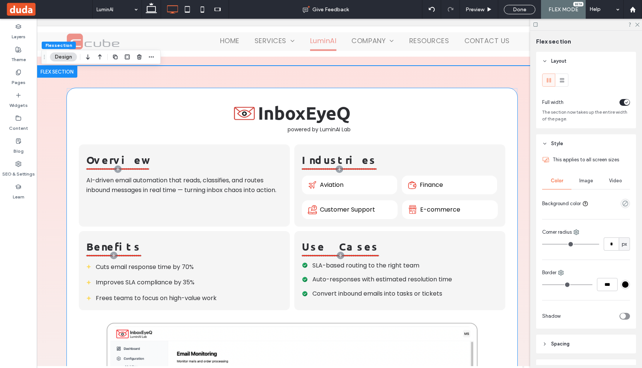
scroll to position [2108, 0]
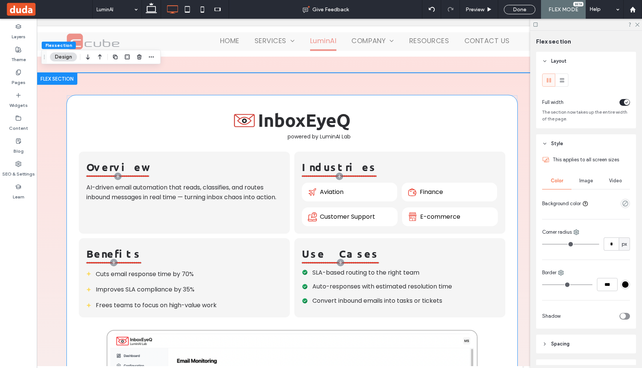
click at [434, 119] on div "InboxEyeQ powered by LuminAI Lab Overview AI-driven email automation that reads…" at bounding box center [292, 332] width 451 height 475
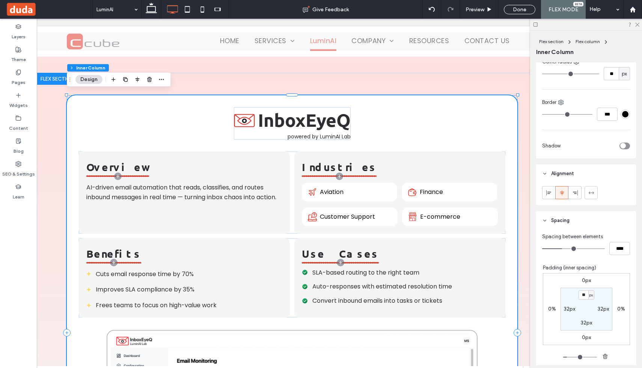
scroll to position [245, 0]
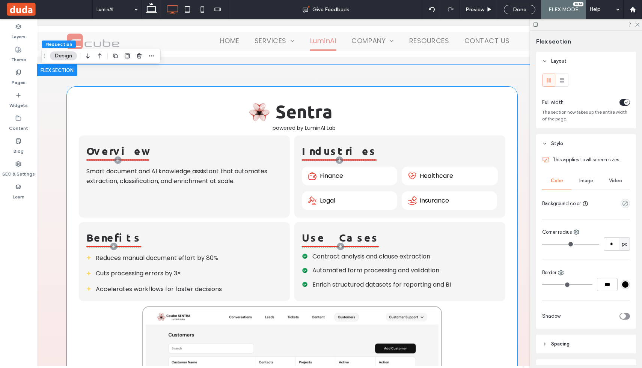
scroll to position [2622, 0]
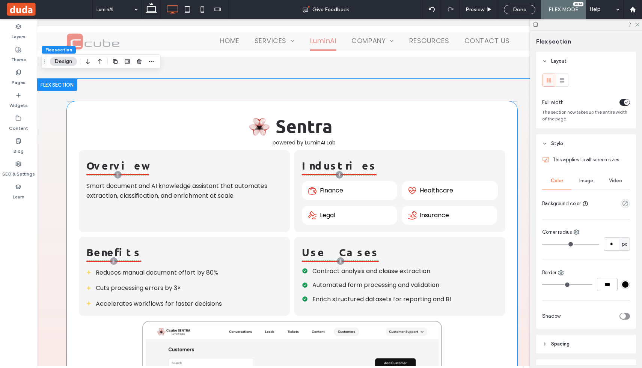
click at [483, 104] on div "Sentra powered by LuminAI Lab Overview Smart document and AI knowledge assistan…" at bounding box center [292, 346] width 451 height 491
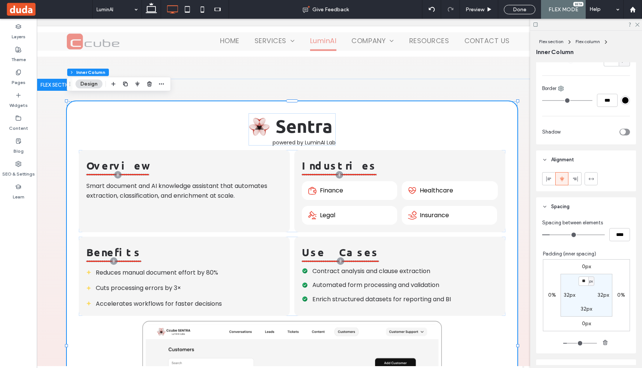
scroll to position [258, 0]
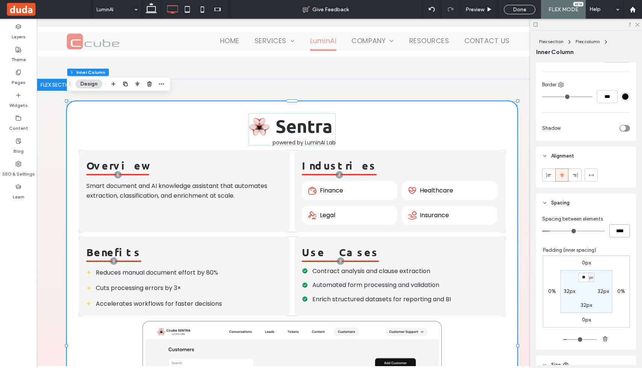
click at [619, 231] on input "****" at bounding box center [619, 231] width 21 height 13
type input "**"
type input "****"
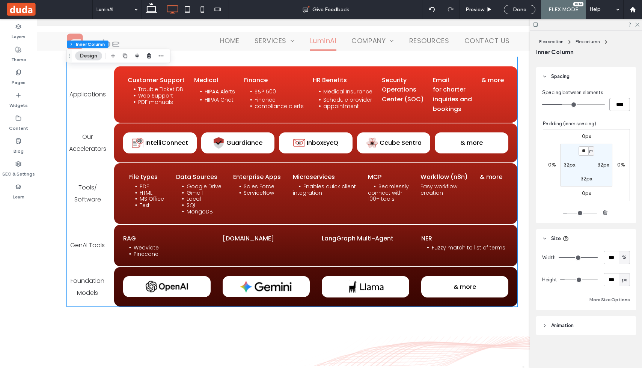
scroll to position [0, 8]
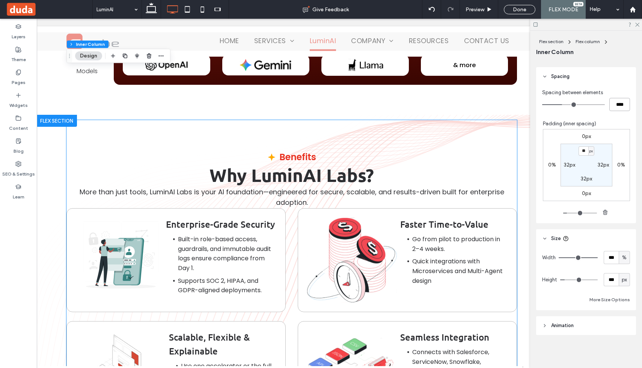
click at [400, 175] on p "Why LuminAI Labs?" at bounding box center [291, 175] width 451 height 23
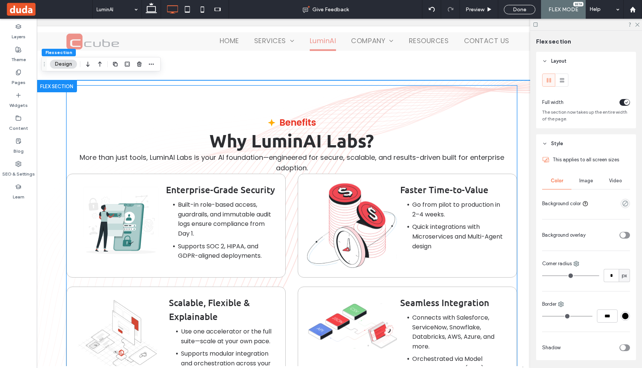
scroll to position [3879, 0]
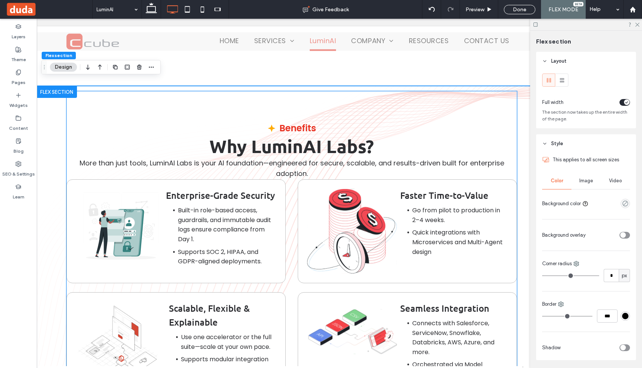
click at [369, 135] on strong "Why LuminAI Labs?" at bounding box center [292, 146] width 164 height 23
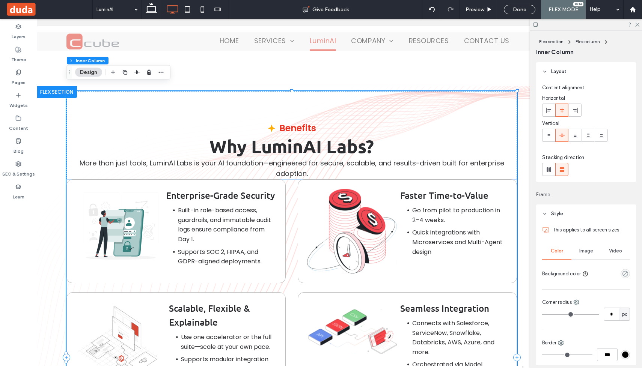
click at [369, 135] on strong "Why LuminAI Labs?" at bounding box center [292, 146] width 164 height 23
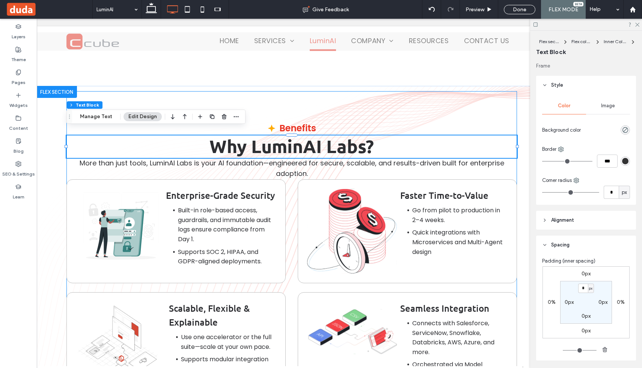
click at [386, 93] on div "Benefits Why LuminAI Labs? More than just tools, LuminAI Labs is your AI founda…" at bounding box center [291, 358] width 451 height 534
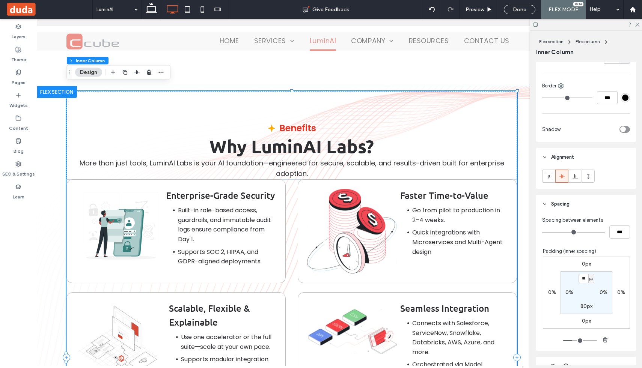
scroll to position [282, 0]
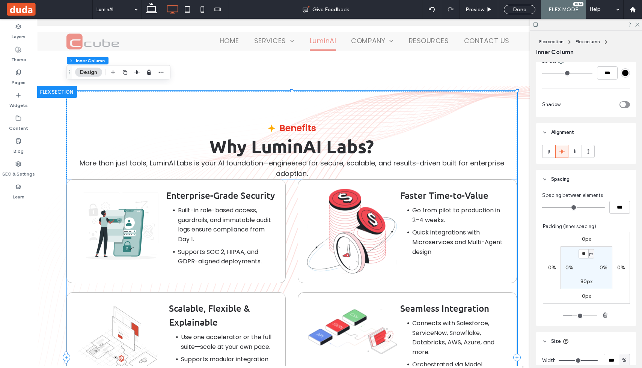
click at [399, 109] on div "Benefits Why LuminAI Labs? More than just tools, LuminAI Labs is your AI founda…" at bounding box center [291, 358] width 451 height 534
click at [617, 207] on input "***" at bounding box center [619, 207] width 21 height 13
type input "**"
type input "****"
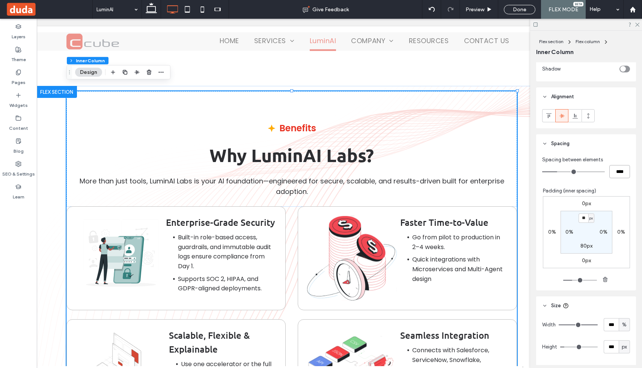
scroll to position [318, 0]
click at [285, 219] on div "Enterprise-Grade Security Built-in role-based access, guardrails, and immutable…" at bounding box center [175, 259] width 219 height 104
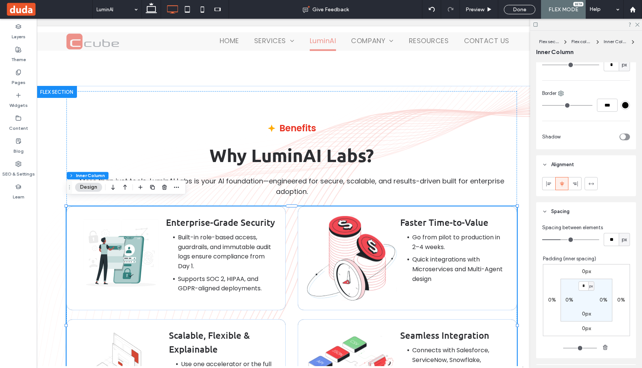
scroll to position [283, 0]
click at [585, 269] on label "0px" at bounding box center [586, 269] width 9 height 6
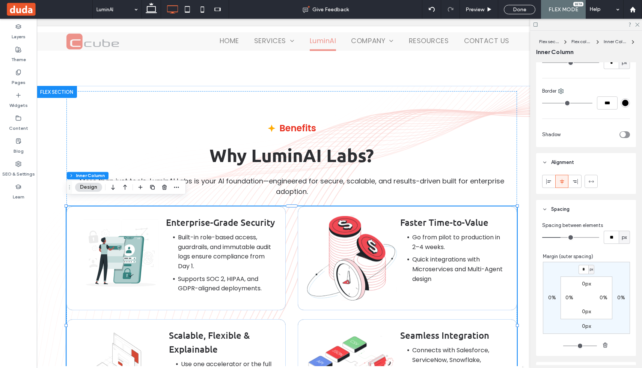
type input "*"
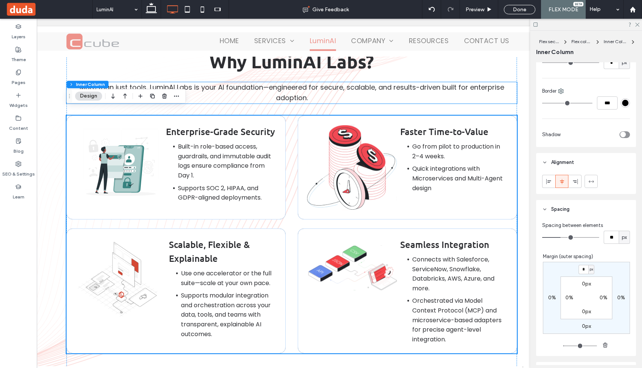
scroll to position [3973, 0]
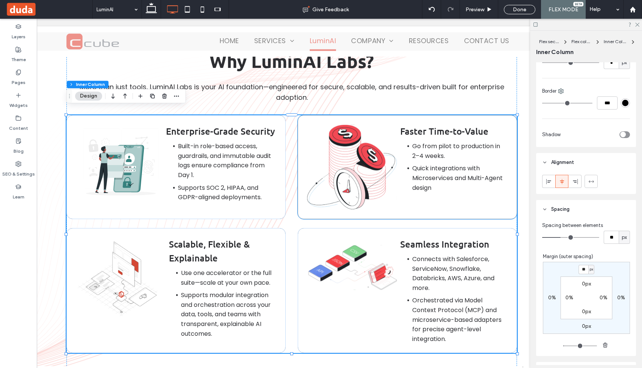
type input "**"
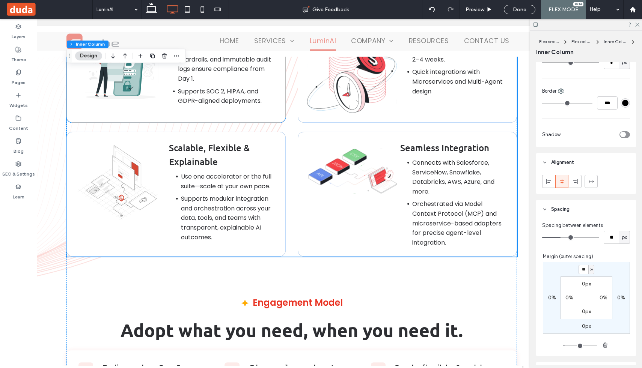
scroll to position [4088, 0]
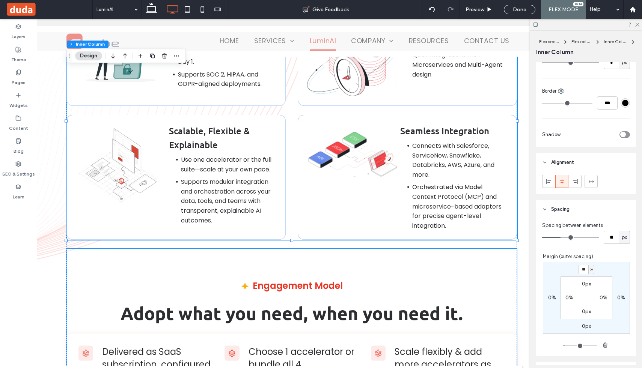
click at [269, 264] on div "Engagement Model Adopt what you need, when you need it. Delivered as SaaS subsc…" at bounding box center [291, 337] width 451 height 177
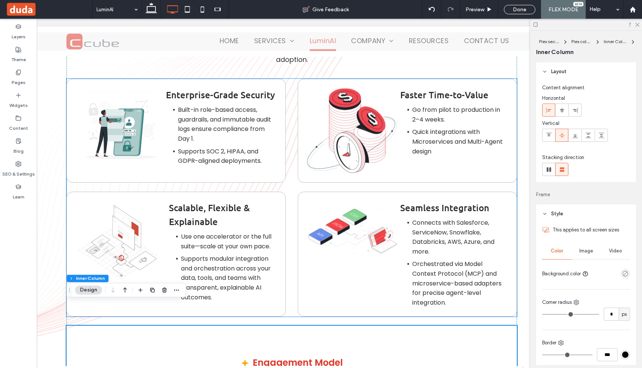
scroll to position [4006, 0]
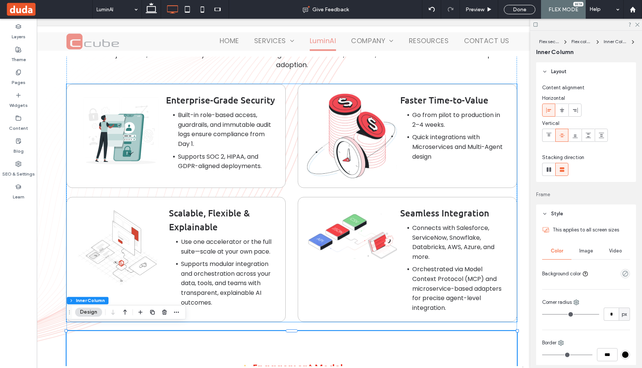
click at [121, 122] on img at bounding box center [121, 130] width 90 height 75
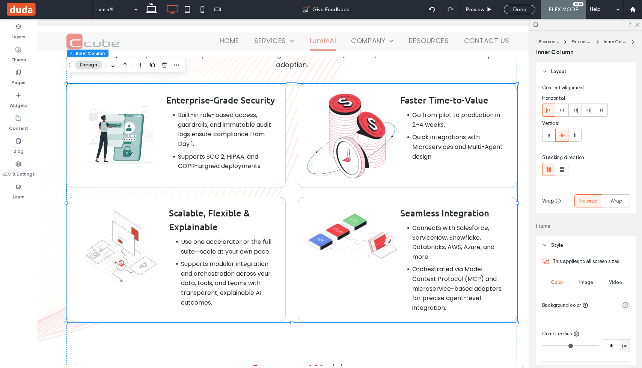
click at [127, 124] on img at bounding box center [121, 130] width 90 height 75
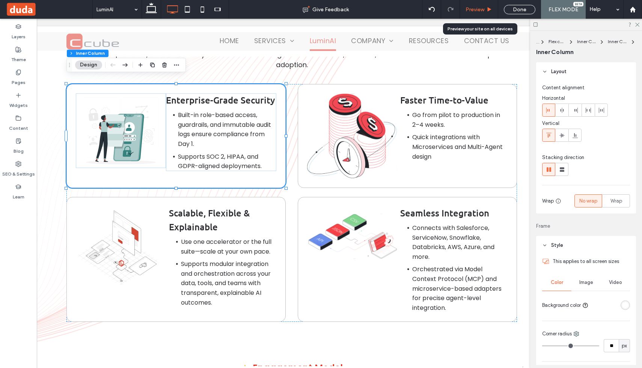
click at [489, 9] on use at bounding box center [490, 9] width 4 height 4
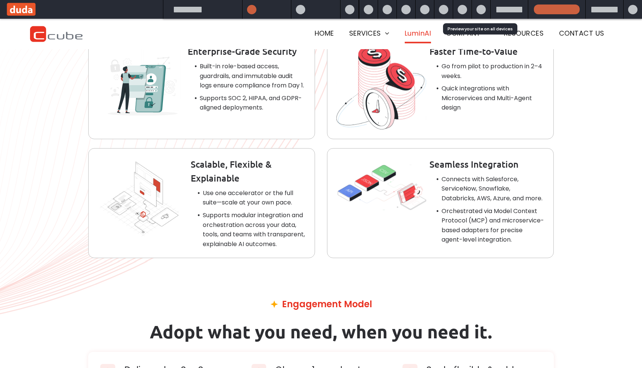
scroll to position [4006, 0]
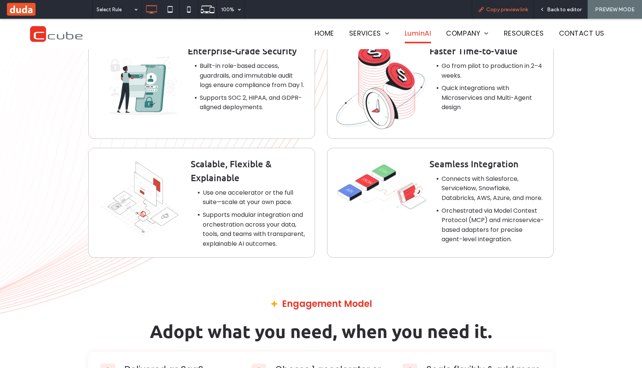
click at [493, 8] on span "Copy preview link" at bounding box center [507, 9] width 42 height 6
click at [560, 12] on span "Back to editor" at bounding box center [564, 9] width 35 height 6
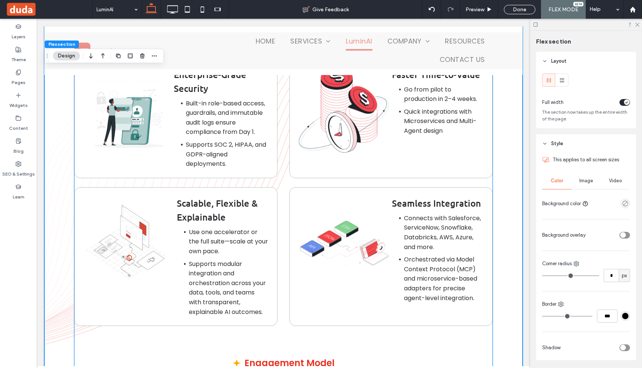
scroll to position [3999, 0]
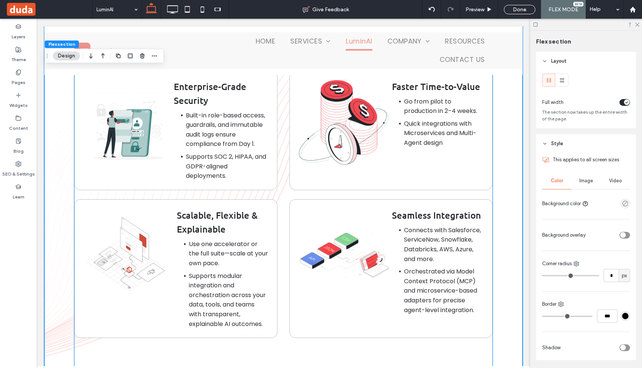
click at [148, 127] on img at bounding box center [129, 126] width 90 height 93
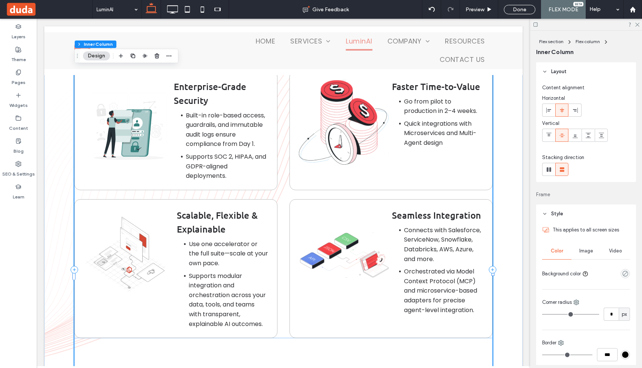
click at [148, 127] on img at bounding box center [129, 126] width 90 height 93
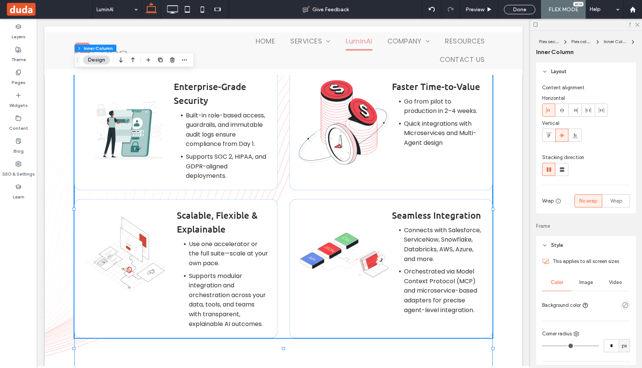
click at [148, 127] on img at bounding box center [129, 126] width 90 height 93
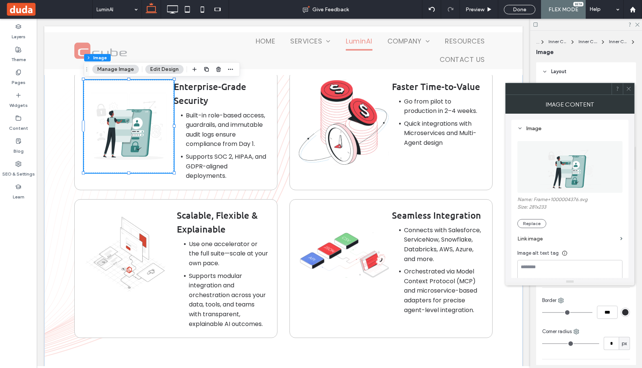
click at [629, 89] on icon at bounding box center [629, 89] width 6 height 6
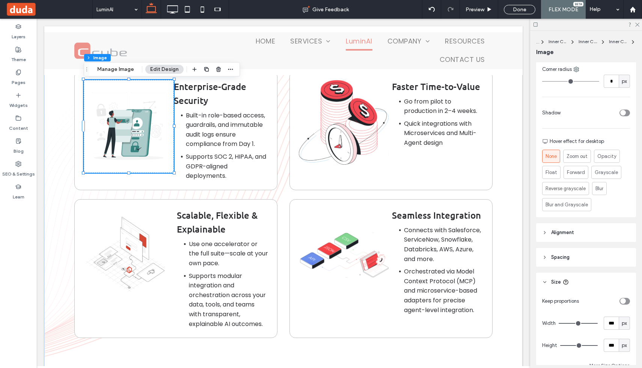
scroll to position [305, 0]
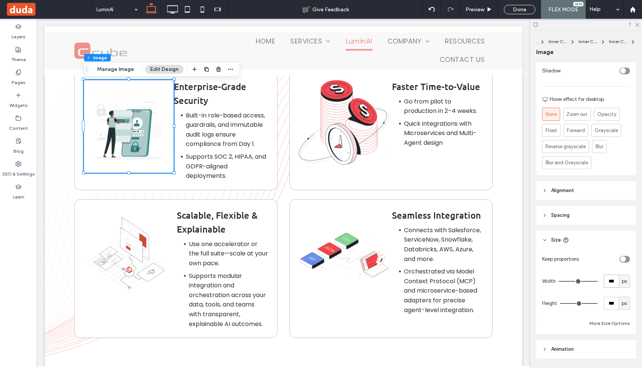
click at [614, 280] on input "***" at bounding box center [611, 281] width 15 height 13
click at [614, 320] on button "More Size Options" at bounding box center [609, 323] width 41 height 9
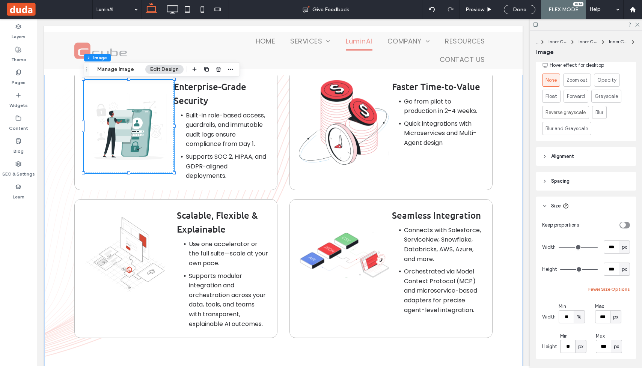
scroll to position [347, 0]
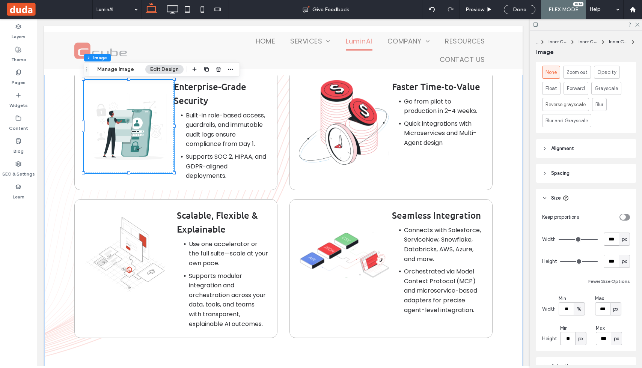
click at [614, 239] on input "***" at bounding box center [611, 239] width 15 height 13
type input "***"
click at [609, 261] on input "***" at bounding box center [611, 261] width 15 height 13
click at [121, 103] on img at bounding box center [129, 126] width 90 height 93
click at [21, 27] on icon at bounding box center [18, 27] width 6 height 6
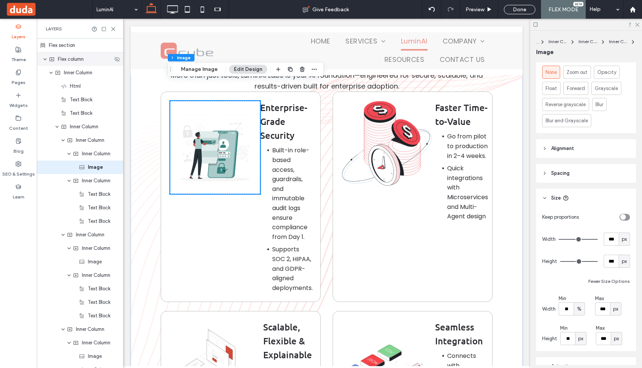
scroll to position [4226, 0]
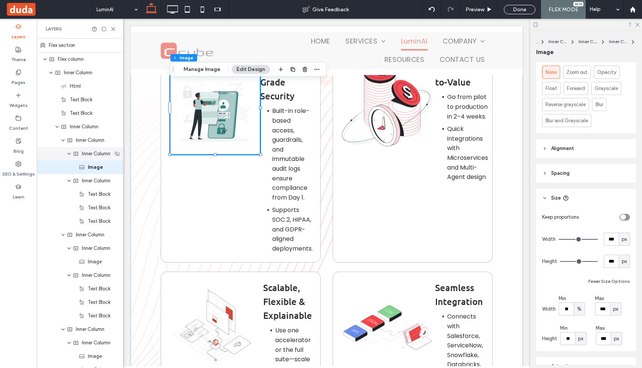
click at [85, 155] on span "Inner Column" at bounding box center [96, 154] width 29 height 8
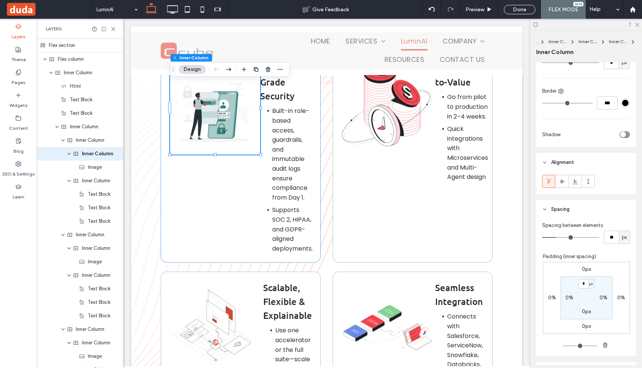
scroll to position [416, 0]
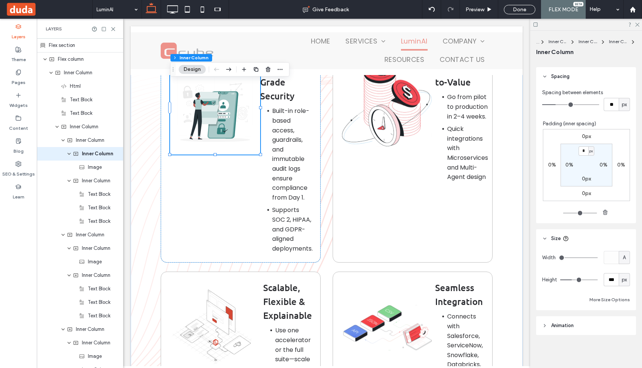
click at [625, 260] on span "A" at bounding box center [624, 258] width 3 height 8
click at [625, 273] on span "px" at bounding box center [624, 271] width 5 height 8
type input "***"
click at [628, 261] on div "px" at bounding box center [624, 257] width 11 height 13
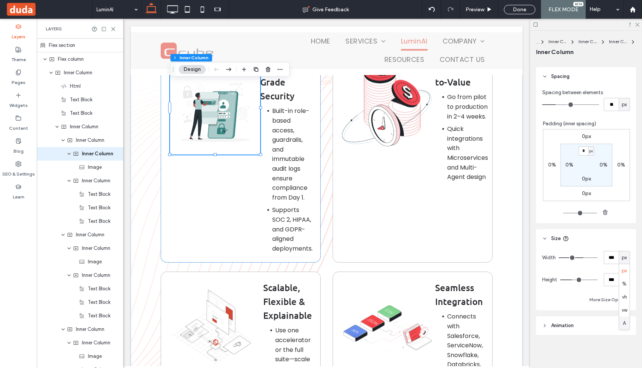
click at [625, 324] on span "A" at bounding box center [624, 324] width 3 height 8
type input "*"
click at [626, 284] on div "px" at bounding box center [624, 279] width 11 height 13
click at [624, 341] on div "A" at bounding box center [624, 345] width 11 height 13
type input "*"
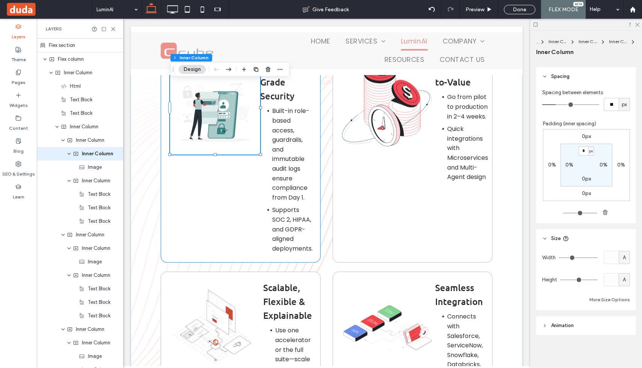
click at [212, 191] on div "Enterprise-Grade Security Built-in role-based access, guardrails, and immutable…" at bounding box center [241, 157] width 160 height 211
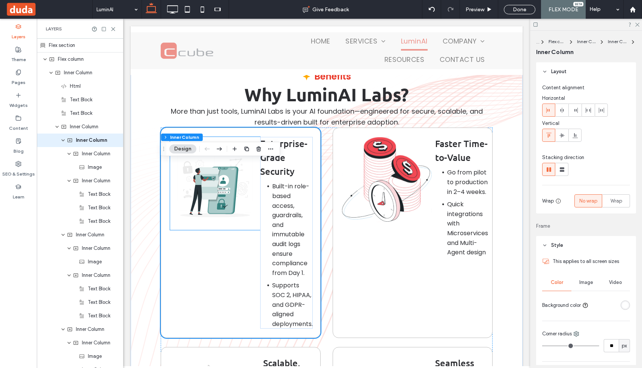
scroll to position [4129, 0]
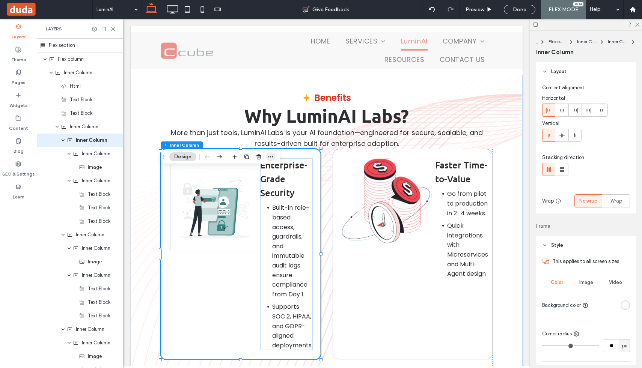
click at [273, 161] on span "button" at bounding box center [270, 156] width 9 height 9
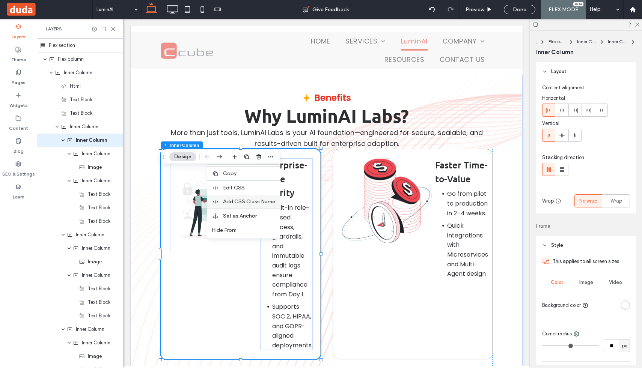
click at [252, 202] on span "Add CSS Class Name" at bounding box center [249, 202] width 52 height 6
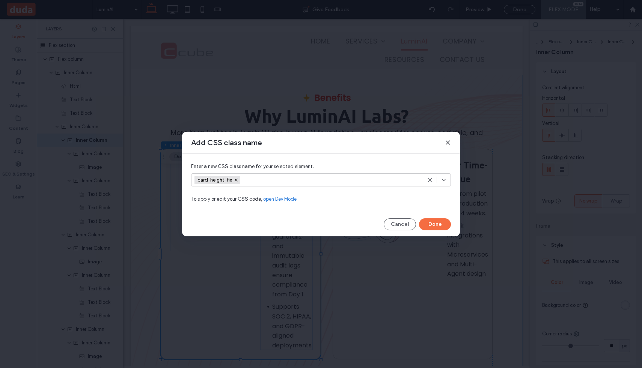
click at [448, 143] on use at bounding box center [447, 142] width 3 height 3
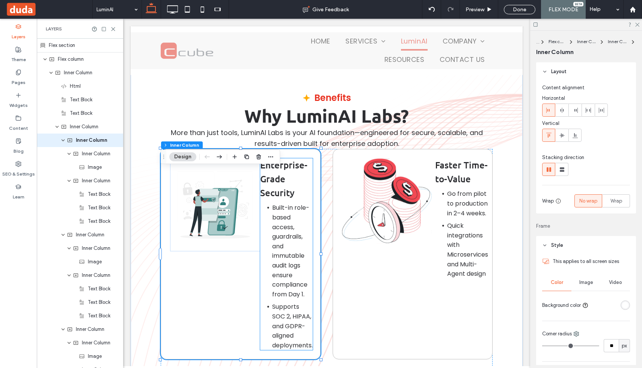
click at [272, 226] on li "Built-in role-based access, guardrails, and immutable audit logs ensure complia…" at bounding box center [292, 251] width 41 height 96
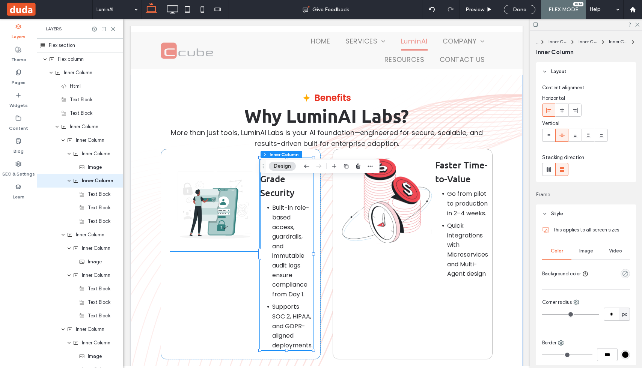
click at [256, 222] on img at bounding box center [215, 204] width 90 height 93
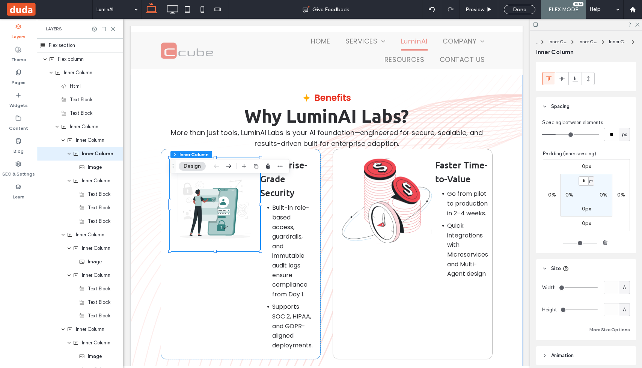
scroll to position [416, 0]
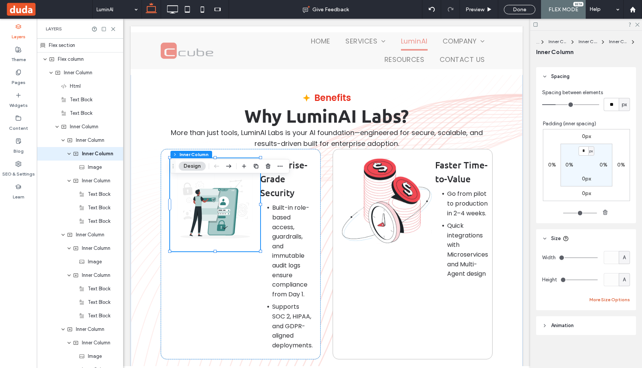
click at [603, 298] on button "More Size Options" at bounding box center [609, 299] width 41 height 9
click at [577, 327] on span "px" at bounding box center [579, 328] width 5 height 8
click at [619, 329] on div "px" at bounding box center [616, 328] width 8 height 8
click at [602, 333] on input "***" at bounding box center [602, 327] width 15 height 13
type input "***"
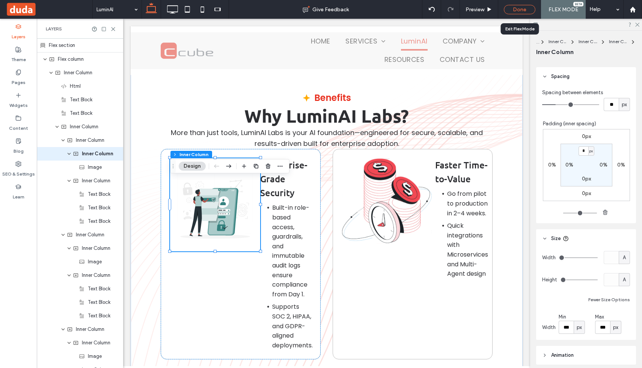
click at [520, 11] on div "Done" at bounding box center [520, 9] width 32 height 9
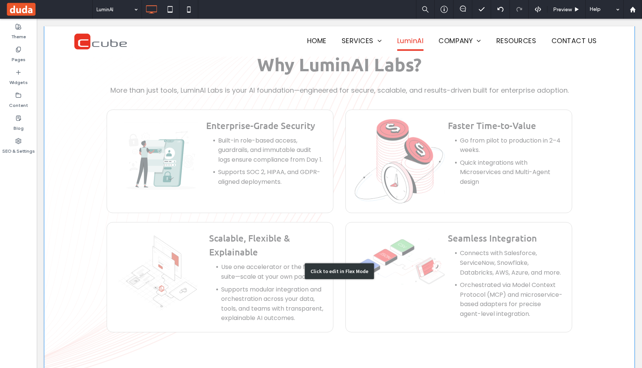
scroll to position [3930, 0]
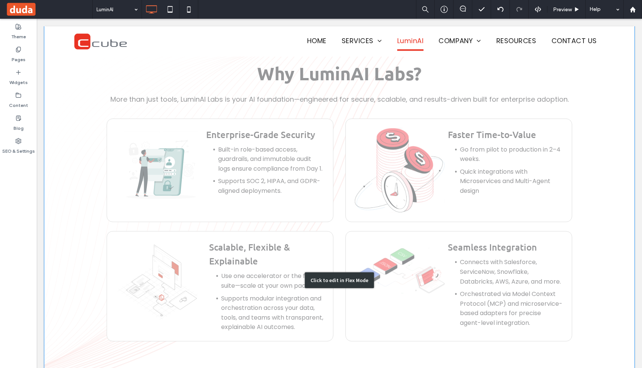
click at [240, 157] on div "Click to edit in Flex Mode" at bounding box center [339, 280] width 590 height 554
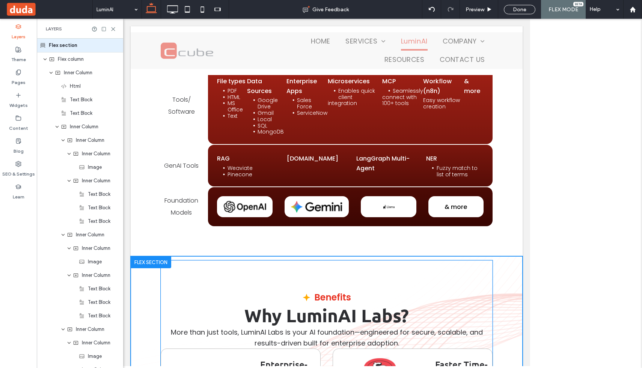
scroll to position [4141, 0]
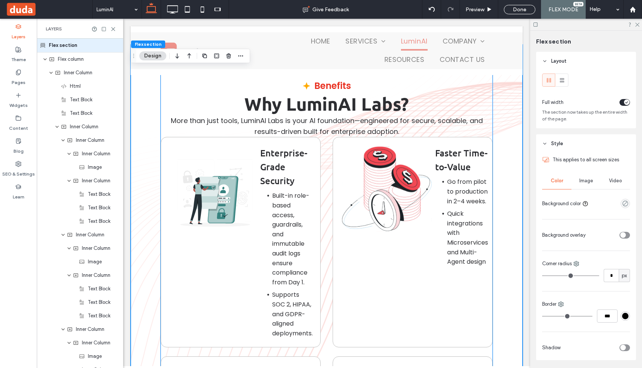
click at [263, 187] on span "Enterprise-Grade Security" at bounding box center [283, 166] width 47 height 39
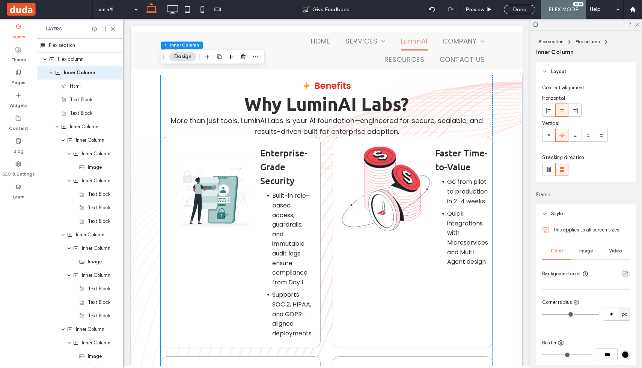
click at [263, 187] on span "Enterprise-Grade Security" at bounding box center [283, 166] width 47 height 39
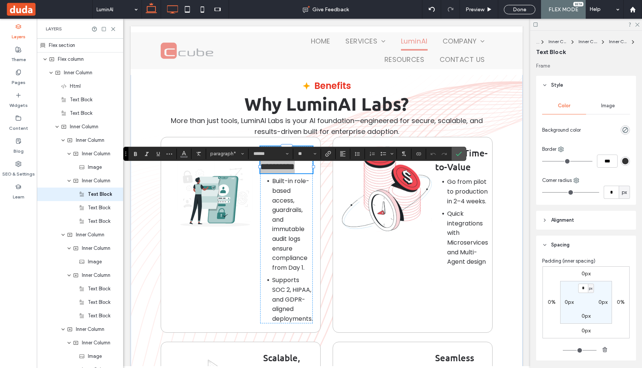
click at [171, 10] on icon at bounding box center [172, 9] width 15 height 15
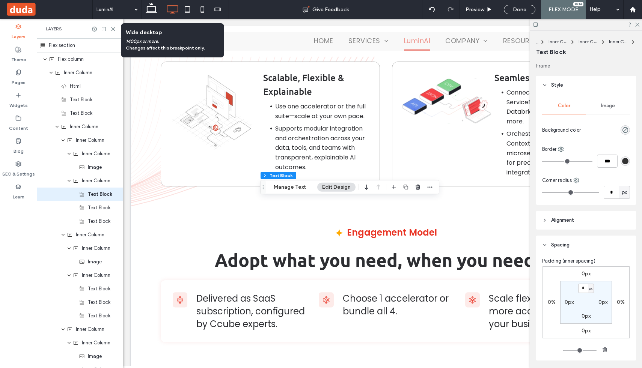
scroll to position [3893, 0]
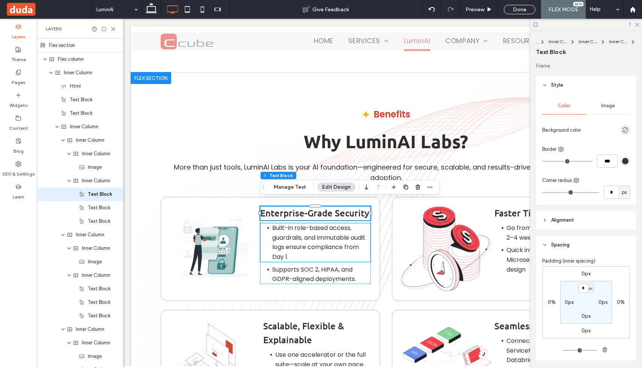
click at [274, 248] on span "Built-in role-based access, guardrails, and immutable audit logs ensure complia…" at bounding box center [318, 243] width 93 height 38
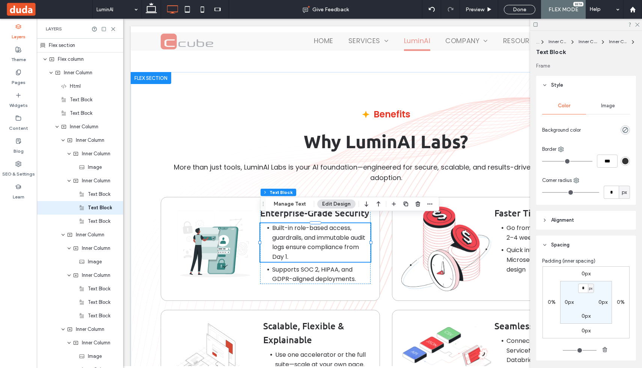
scroll to position [5, 0]
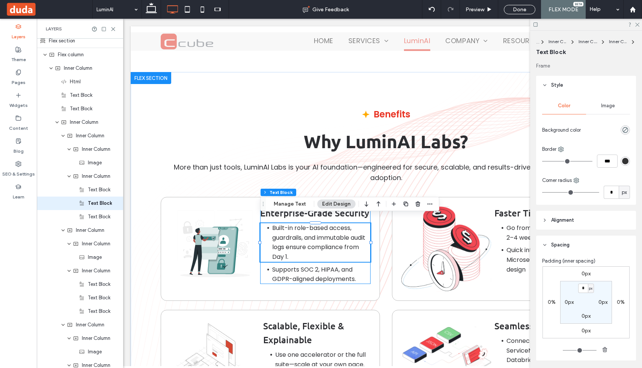
click at [262, 216] on div "Enterprise-Grade Security Built-in role-based access, guardrails, and immutable…" at bounding box center [315, 246] width 110 height 78
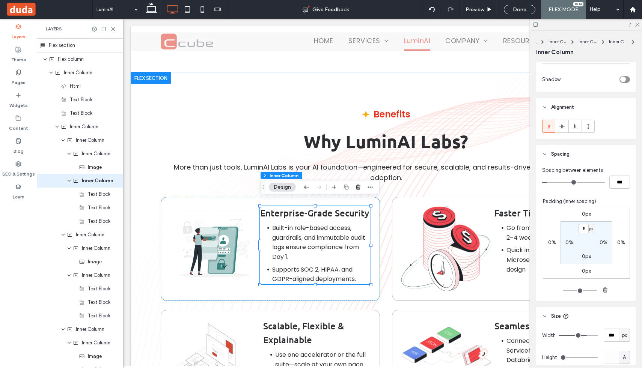
scroll to position [385, 0]
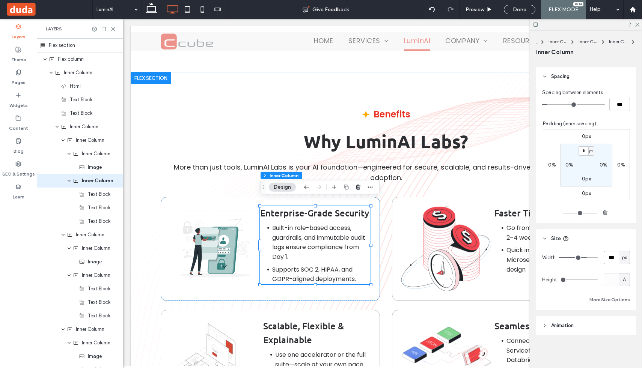
click at [614, 258] on input "***" at bounding box center [611, 257] width 15 height 13
type input "***"
click at [112, 29] on use at bounding box center [113, 28] width 3 height 3
